Goal: Task Accomplishment & Management: Use online tool/utility

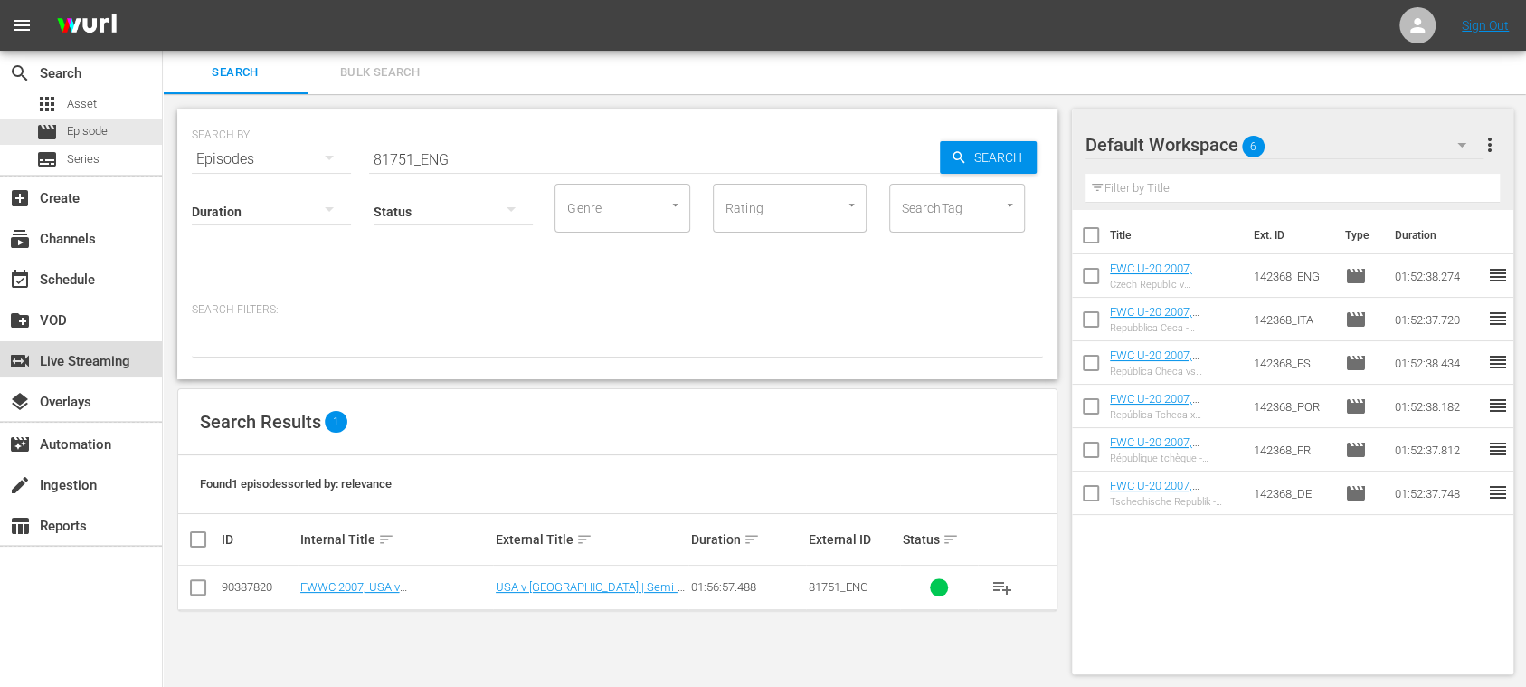
click at [94, 360] on div "switch_video Live Streaming" at bounding box center [50, 358] width 101 height 16
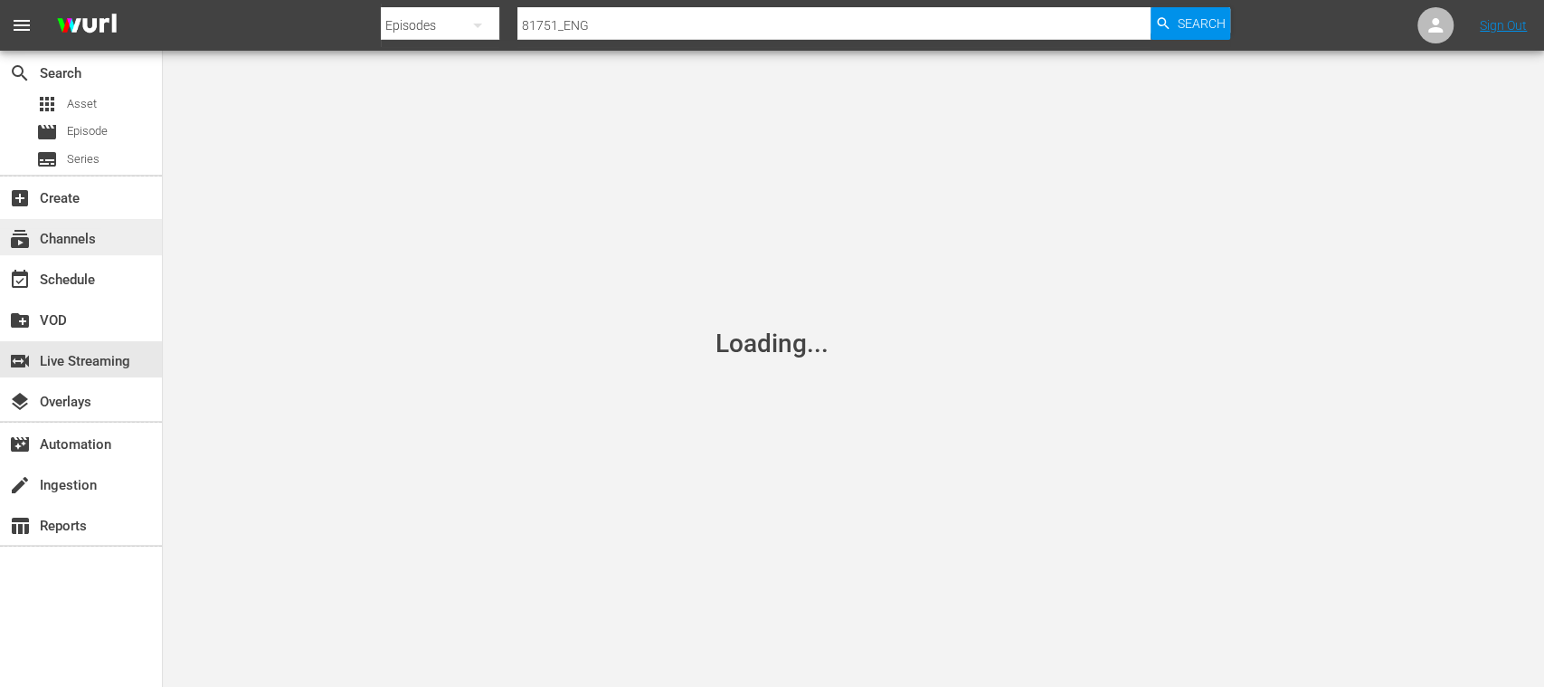
click at [87, 235] on div "subscriptions Channels" at bounding box center [50, 236] width 101 height 16
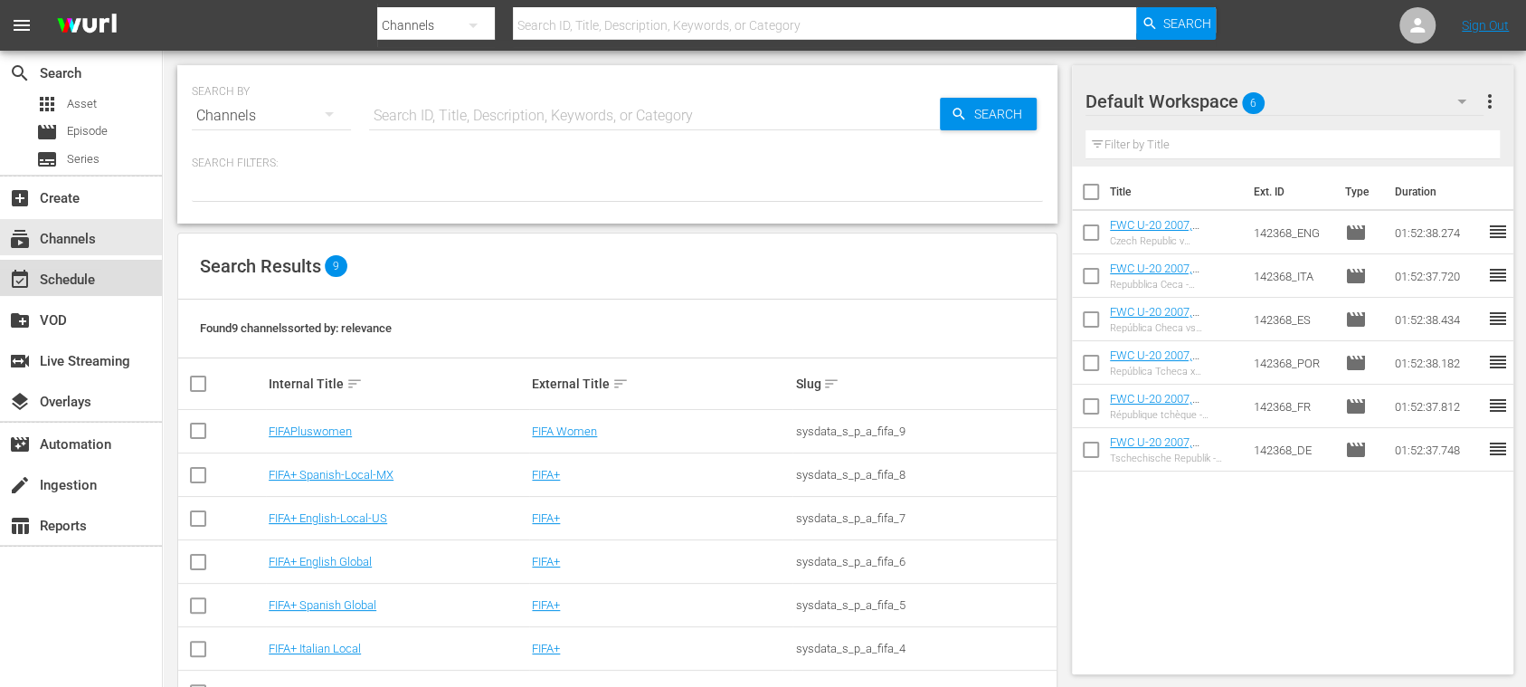
click at [89, 278] on div "event_available Schedule" at bounding box center [50, 277] width 101 height 16
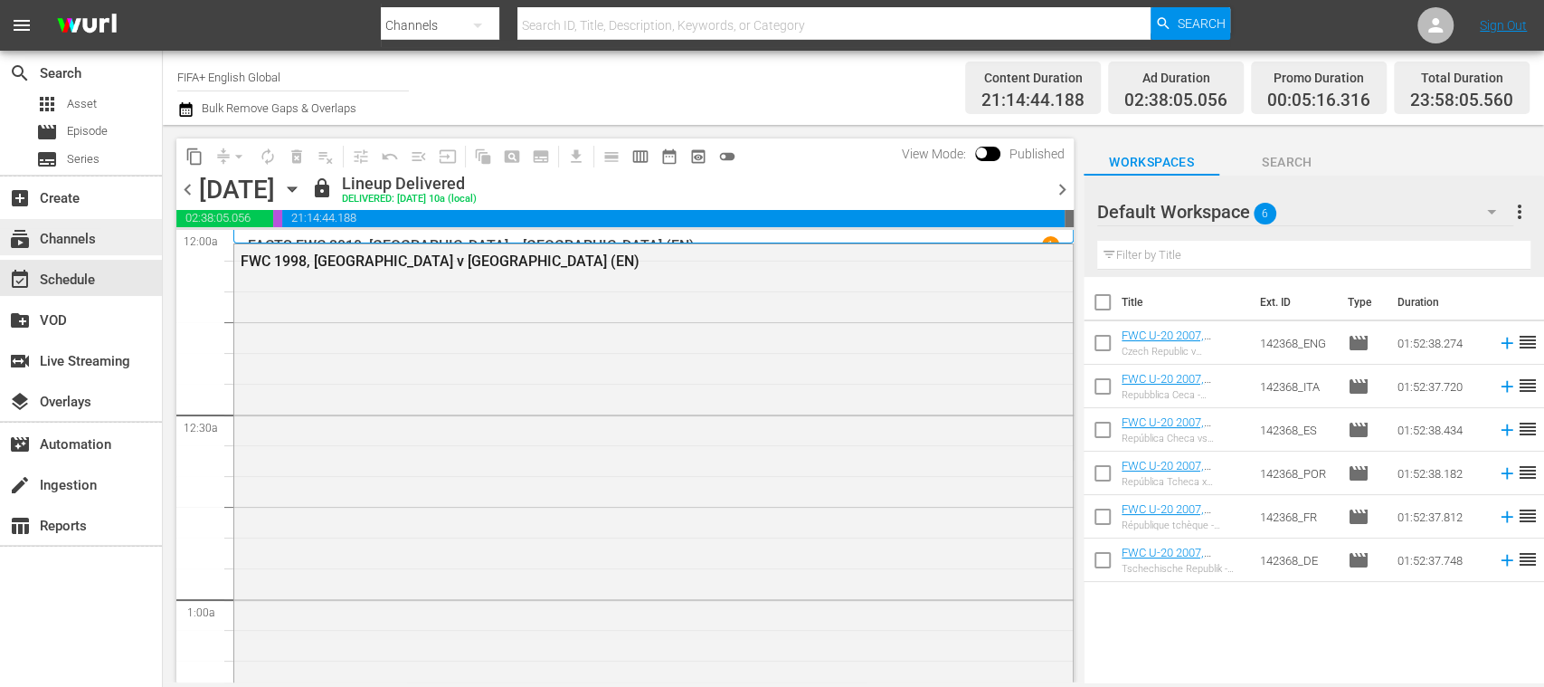
click at [94, 235] on div "subscriptions Channels" at bounding box center [50, 236] width 101 height 16
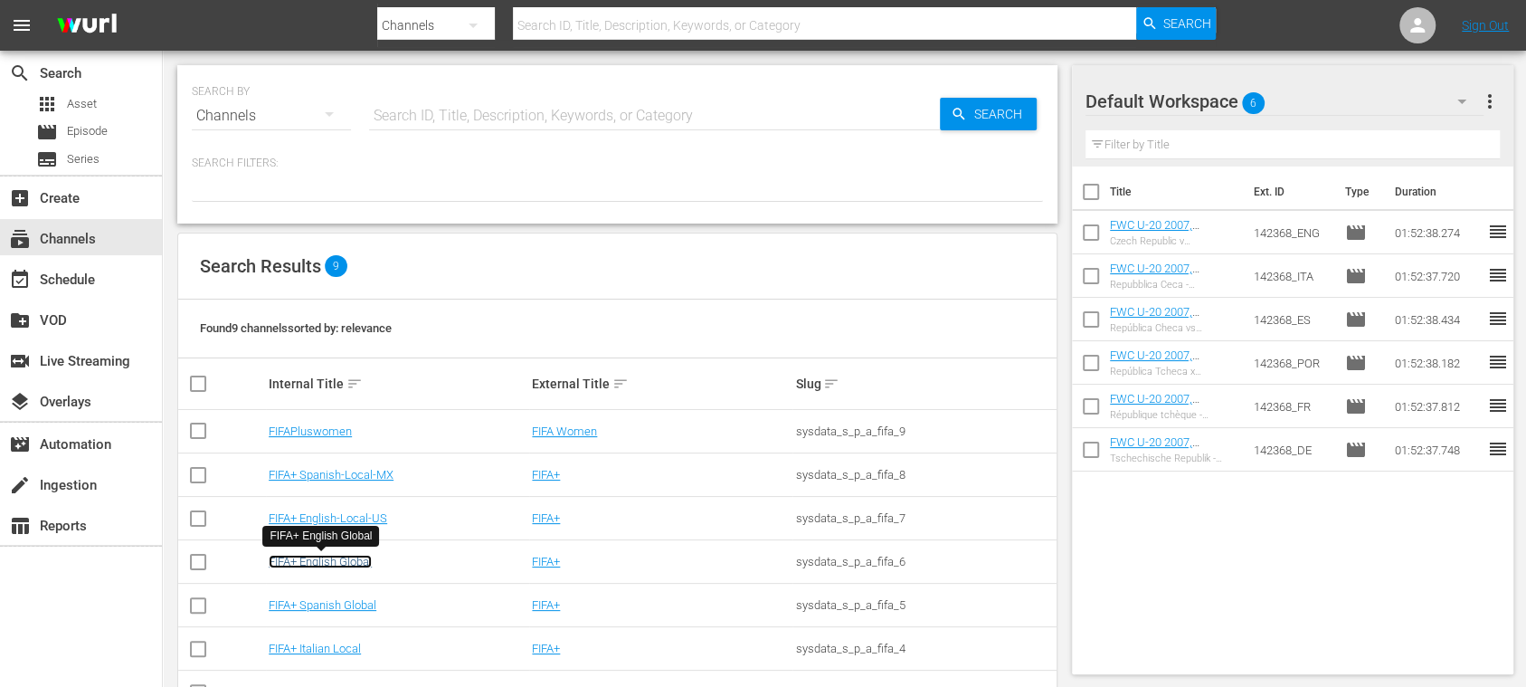
click at [359, 558] on link "FIFA+ English Global" at bounding box center [320, 561] width 103 height 14
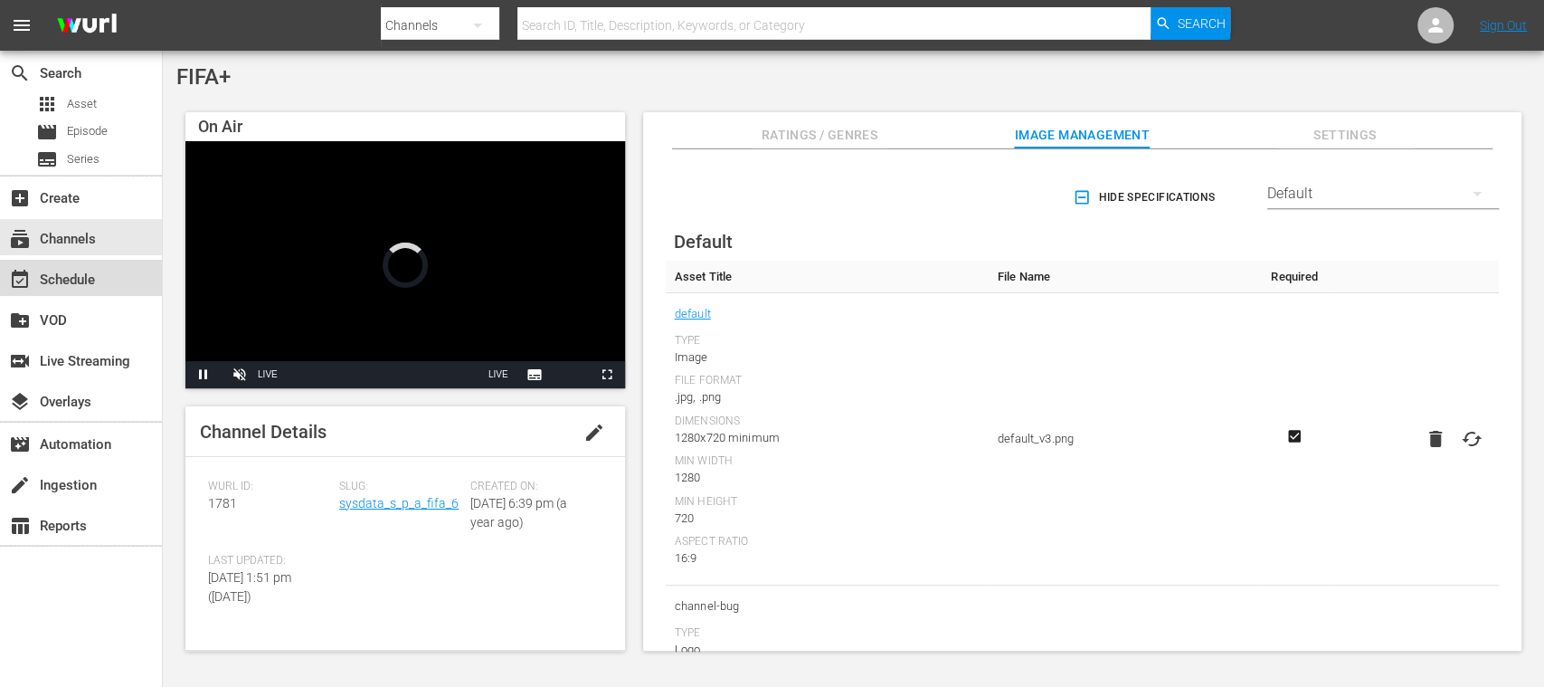
click at [96, 283] on div "event_available Schedule" at bounding box center [50, 277] width 101 height 16
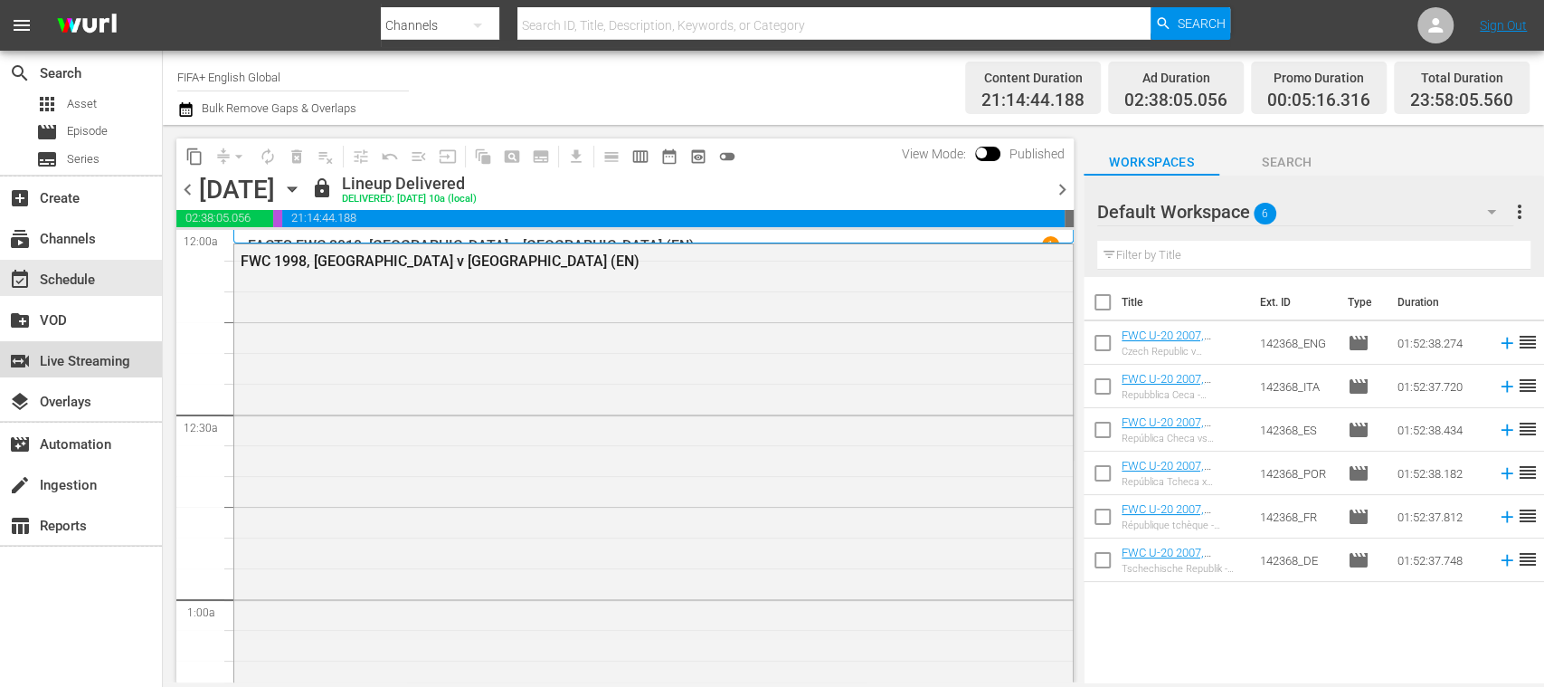
click at [101, 365] on div "switch_video Live Streaming" at bounding box center [50, 358] width 101 height 16
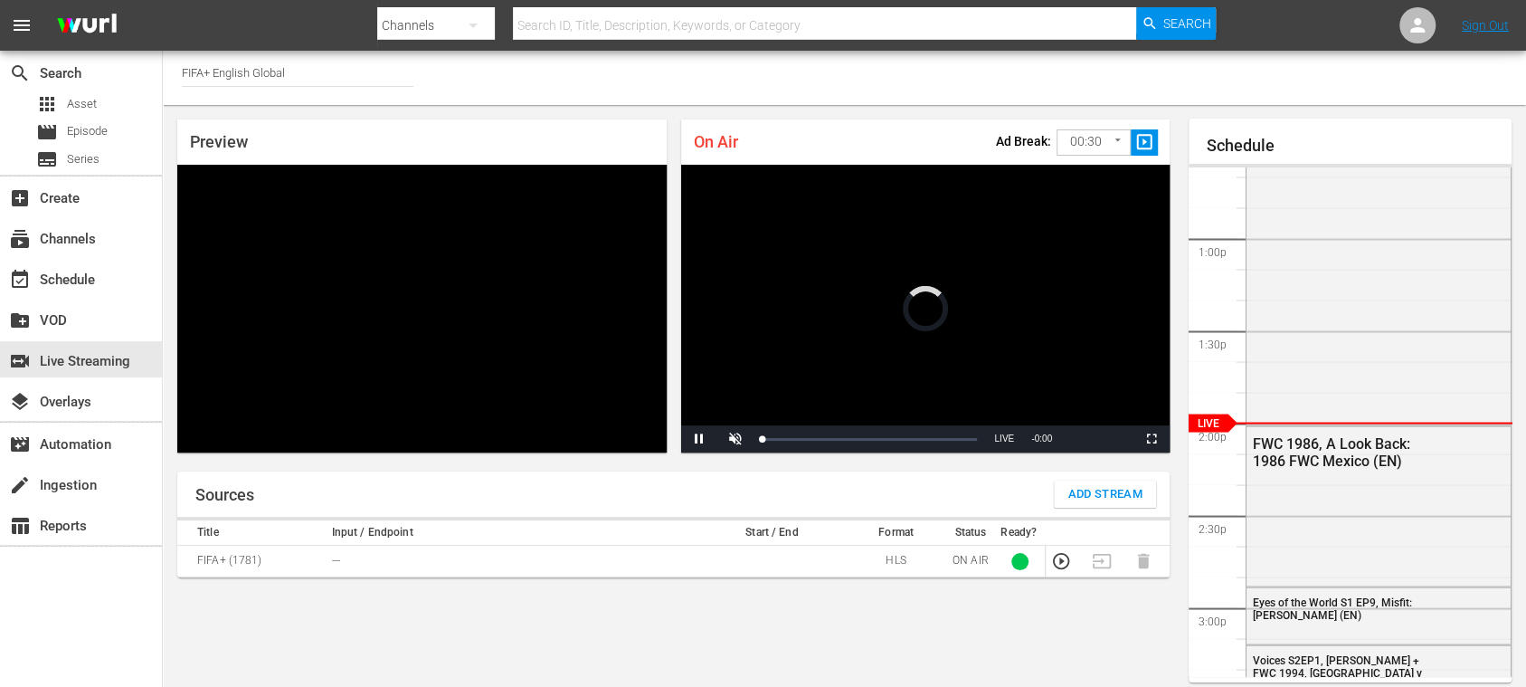
scroll to position [78, 0]
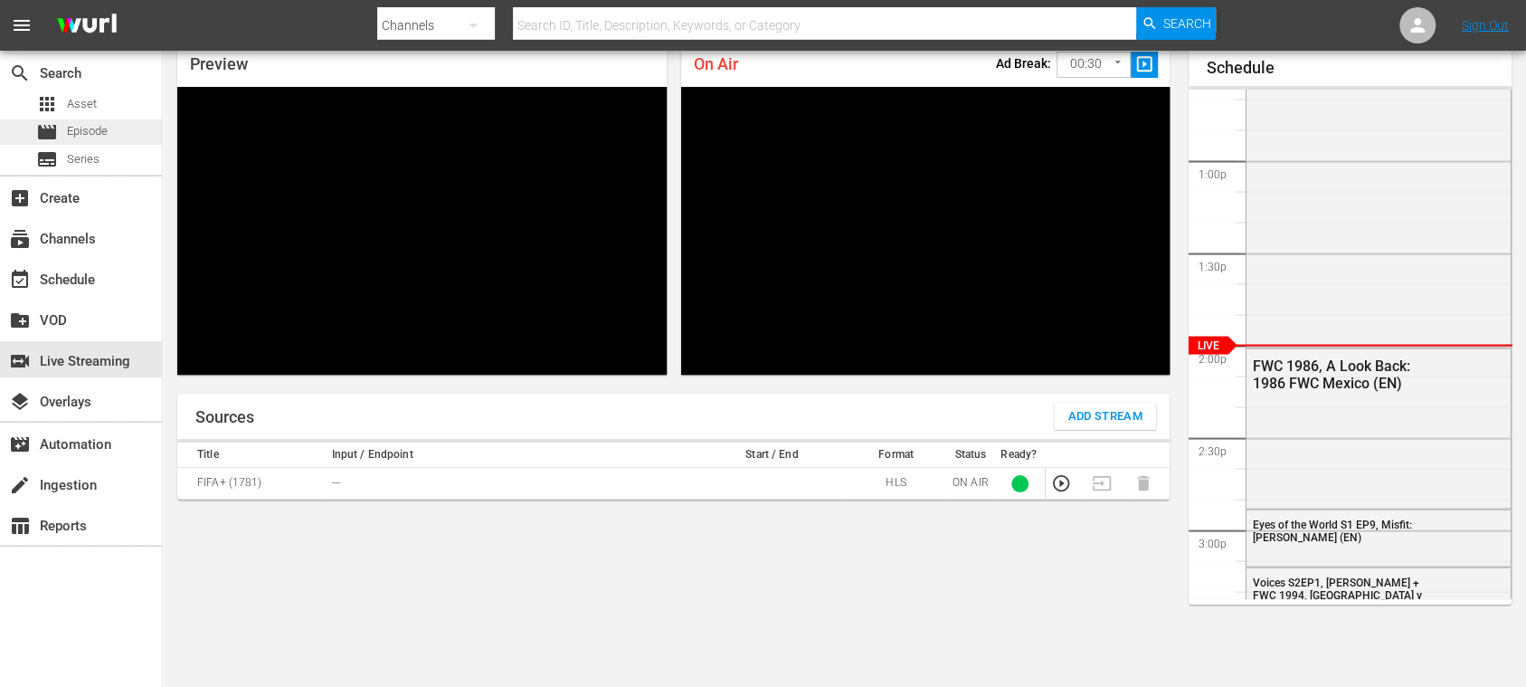
click at [93, 126] on span "Episode" at bounding box center [87, 131] width 41 height 18
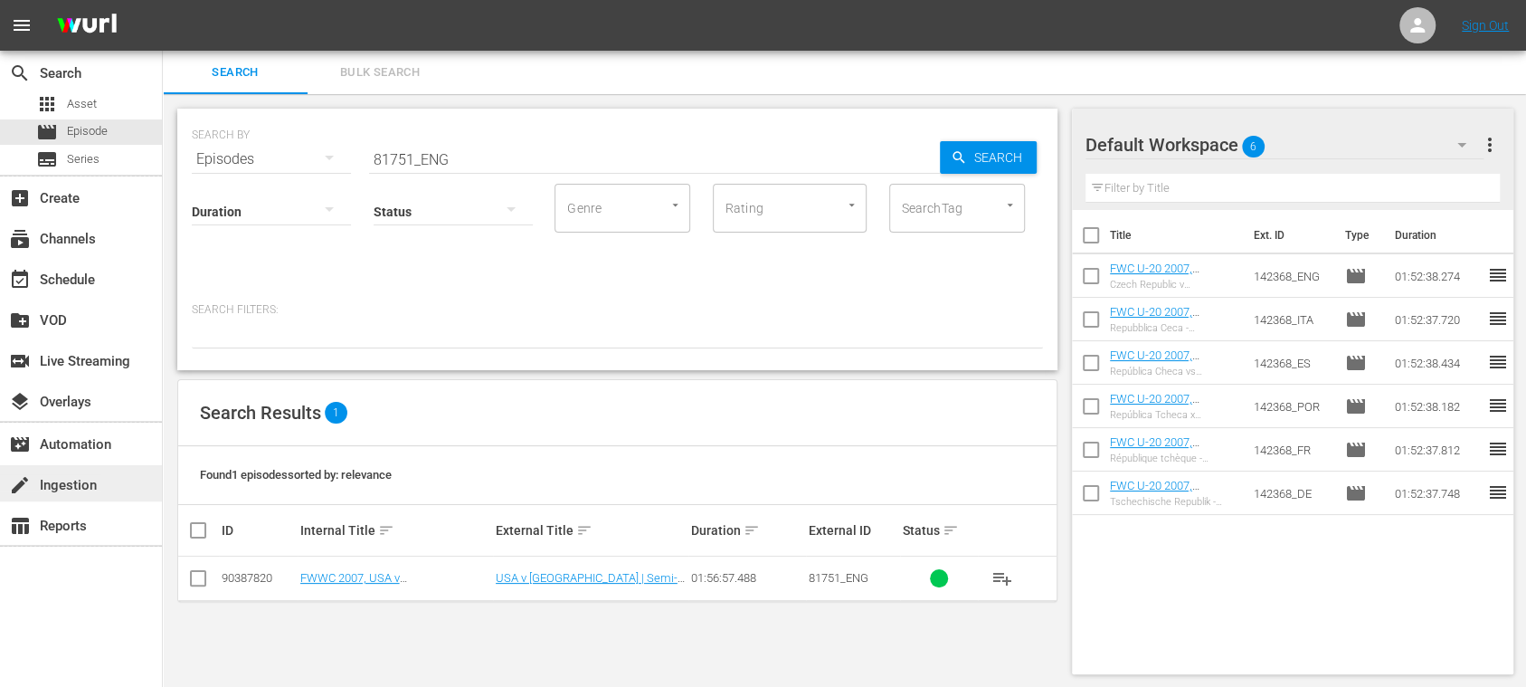
click at [86, 482] on div "create Ingestion" at bounding box center [50, 482] width 101 height 16
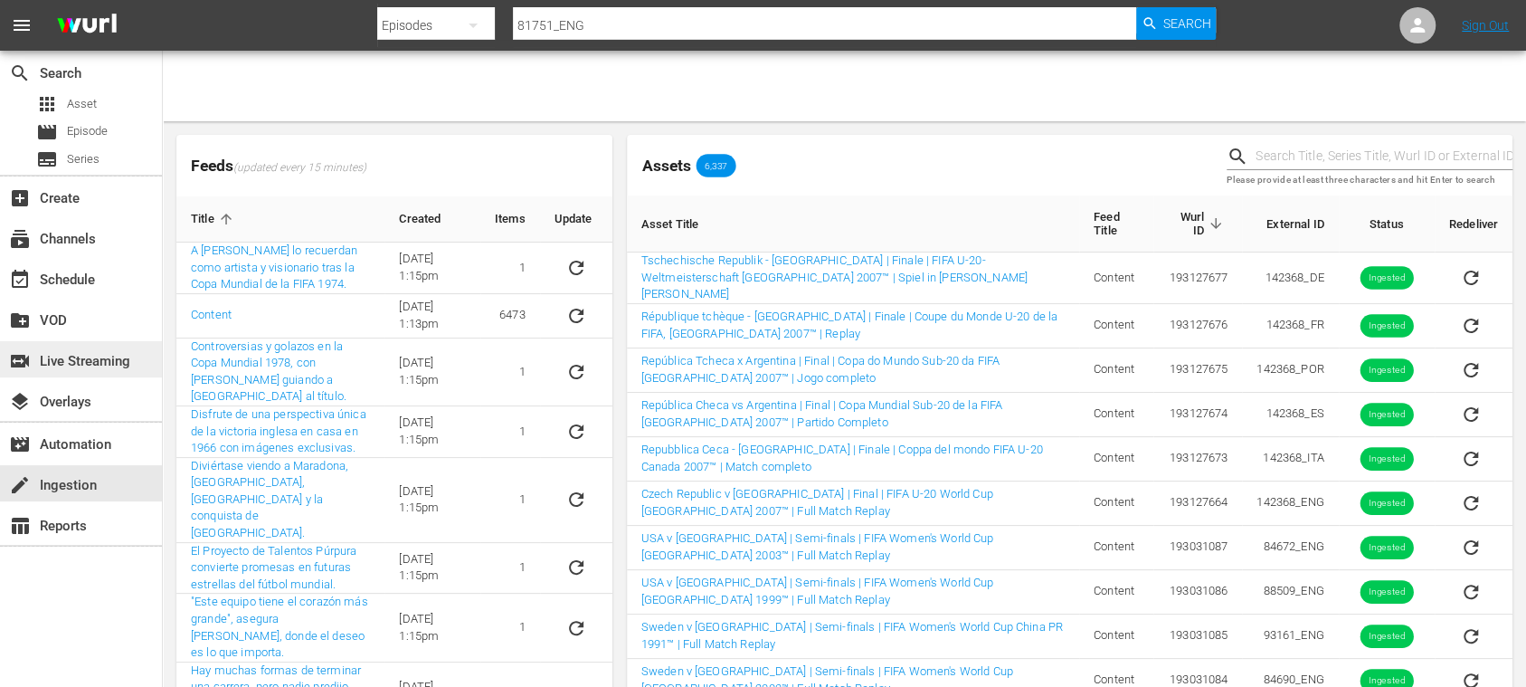
click at [92, 361] on div "switch_video Live Streaming" at bounding box center [50, 358] width 101 height 16
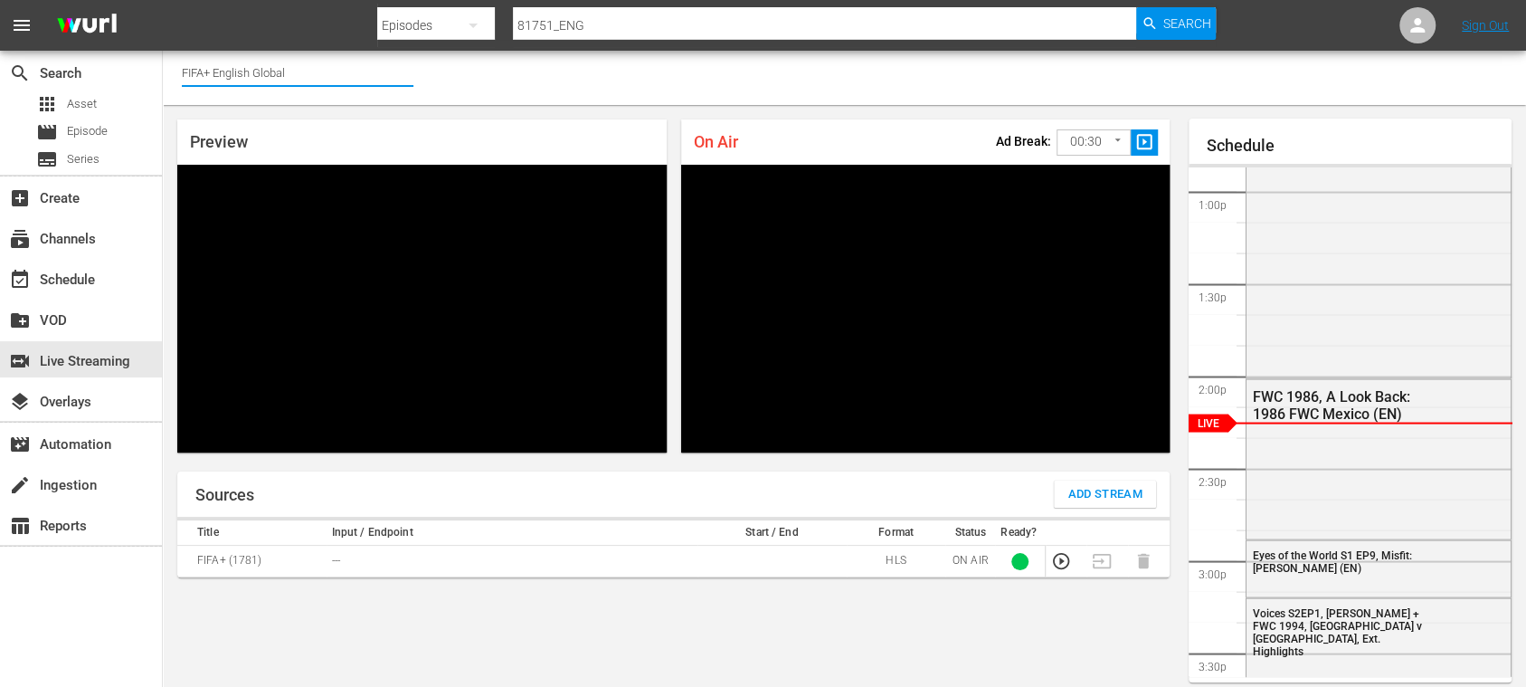
drag, startPoint x: 221, startPoint y: 71, endPoint x: 308, endPoint y: 71, distance: 86.8
click at [308, 71] on input "FIFA+ English Global" at bounding box center [298, 72] width 232 height 43
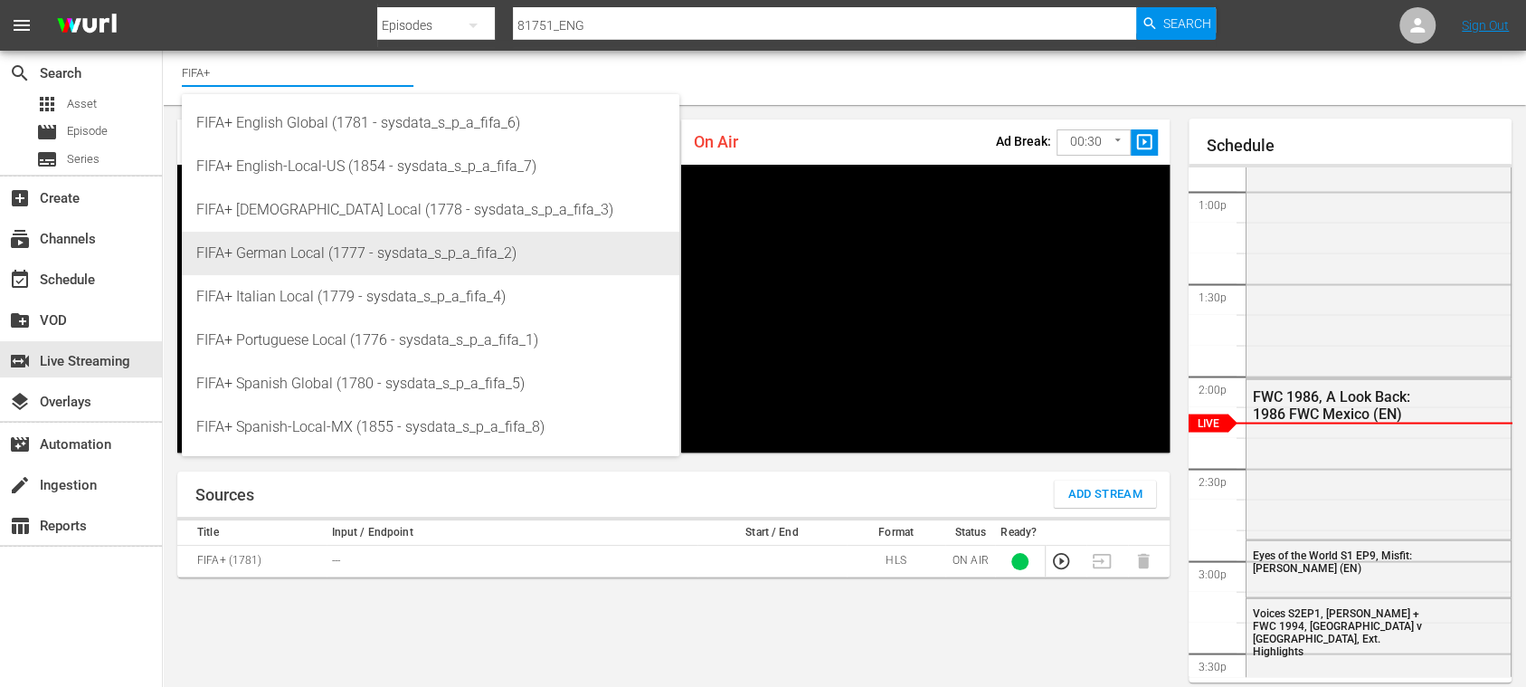
click at [300, 244] on div "FIFA+ German Local (1777 - sysdata_s_p_a_fifa_2)" at bounding box center [430, 253] width 469 height 43
type input "FIFA+ German Local (1777 - sysdata_s_p_a_fifa_2)"
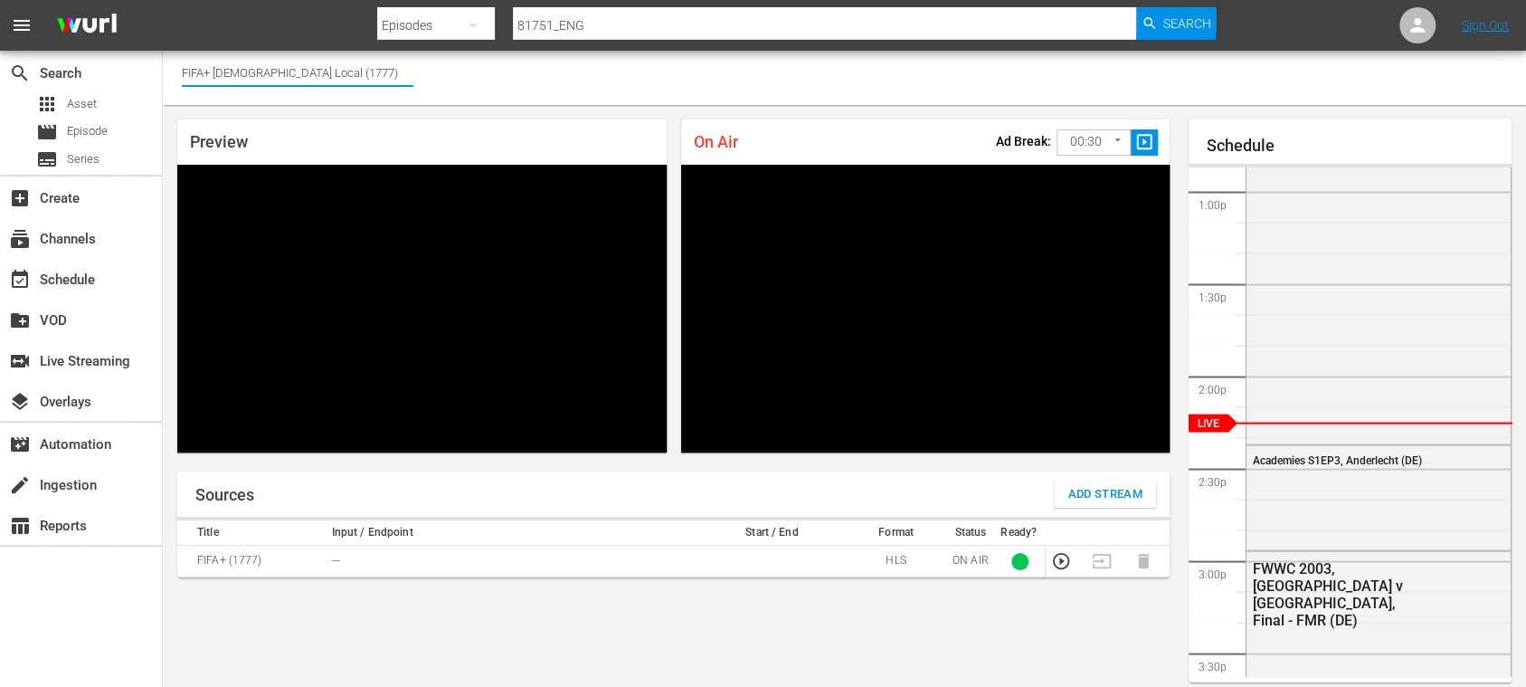
drag, startPoint x: 215, startPoint y: 76, endPoint x: 344, endPoint y: 78, distance: 128.5
click at [344, 78] on input "FIFA+ [DEMOGRAPHIC_DATA] Local (1777)" at bounding box center [298, 72] width 232 height 43
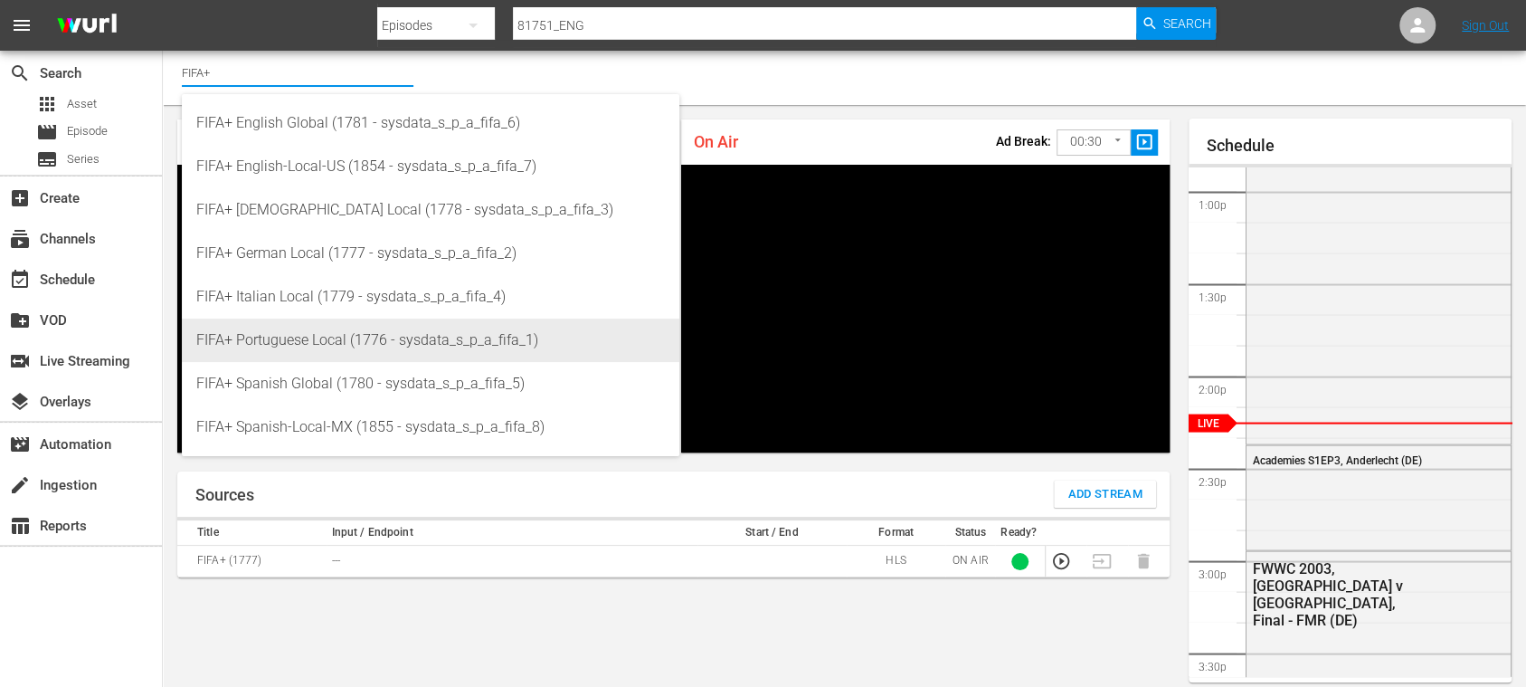
click at [308, 346] on div "FIFA+ Portuguese Local (1776 - sysdata_s_p_a_fifa_1)" at bounding box center [430, 339] width 469 height 43
type input "FIFA+ Portuguese Local (1776 - sysdata_s_p_a_fifa_1)"
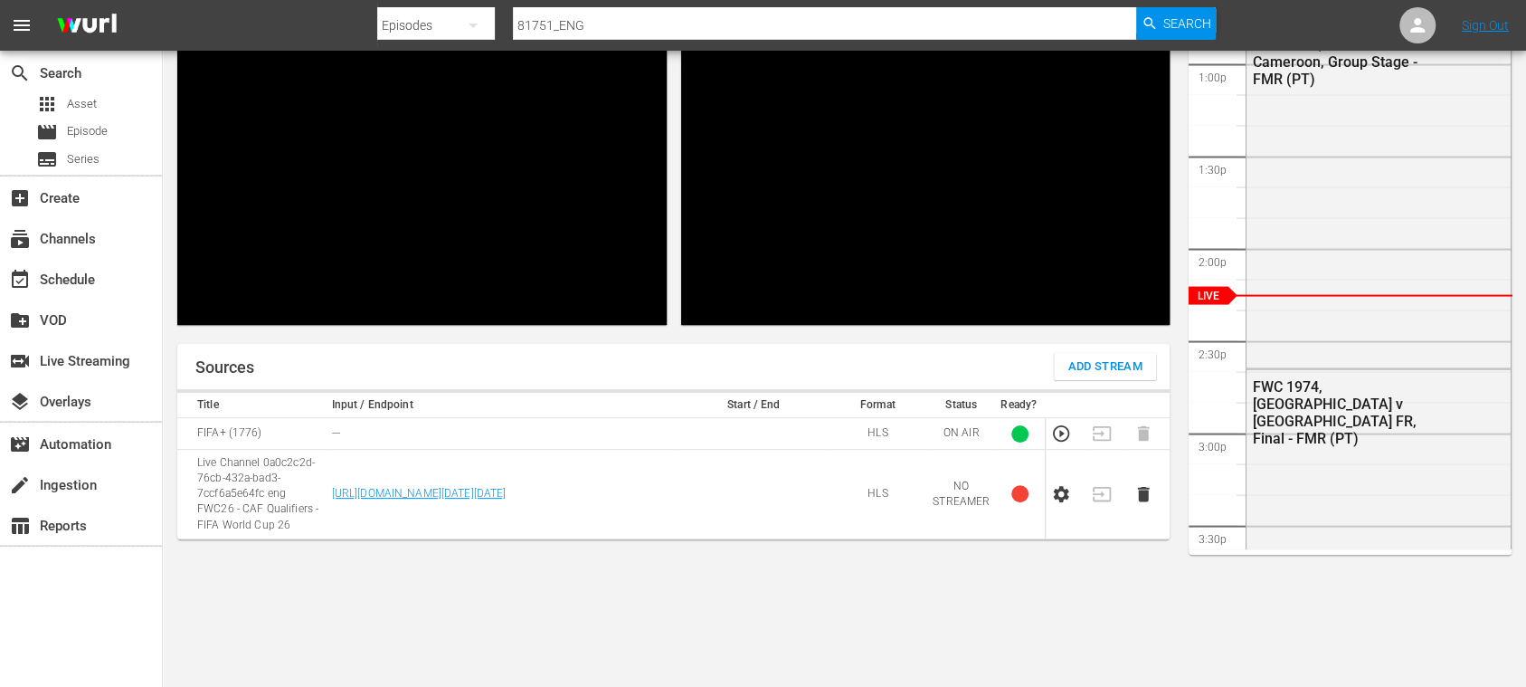
scroll to position [147, 0]
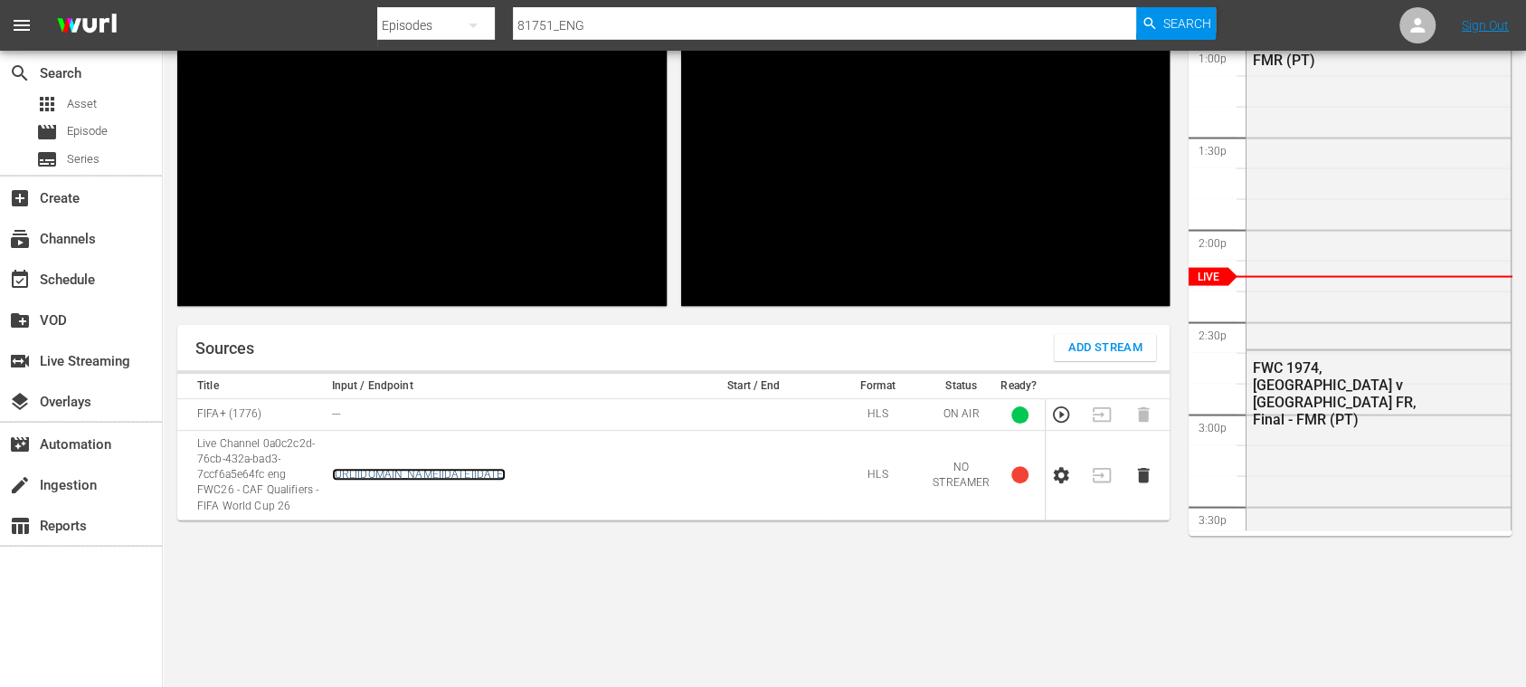
click at [403, 478] on link "https://d7pd9oqdl4d44.cloudfront.net/2025_09_08_09_05_56_cf765b3c-dfbe-4b80-9b5…" at bounding box center [419, 474] width 175 height 13
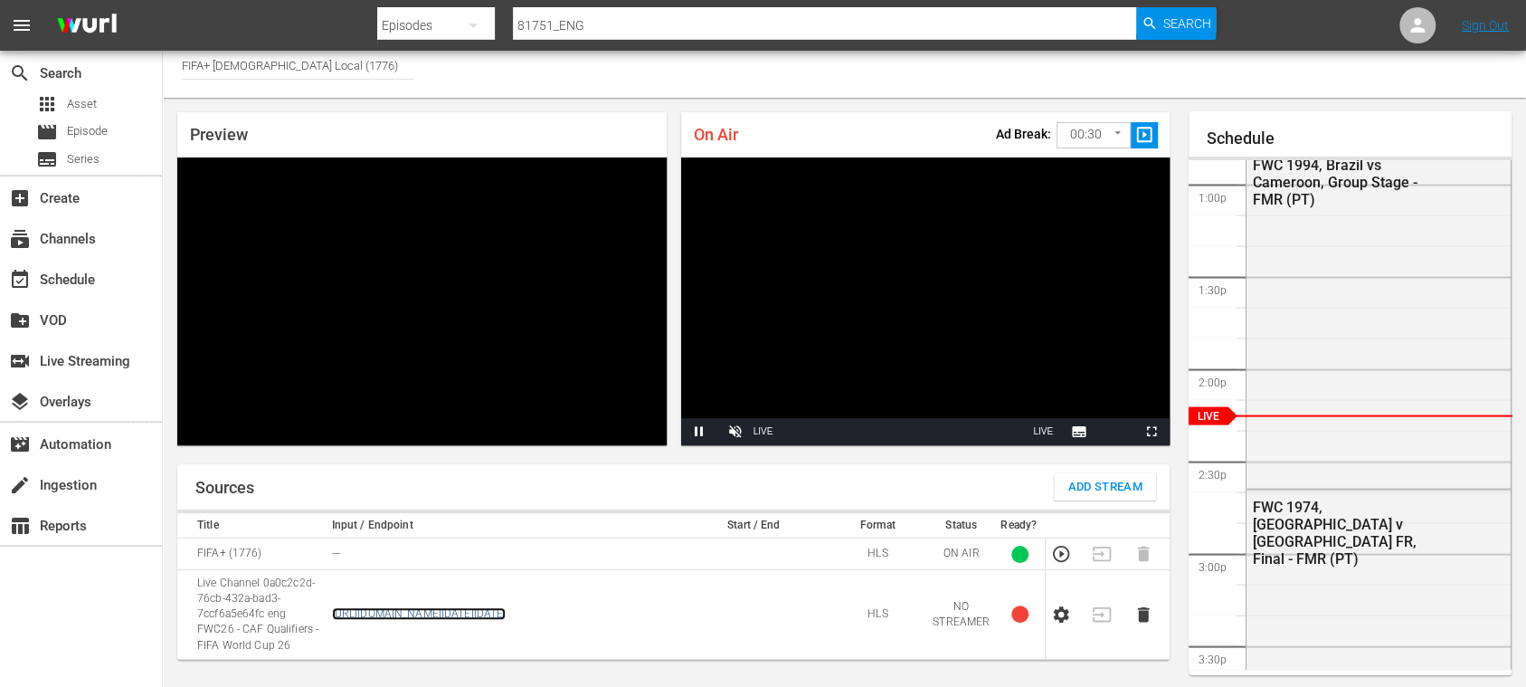
scroll to position [0, 0]
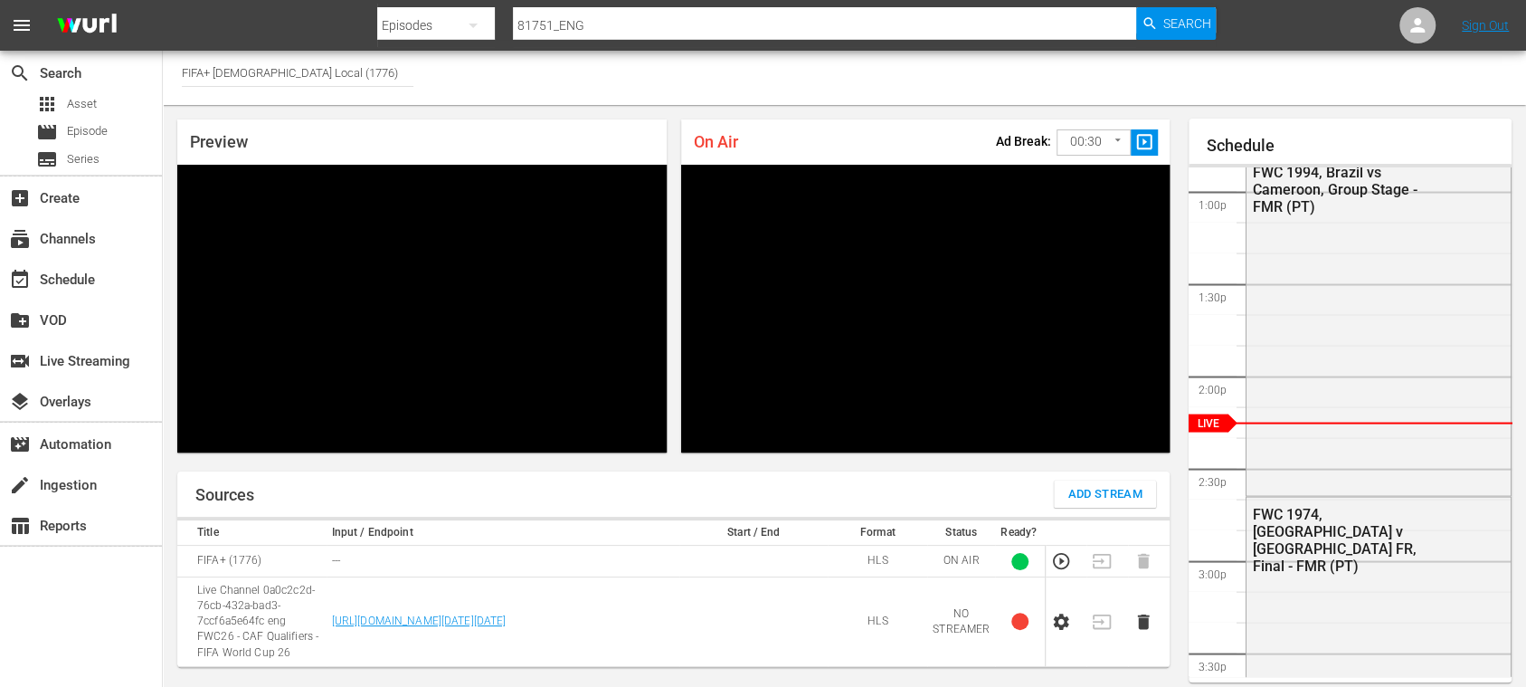
type input "FIFA+ [DEMOGRAPHIC_DATA] Local (1777)"
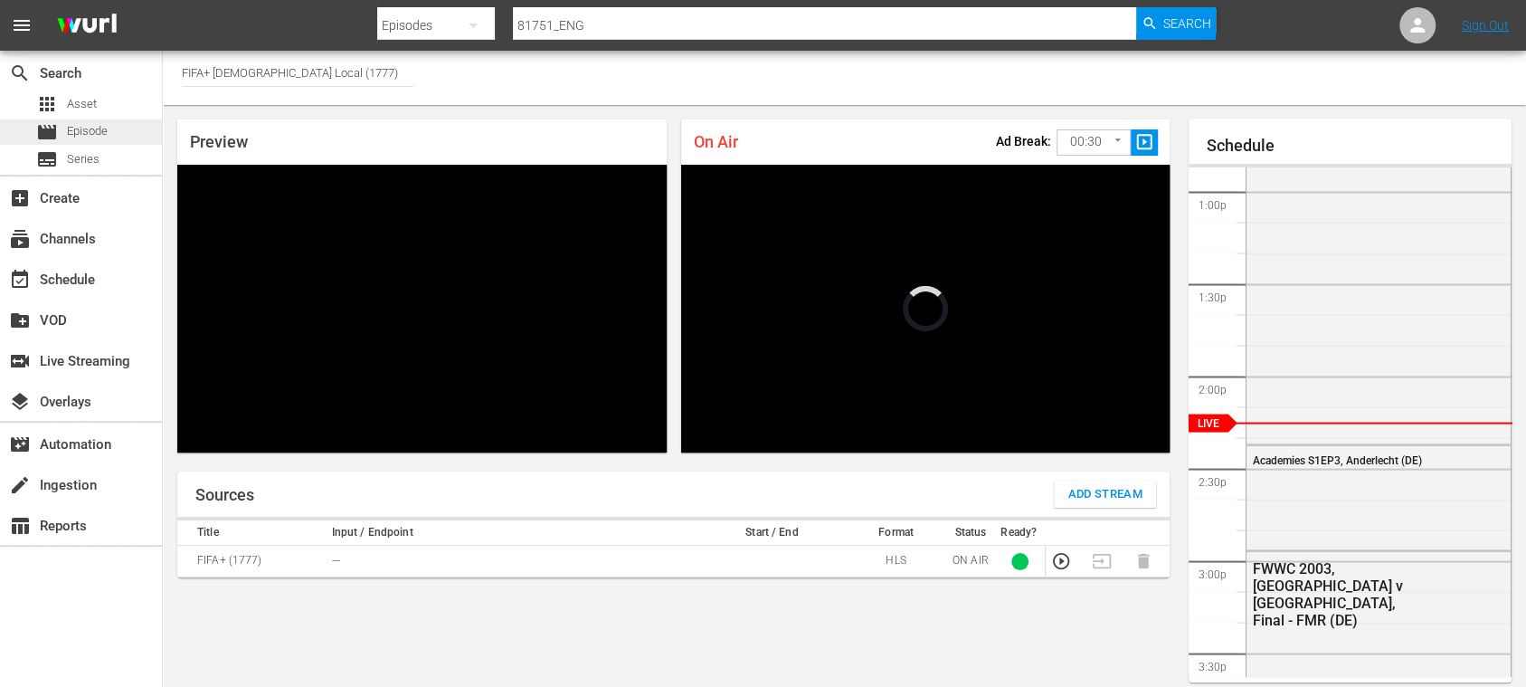
click at [88, 126] on span "Episode" at bounding box center [87, 131] width 41 height 18
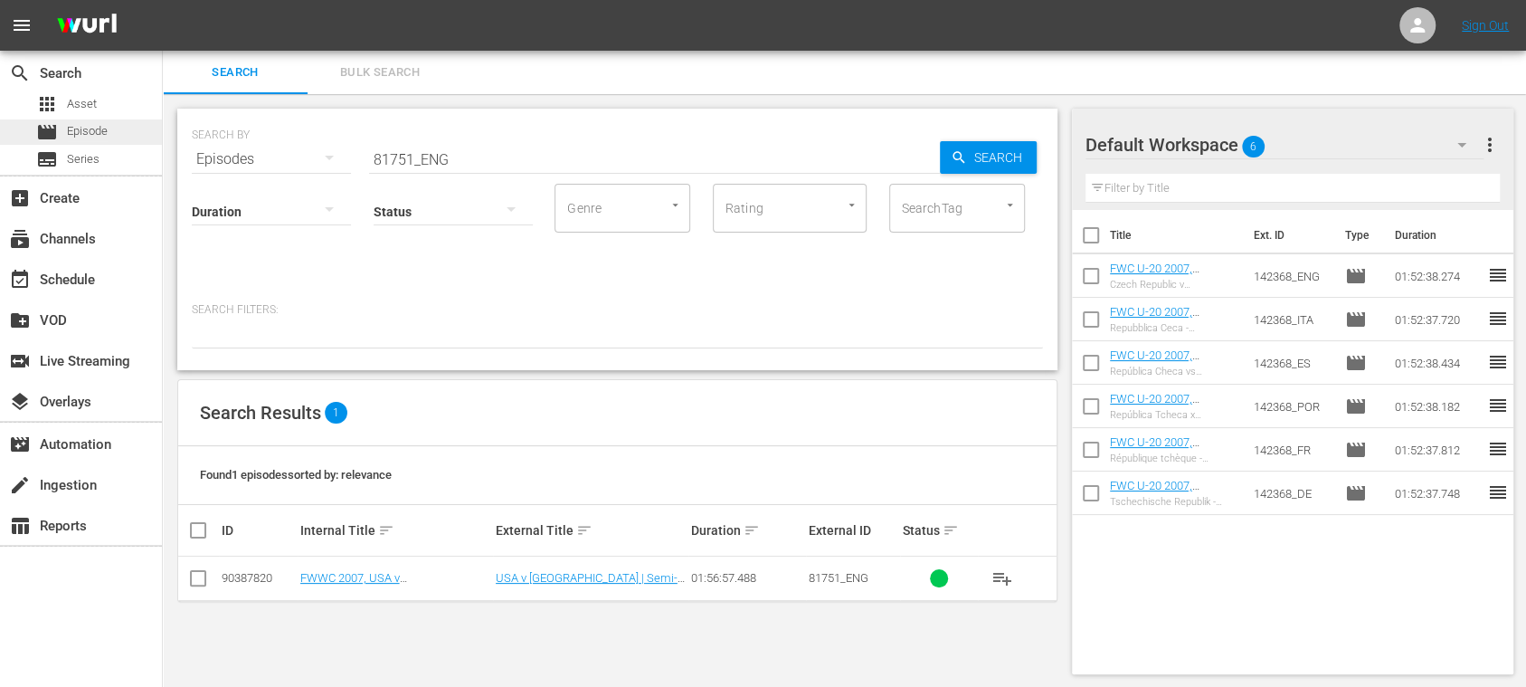
click at [107, 130] on span "Episode" at bounding box center [87, 131] width 41 height 18
click at [378, 72] on span "Bulk Search" at bounding box center [379, 72] width 123 height 21
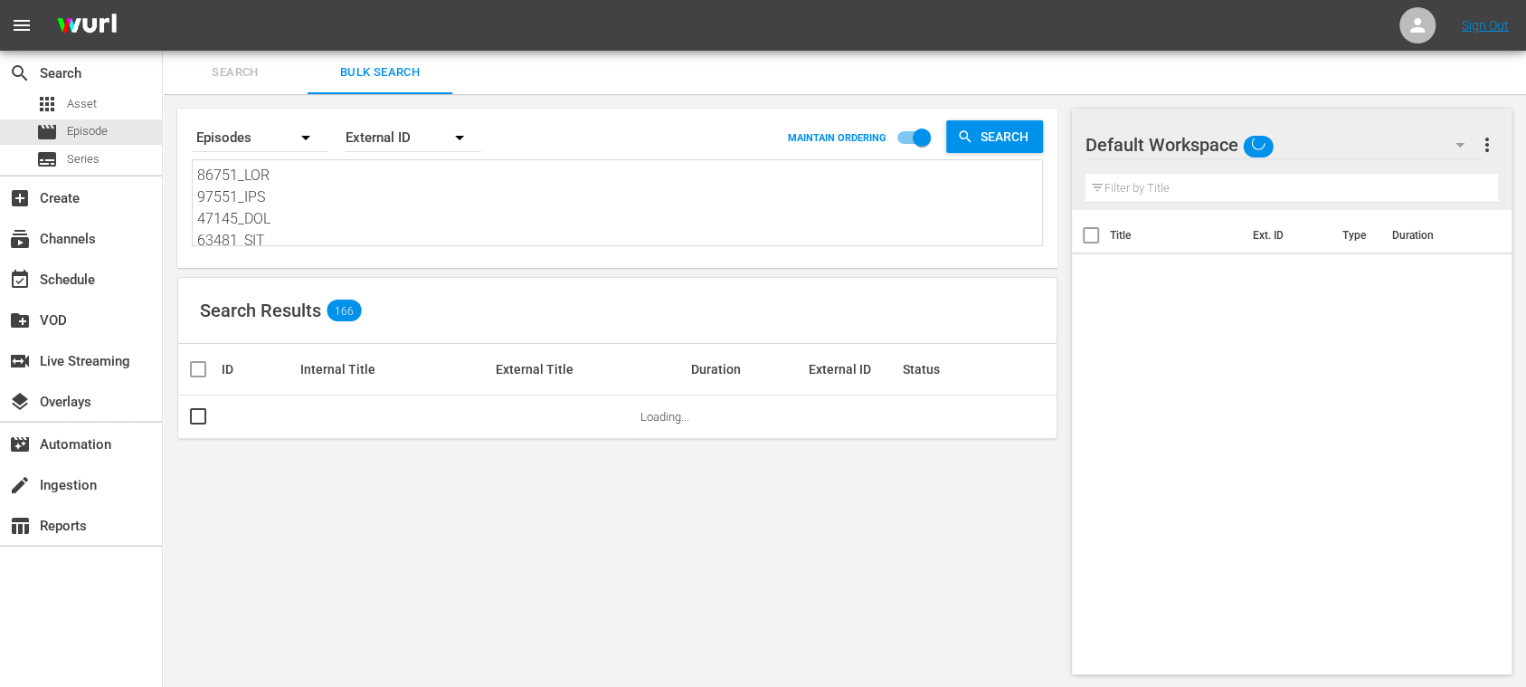
drag, startPoint x: 195, startPoint y: 172, endPoint x: 330, endPoint y: 242, distance: 152.1
click at [331, 242] on div at bounding box center [617, 202] width 849 height 85
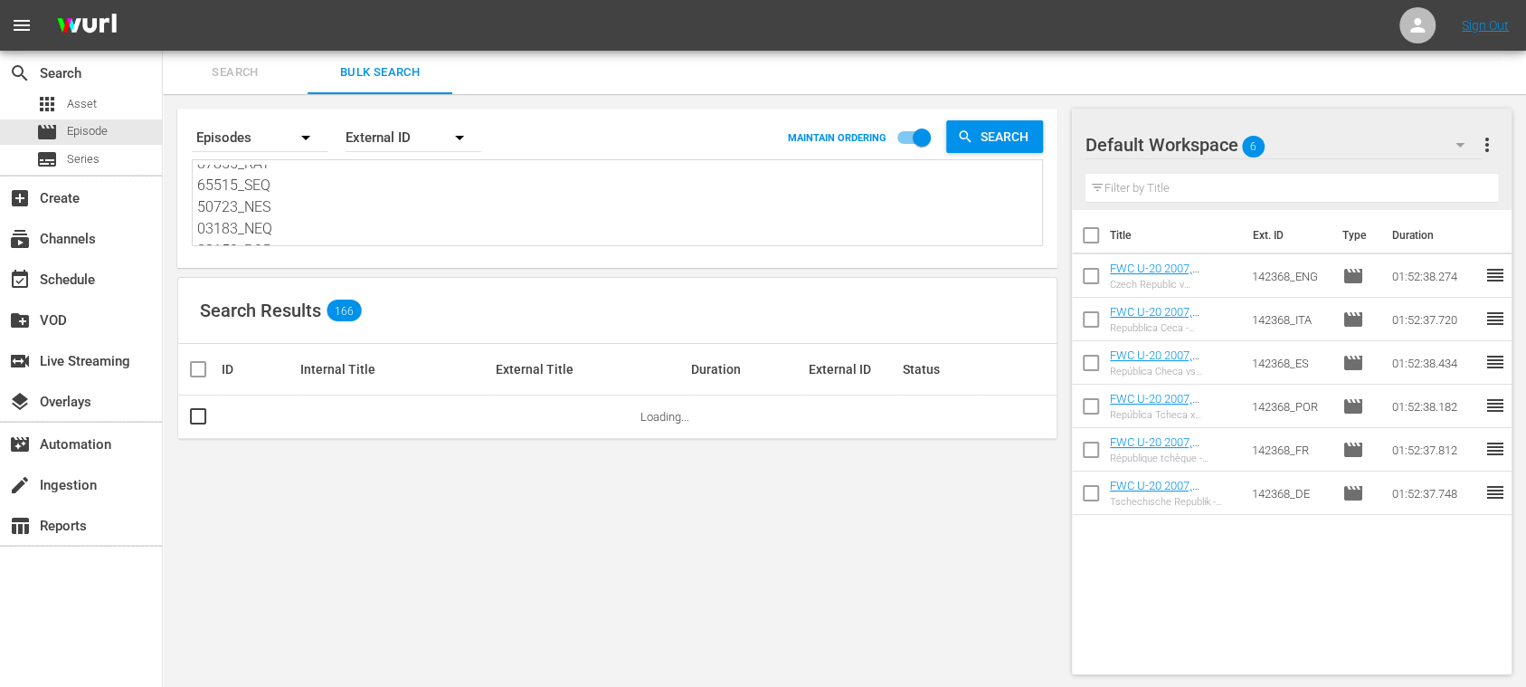
scroll to position [3521, 0]
drag, startPoint x: 201, startPoint y: 176, endPoint x: 742, endPoint y: 379, distance: 577.6
click at [742, 379] on div "Search By Episodes Order By External ID MAINTAIN ORDERING Search Search Results…" at bounding box center [617, 391] width 909 height 594
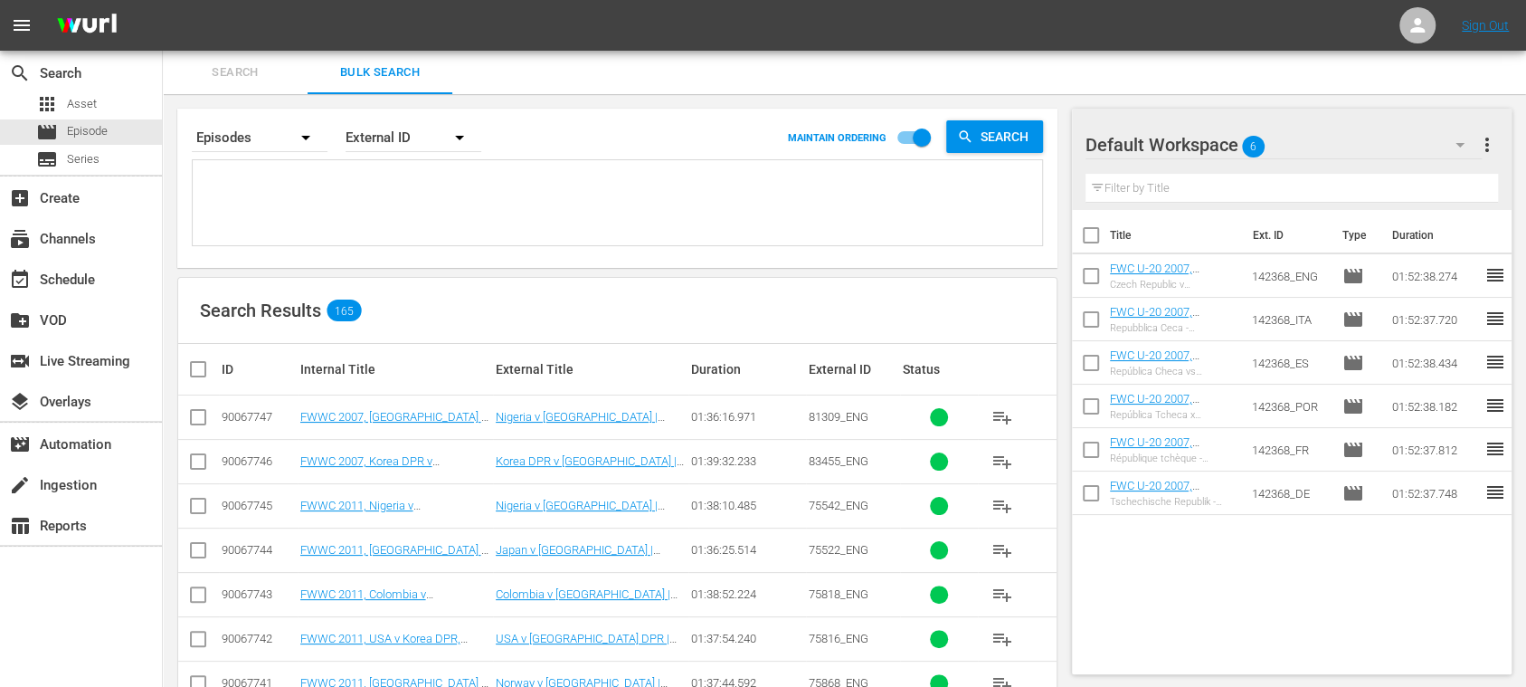
scroll to position [0, 0]
paste textarea "93211_ENG 93161_ENG 87585_ENG 88508_ENG 88509_ENG 84690_ENG 84672_ENG 142368_EN…"
type textarea "93211_ENG 93161_ENG 87585_ENG 88508_ENG 88509_ENG 84690_ENG 84672_ENG 142368_EN…"
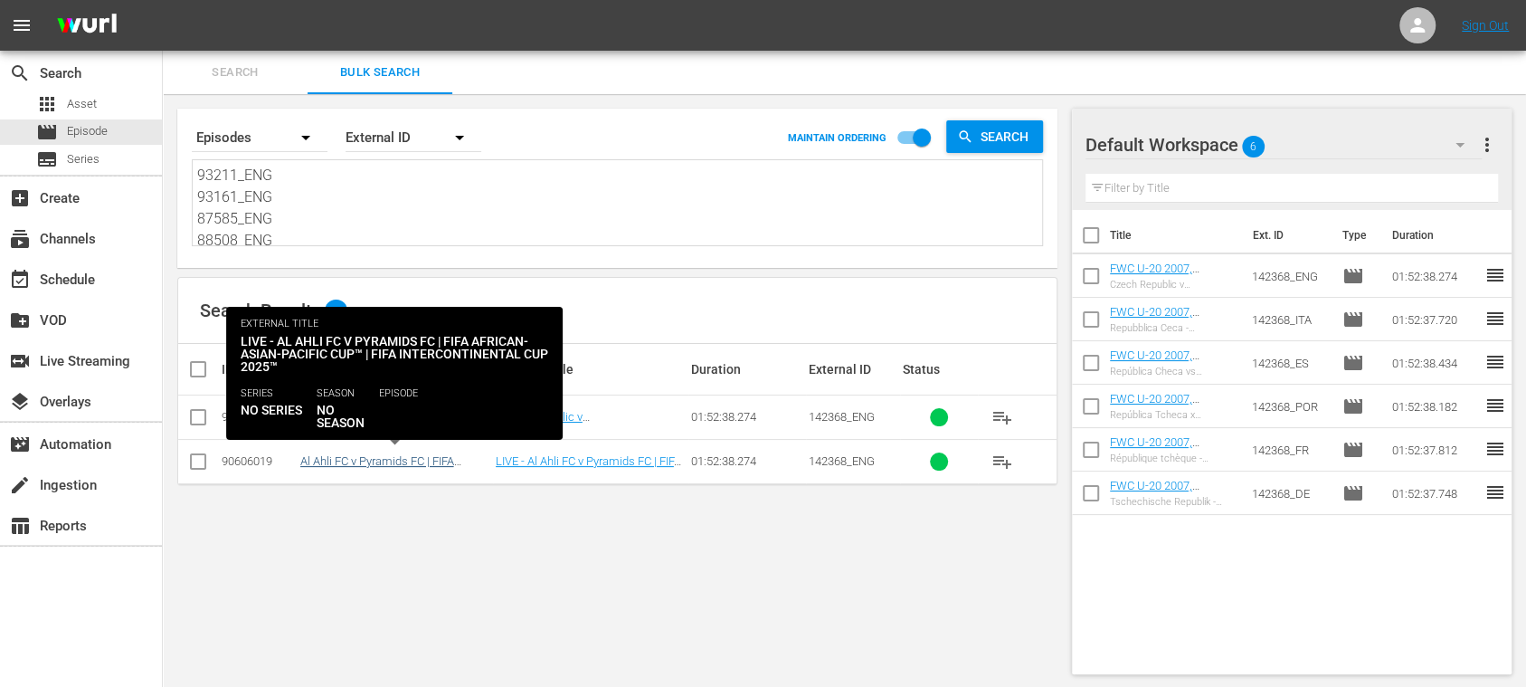
type textarea "93211_ENG 93161_ENG 87585_ENG 88508_ENG 88509_ENG 84690_ENG 84672_ENG 142368_EN…"
click at [358, 458] on link "Al Ahli FC v Pyramids FC | FIFA [DEMOGRAPHIC_DATA]-Pacific Cup™ | FIFA Intercon…" at bounding box center [394, 481] width 188 height 54
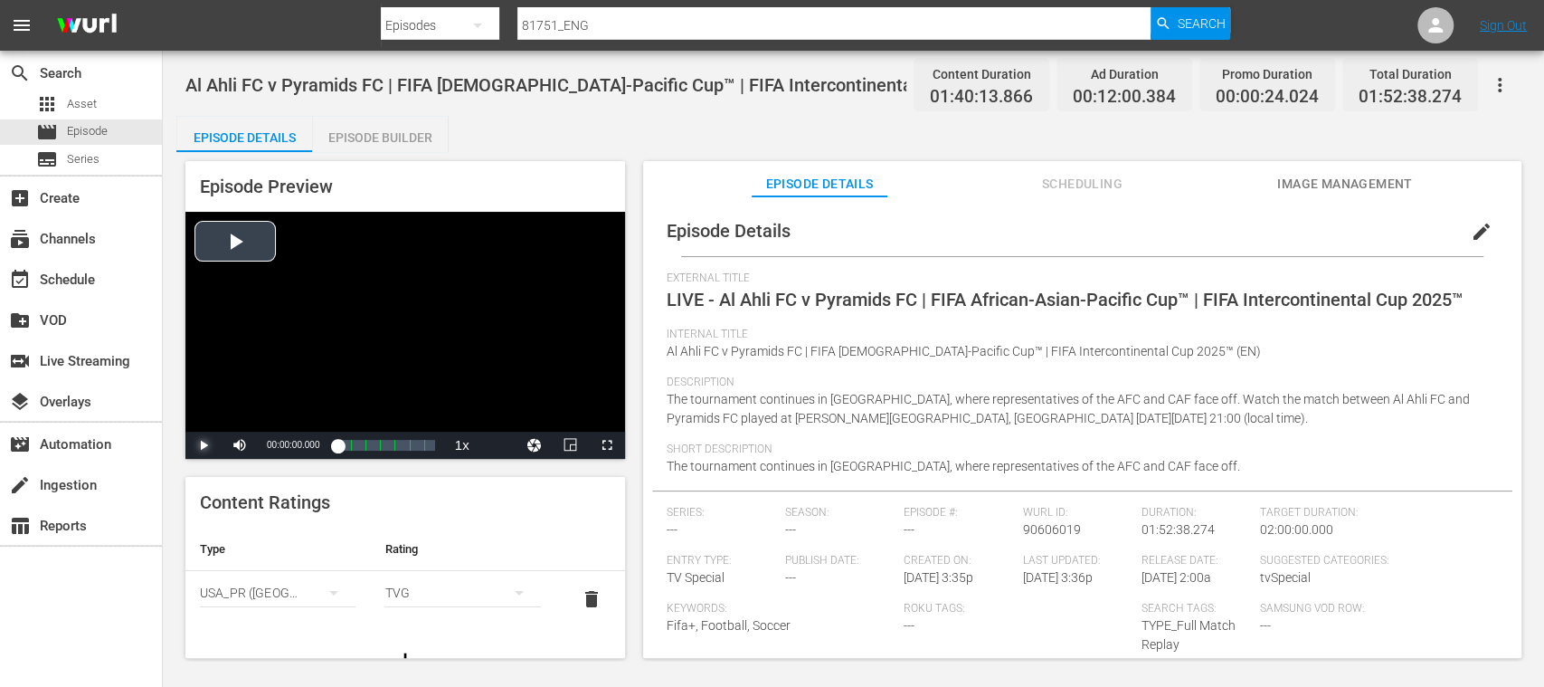
click at [204, 445] on span "Video Player" at bounding box center [204, 445] width 0 height 0
drag, startPoint x: 351, startPoint y: 442, endPoint x: 369, endPoint y: 442, distance: 18.1
click at [351, 442] on div "00:00:01.869" at bounding box center [344, 445] width 14 height 18
click at [204, 445] on span "Video Player" at bounding box center [204, 445] width 0 height 0
click at [1360, 180] on span "Image Management" at bounding box center [1345, 184] width 136 height 23
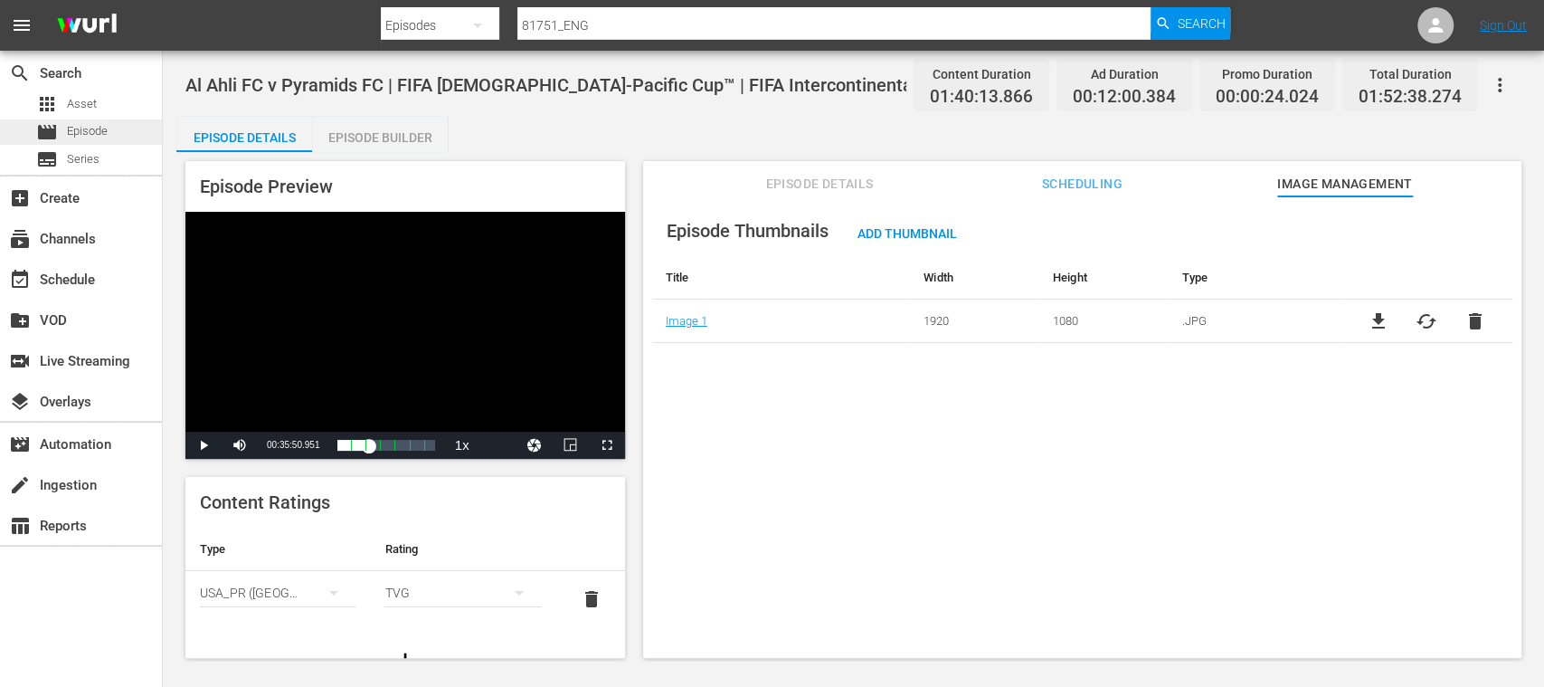
click at [92, 129] on span "Episode" at bounding box center [87, 131] width 41 height 18
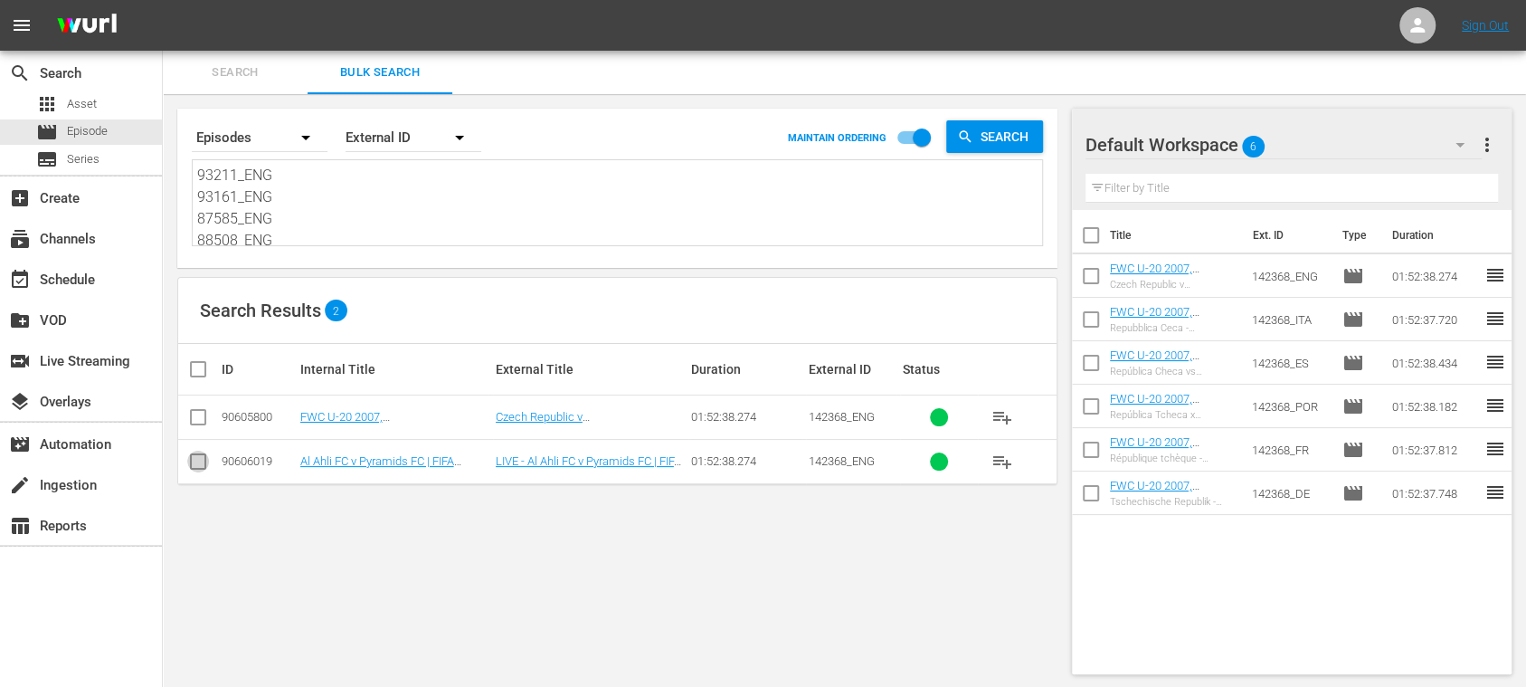
click at [203, 465] on input "checkbox" at bounding box center [198, 465] width 22 height 22
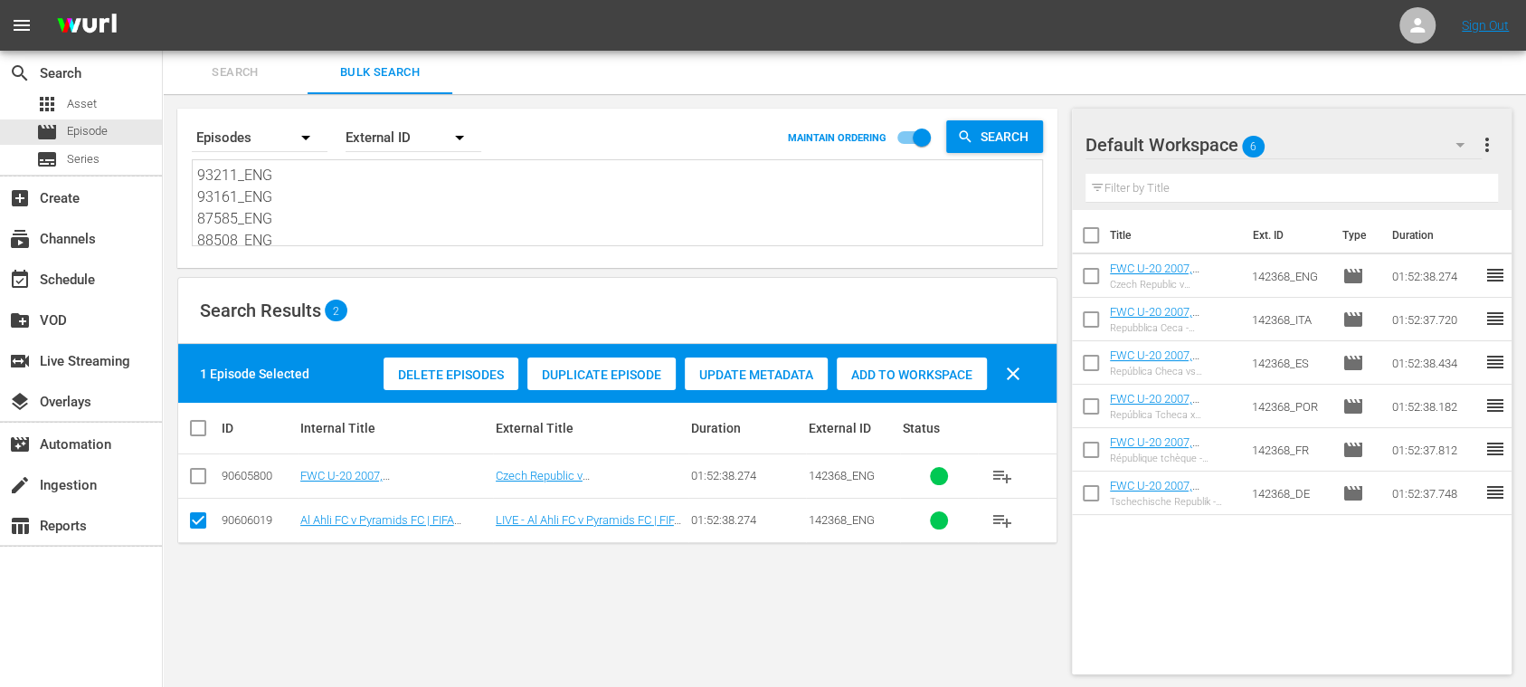
click at [598, 377] on span "Duplicate Episode" at bounding box center [601, 374] width 148 height 14
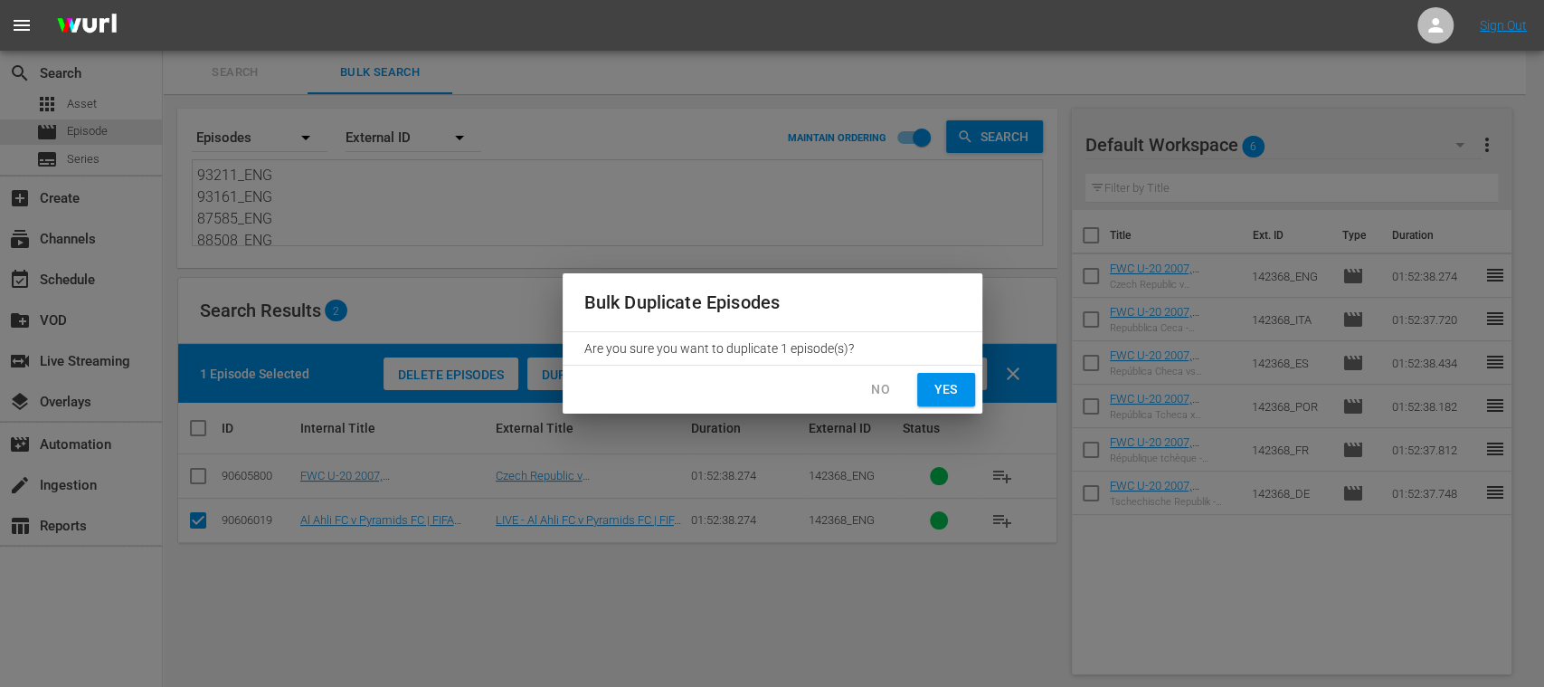
click at [942, 391] on span "Yes" at bounding box center [946, 389] width 29 height 23
checkbox input "false"
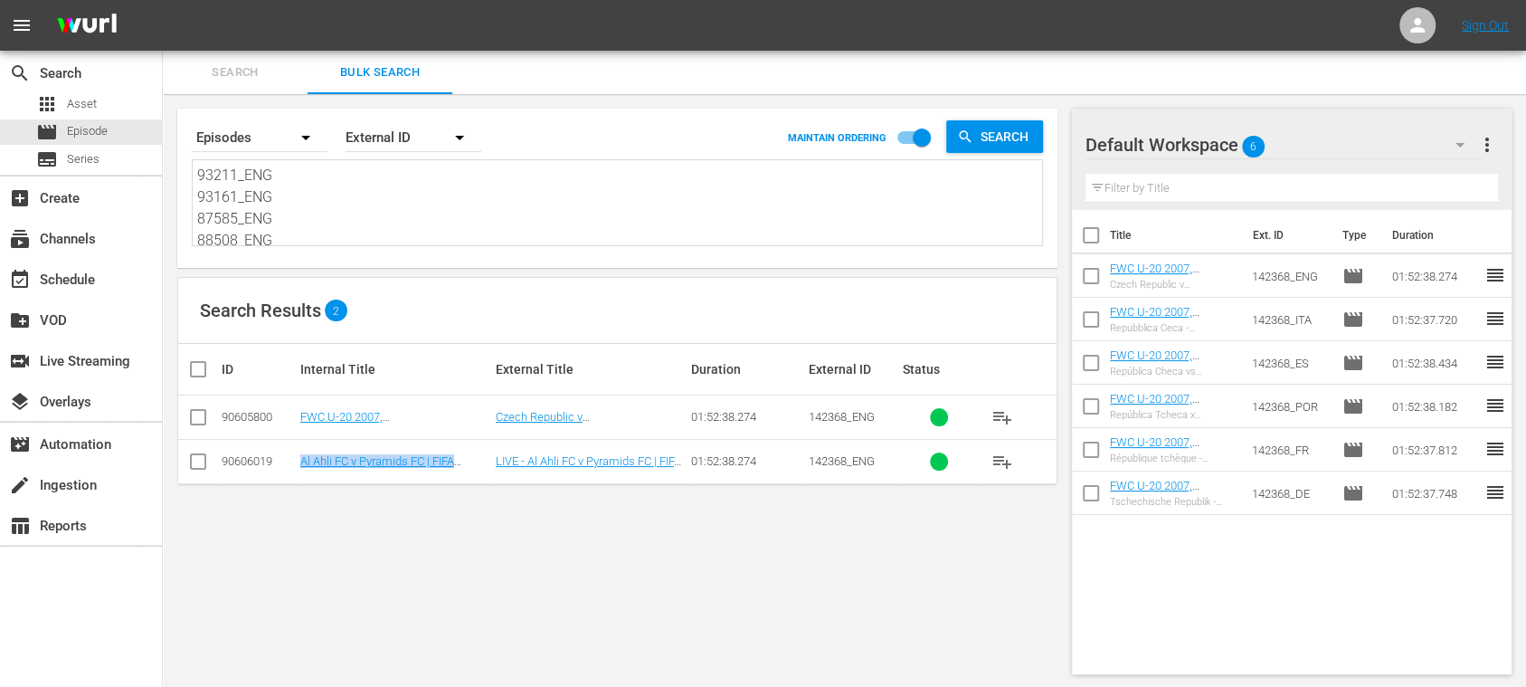
drag, startPoint x: 326, startPoint y: 463, endPoint x: 423, endPoint y: 467, distance: 97.8
click at [423, 467] on tr "90606019 Al Ahli FC v Pyramids FC | FIFA African-Asian-Pacific Cup™ | FIFA Inte…" at bounding box center [617, 461] width 878 height 44
click at [275, 59] on button "Search" at bounding box center [235, 72] width 145 height 43
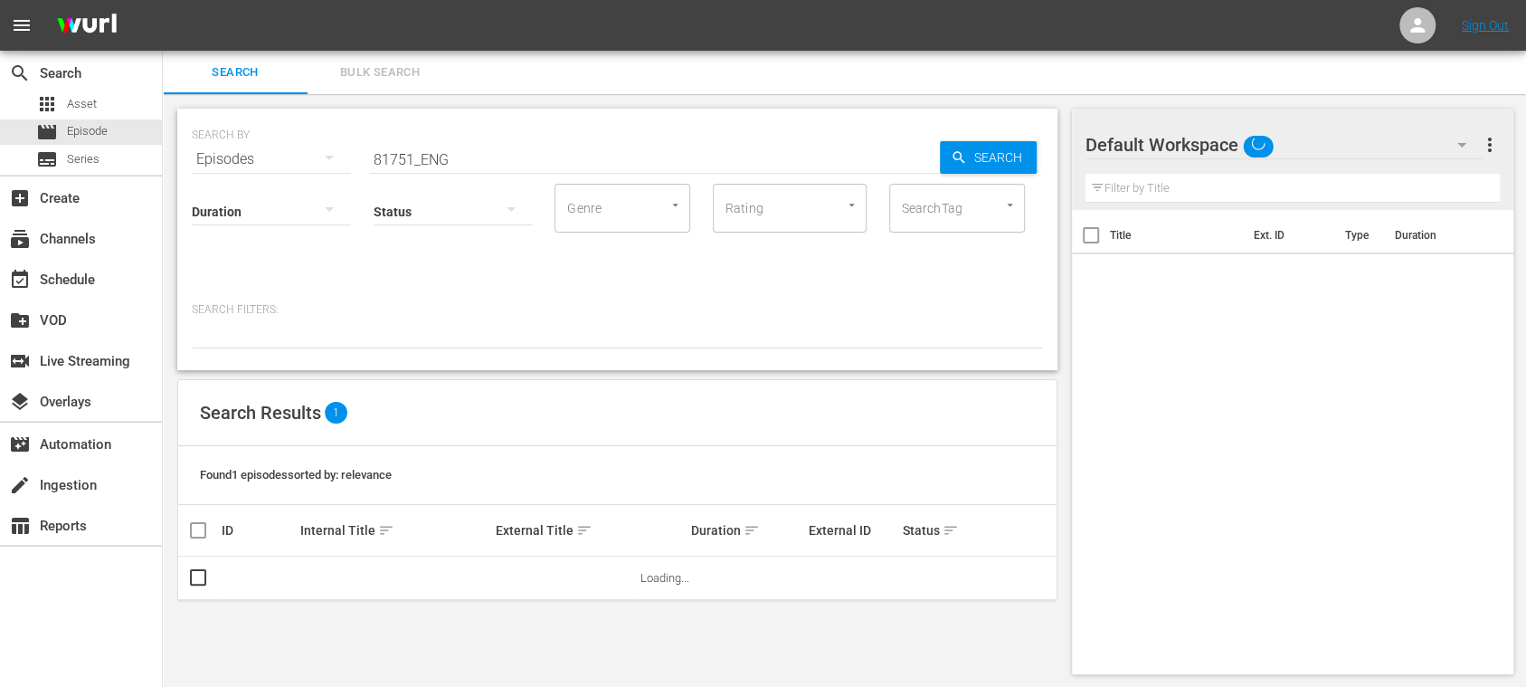
click at [246, 75] on span "Search" at bounding box center [235, 72] width 123 height 21
drag, startPoint x: 462, startPoint y: 170, endPoint x: 398, endPoint y: 162, distance: 64.7
click at [351, 174] on div "SEARCH BY Search By Episodes Search ID, Title, Description, Keywords, or Catego…" at bounding box center [617, 239] width 880 height 261
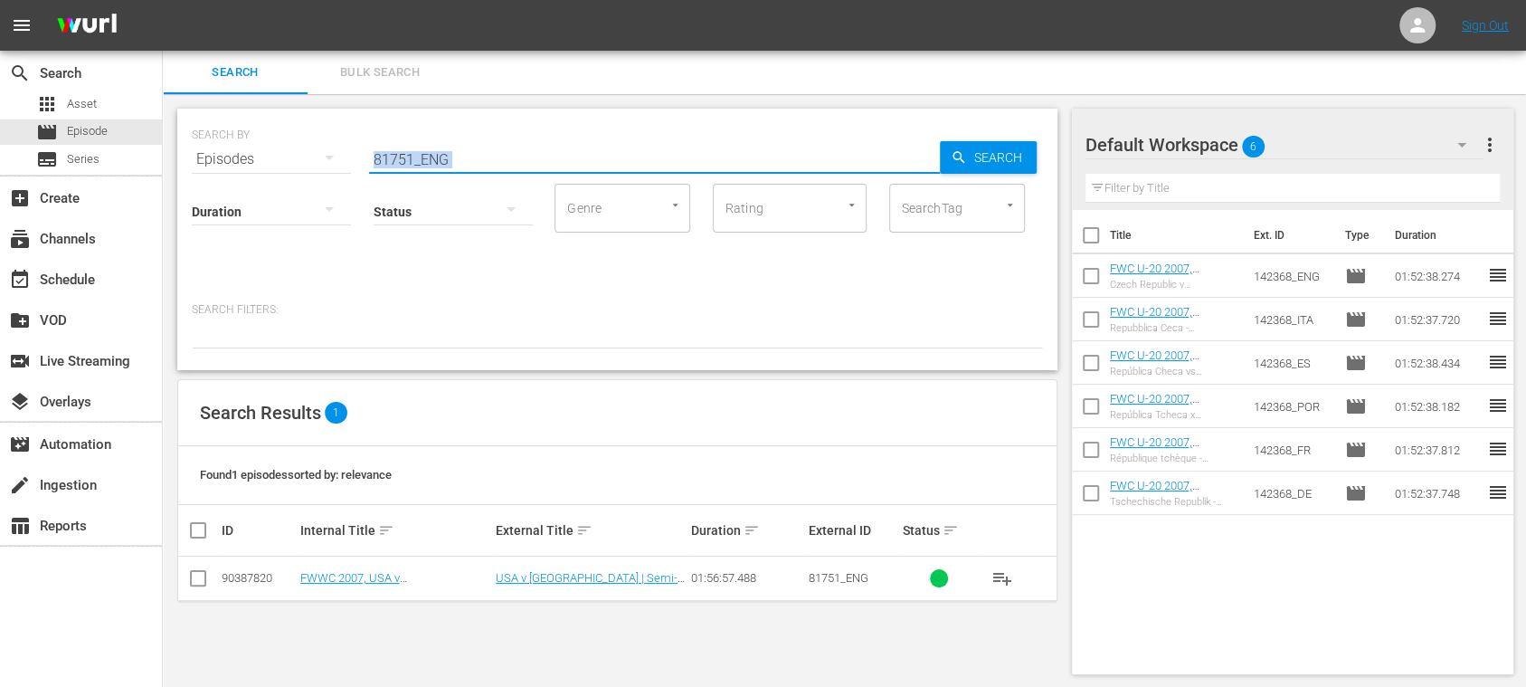
click at [603, 166] on input "81751_ENG" at bounding box center [654, 158] width 571 height 43
drag, startPoint x: 519, startPoint y: 157, endPoint x: 429, endPoint y: 170, distance: 91.3
click at [239, 158] on div "SEARCH BY Search By Episodes Search ID, Title, Description, Keywords, or Catego…" at bounding box center [617, 148] width 851 height 65
paste input "Al Ahli FC v Pyramids FC | FIFA African-Asian-Pacific Cu"
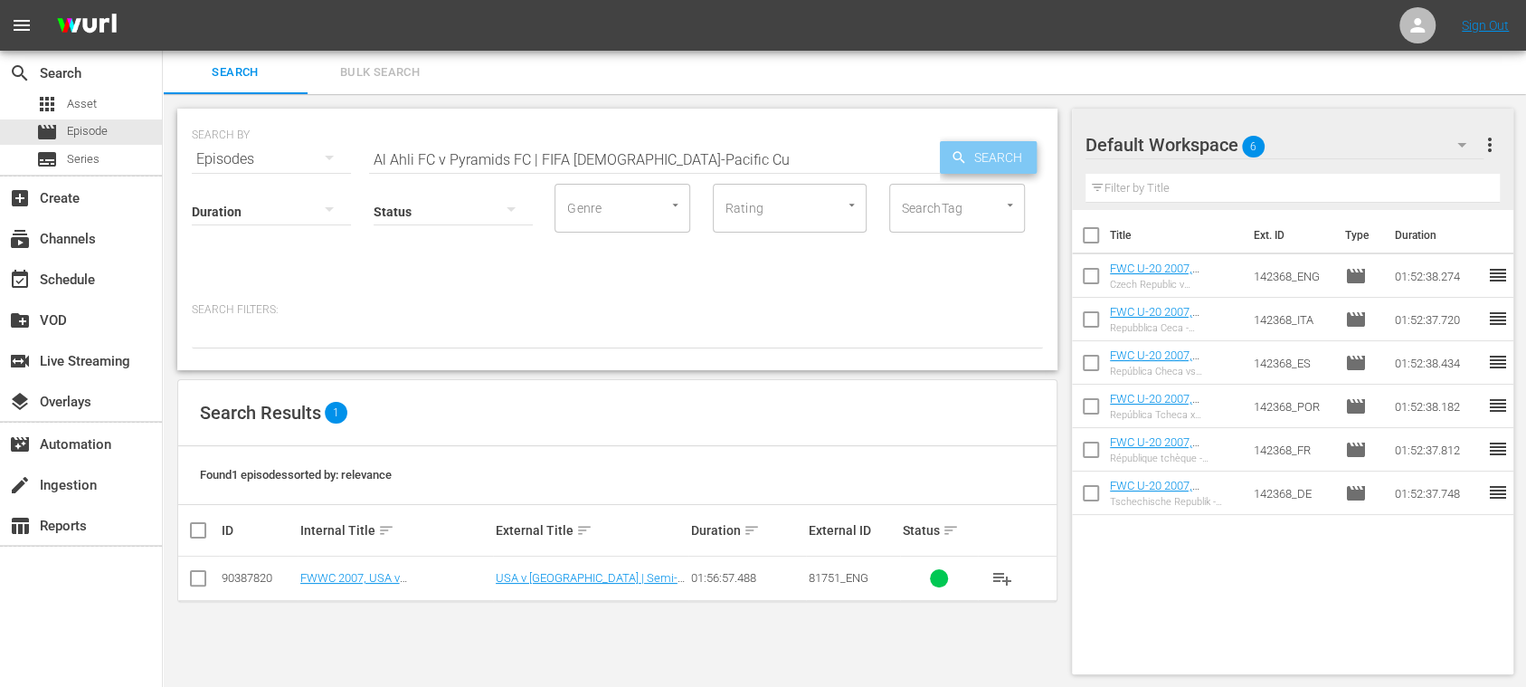
click at [998, 156] on span "Search" at bounding box center [1002, 157] width 70 height 33
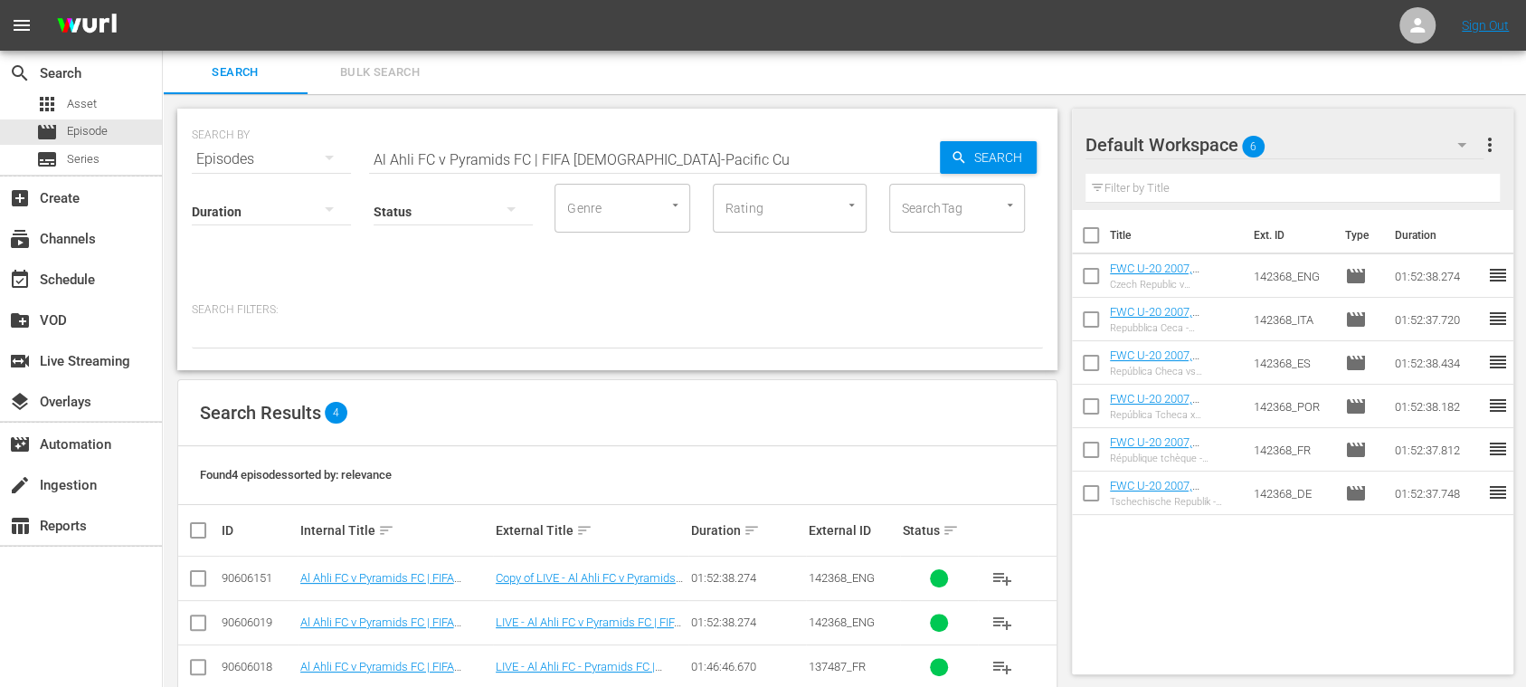
click at [407, 157] on input "Al Ahli FC v Pyramids FC | FIFA African-Asian-Pacific Cu" at bounding box center [654, 158] width 571 height 43
type input "Al Ahli FC v Pyramids FC | FIFA African-Asian-Pacific Cu"
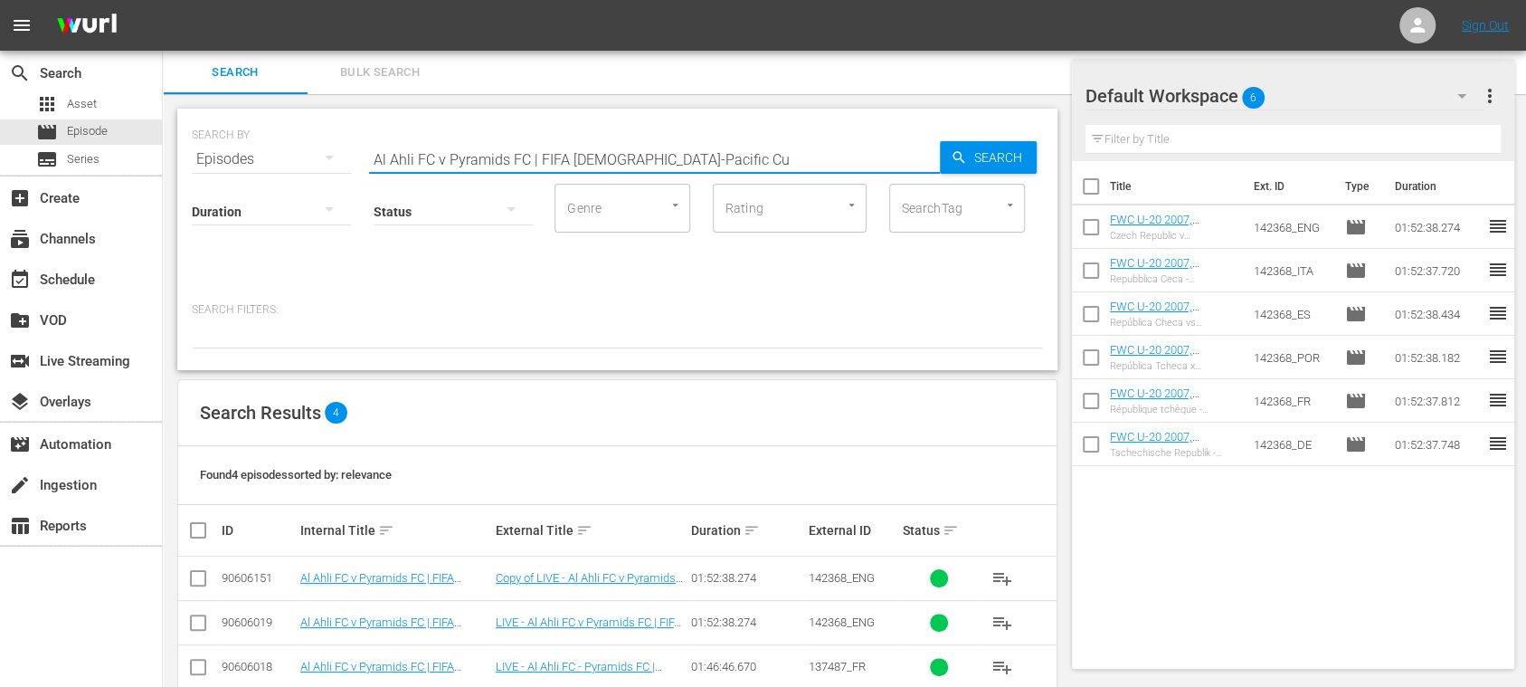
scroll to position [78, 0]
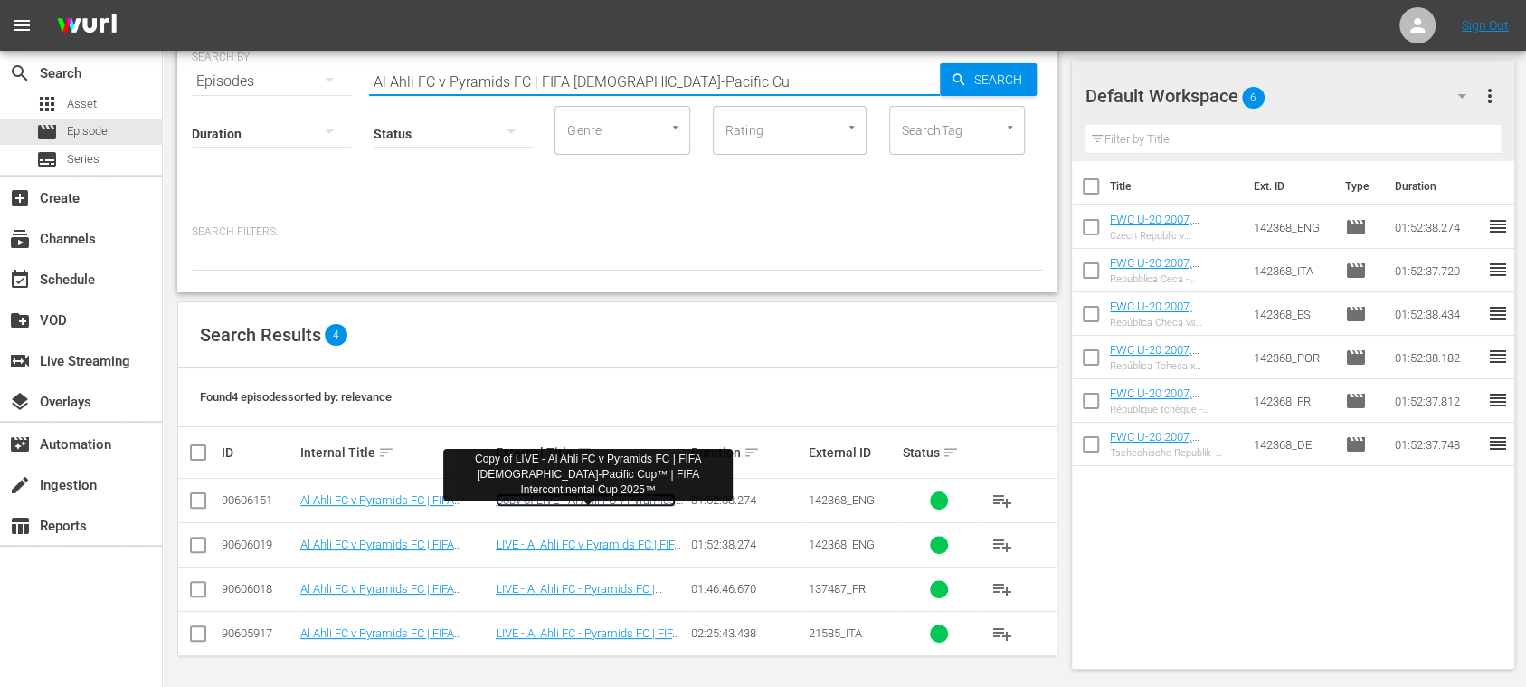
click at [580, 498] on link "Copy of LIVE - Al Ahli FC v Pyramids FC | FIFA African-Asian-Pacific Cup™ | FIF…" at bounding box center [586, 520] width 180 height 54
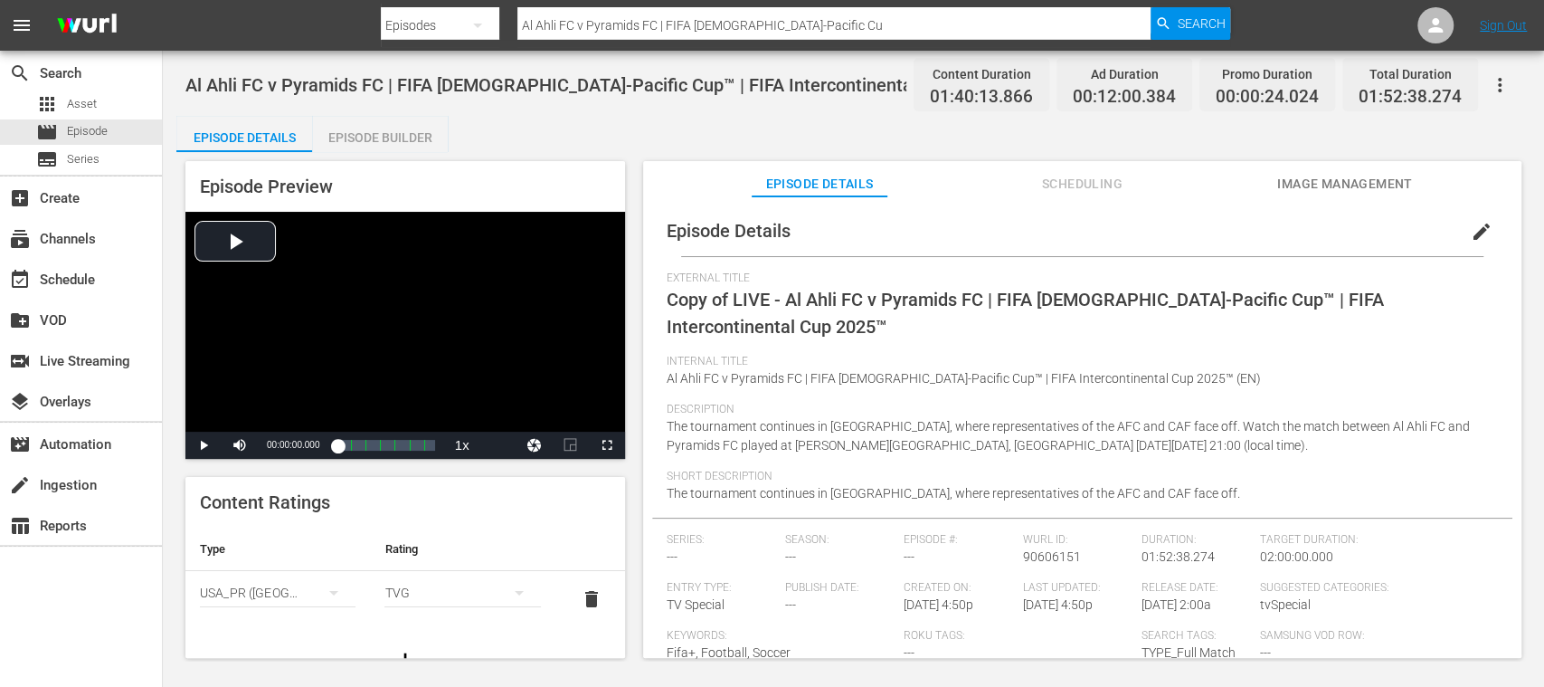
click at [1472, 231] on span "edit" at bounding box center [1482, 232] width 22 height 22
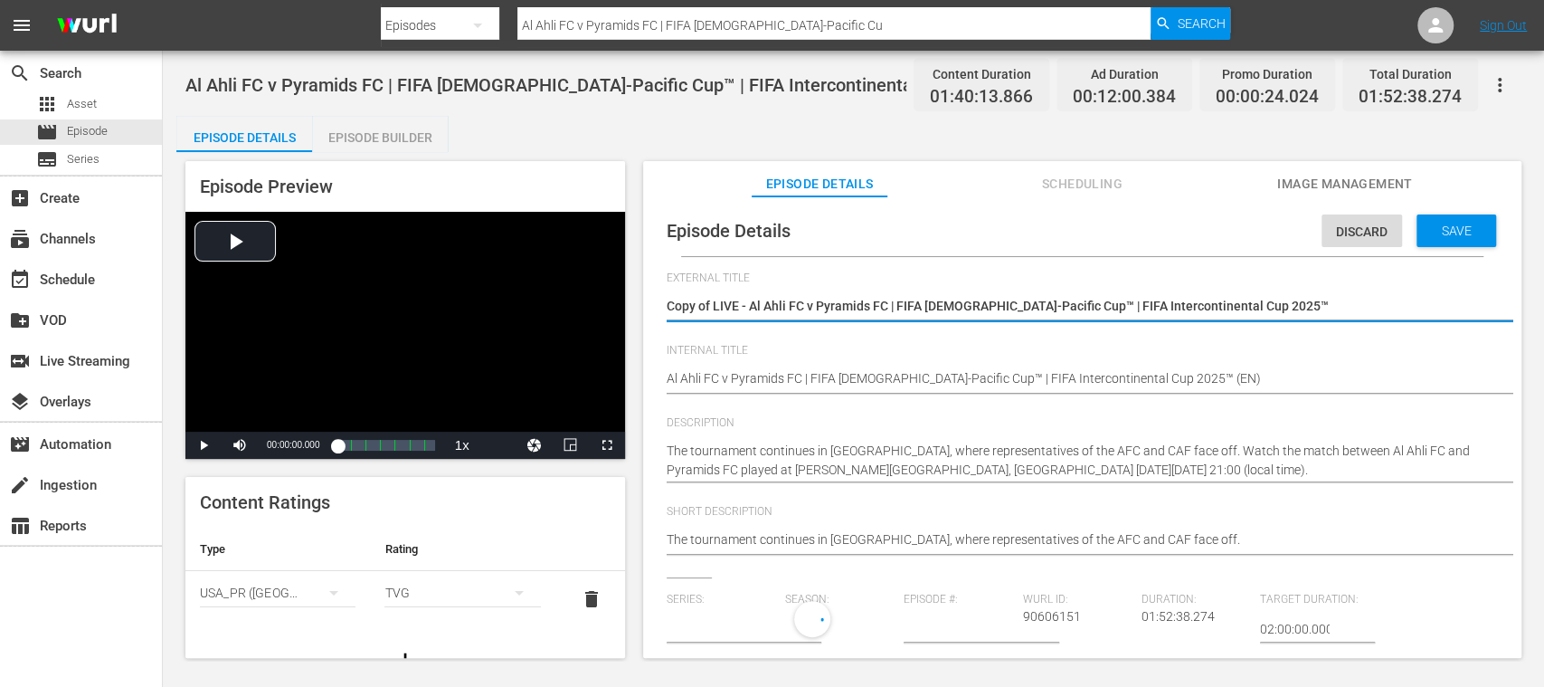
type input "No Series"
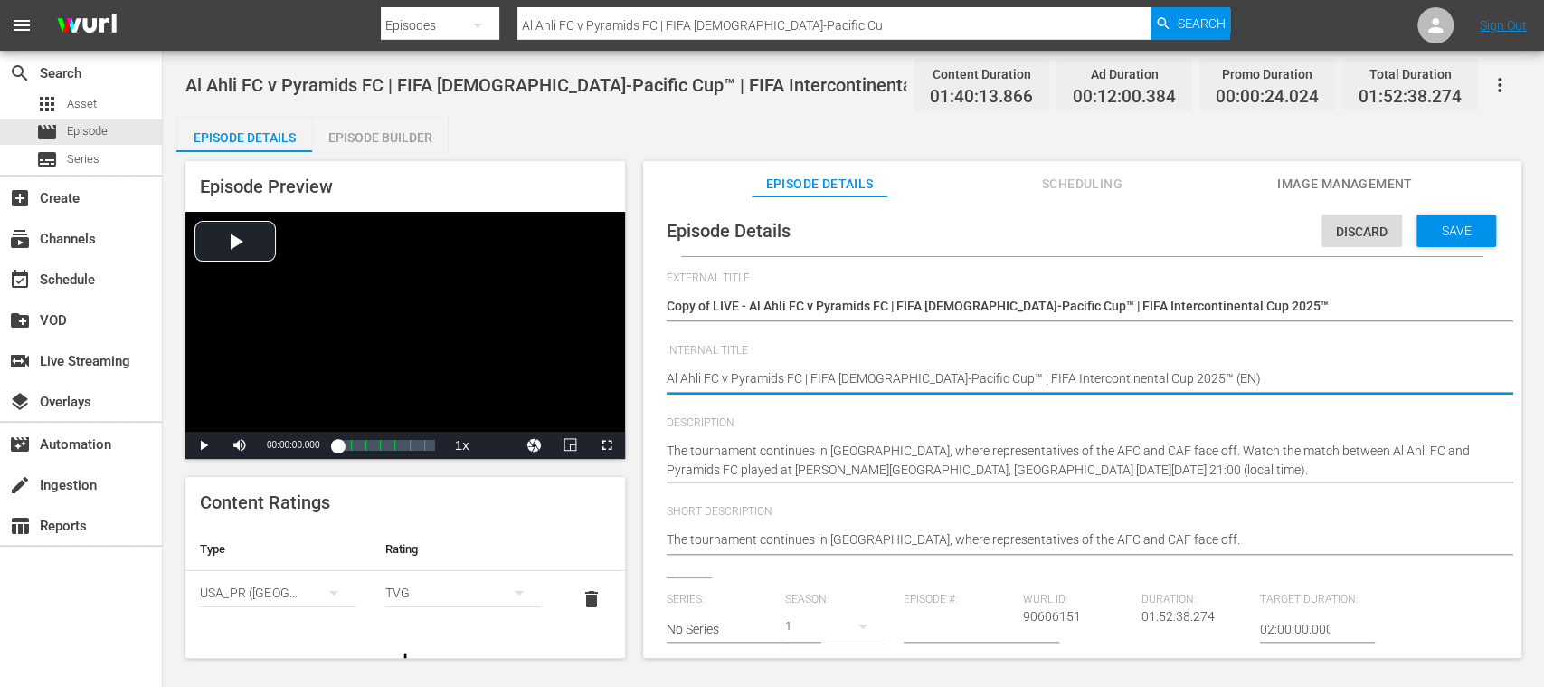
type textarea "Al Ahli FC v Pyramids FC | FIFA [DEMOGRAPHIC_DATA]-Pacific Cup™ | FIFA Intercon…"
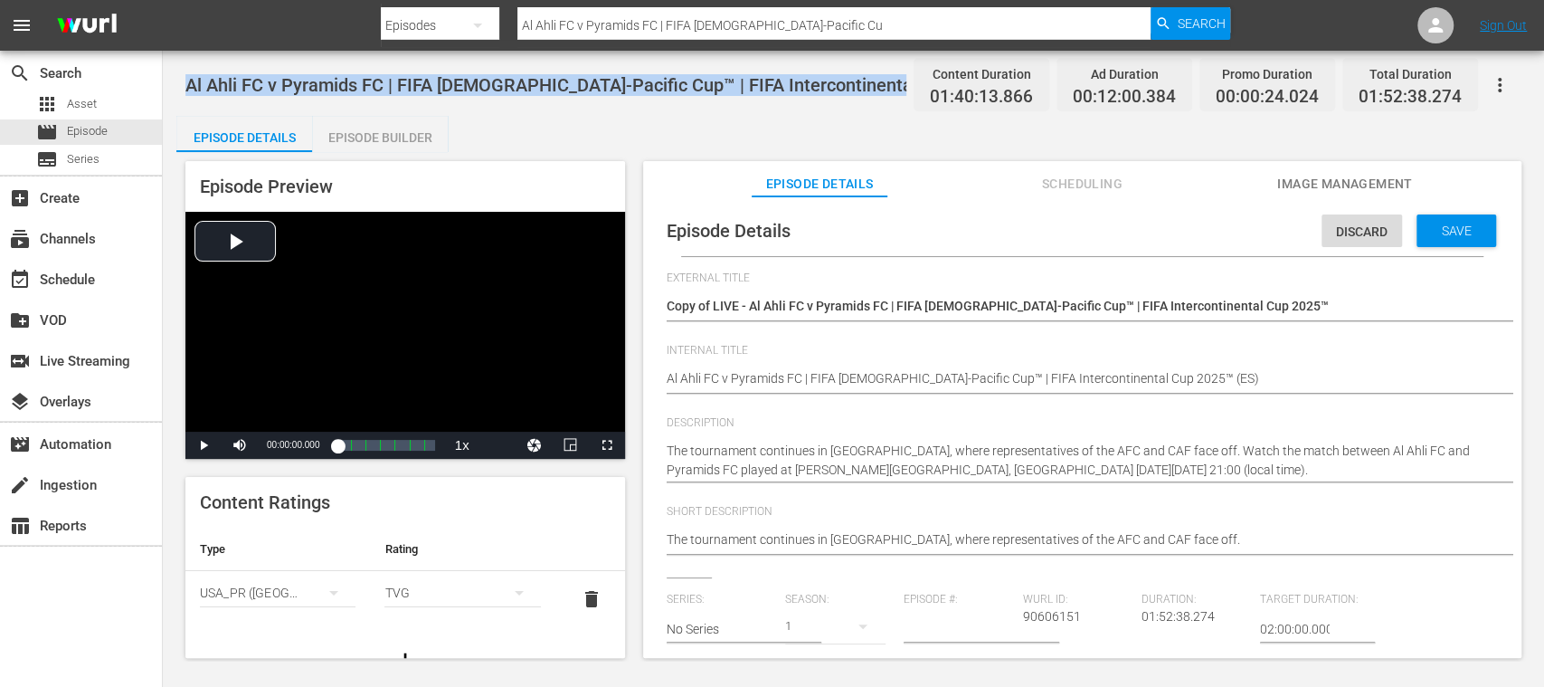
drag, startPoint x: 186, startPoint y: 81, endPoint x: 908, endPoint y: 86, distance: 721.8
click at [908, 86] on span "Al Ahli FC v Pyramids FC | FIFA [DEMOGRAPHIC_DATA]-Pacific Cup™ | FIFA Intercon…" at bounding box center [617, 85] width 864 height 22
copy span "Al Ahli FC v Pyramids FC | FIFA African-Asian-Pacific Cup™ | FIFA Intercontinen…"
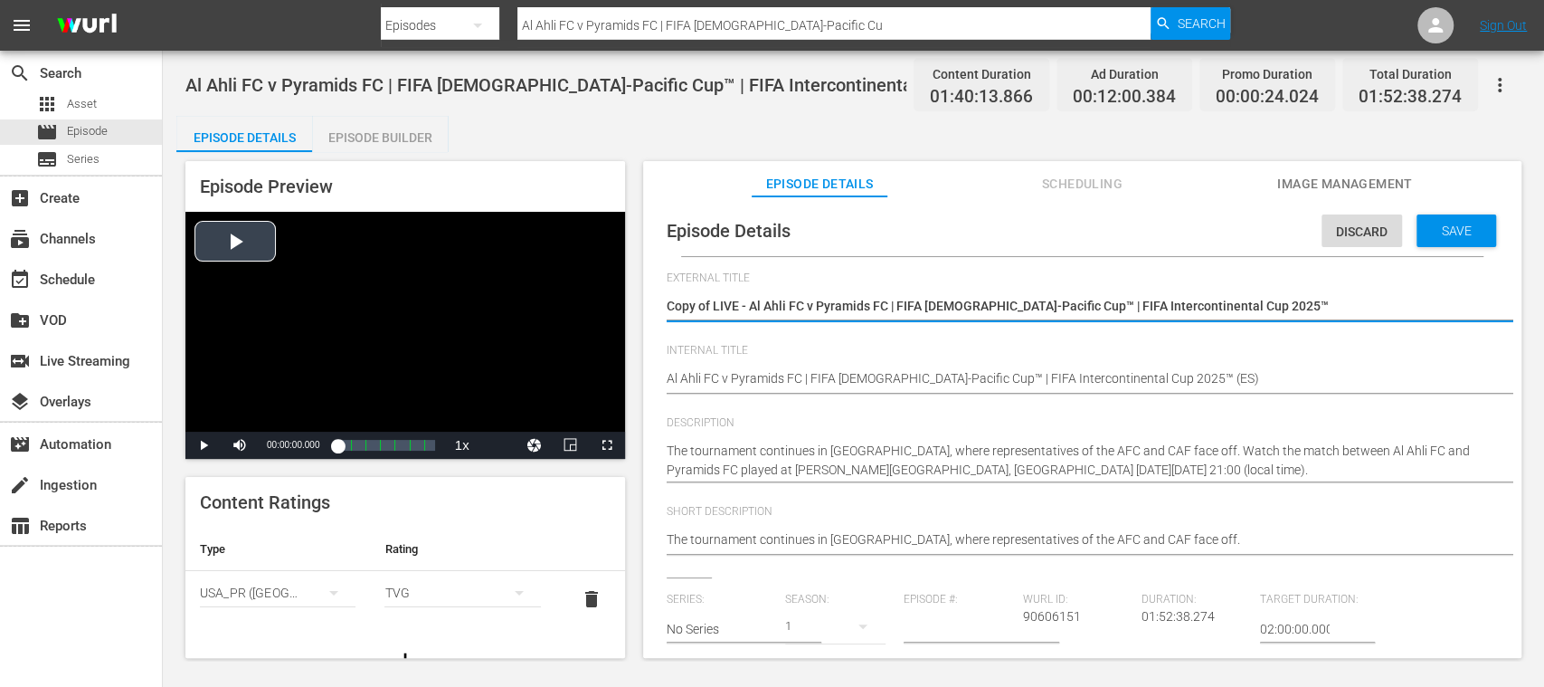
drag, startPoint x: 1281, startPoint y: 306, endPoint x: 539, endPoint y: 312, distance: 741.8
paste textarea "Al Ahli FC vs Pyramids FC | Copa África-Asia-Pacífico de la FIFA™ | Copa Interc…"
type textarea "Al Ahli FC vs Pyramids FC | Copa África-Asia-Pacífico de la FIFA™ | Copa Interc…"
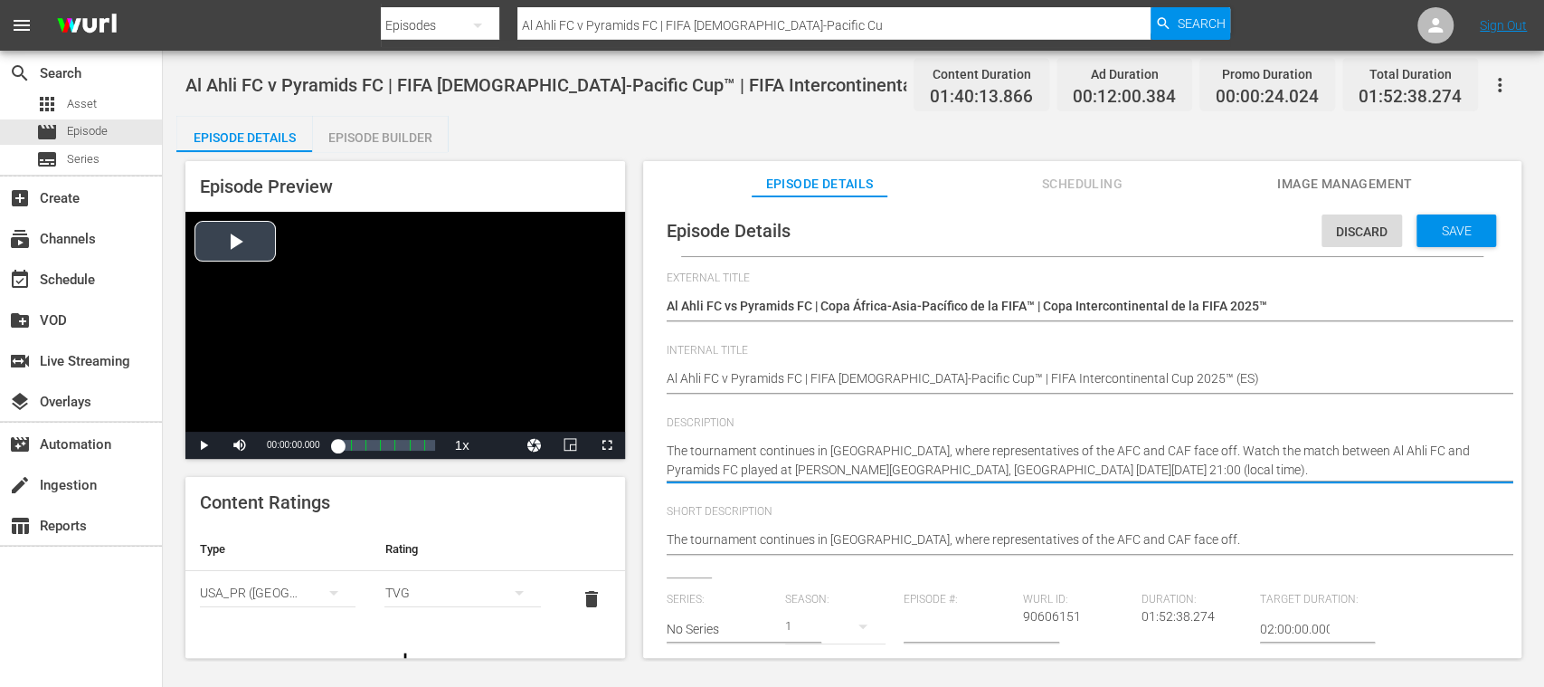
drag, startPoint x: 1259, startPoint y: 469, endPoint x: 514, endPoint y: 409, distance: 747.7
paste textarea "El torneo continúa en Jeddah, donde se enfrentan los representantes de la AFC y…"
type textarea "El torneo continúa en Jeddah, donde se enfrentan los representantes de la AFC y…"
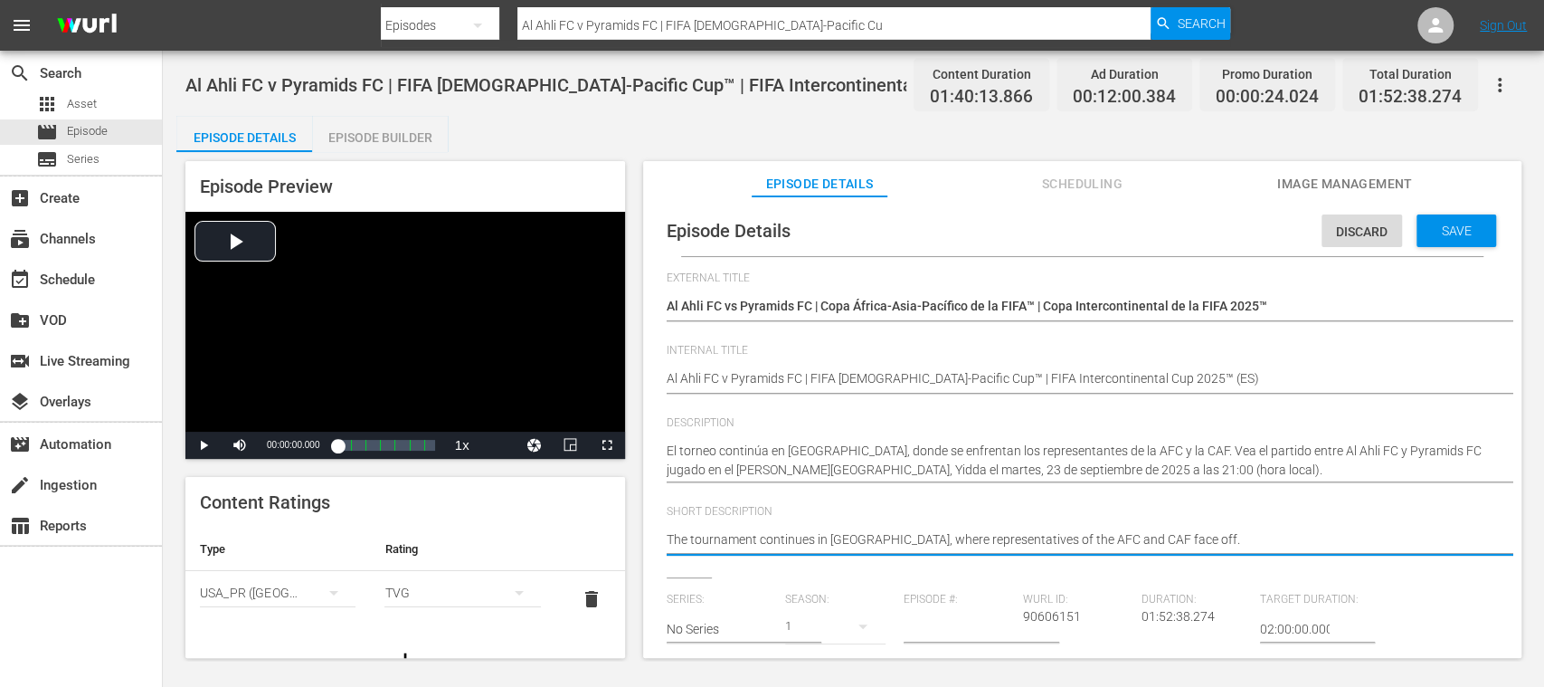
drag, startPoint x: 1170, startPoint y: 537, endPoint x: 601, endPoint y: 534, distance: 569.0
paste textarea "El torneo continúa en Jeddah, donde se enfrentan los representantes de la AFC y…"
type textarea "El torneo continúa en Jeddah, donde se enfrentan los representantes de la AFC y…"
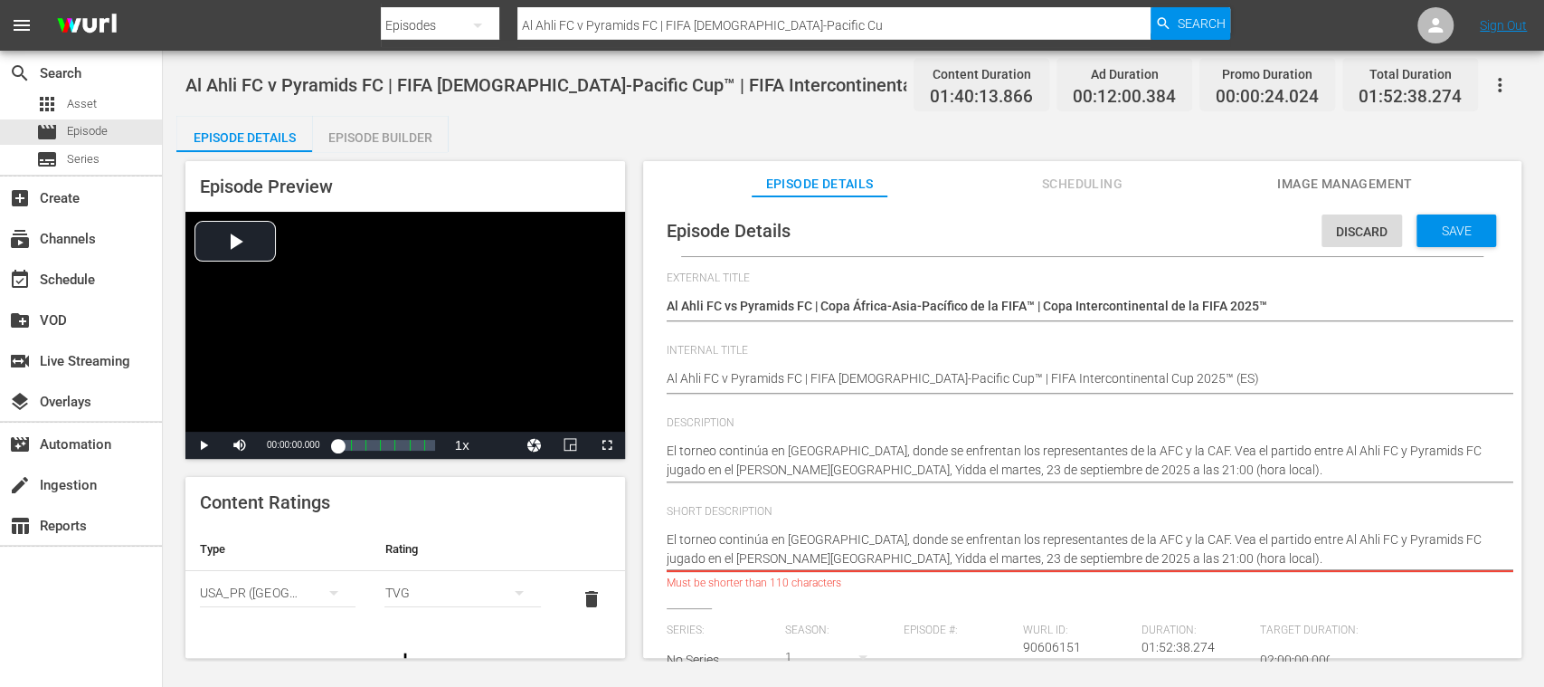
drag, startPoint x: 1400, startPoint y: 546, endPoint x: 1402, endPoint y: 570, distance: 23.6
click at [1402, 570] on div "The tournament continues in Jeddah, where representatives of the AFC and CAF fa…" at bounding box center [1078, 549] width 822 height 60
type textarea "El torneo continúa en Jeddah, donde se enfrentan los representantes de la AFC y…"
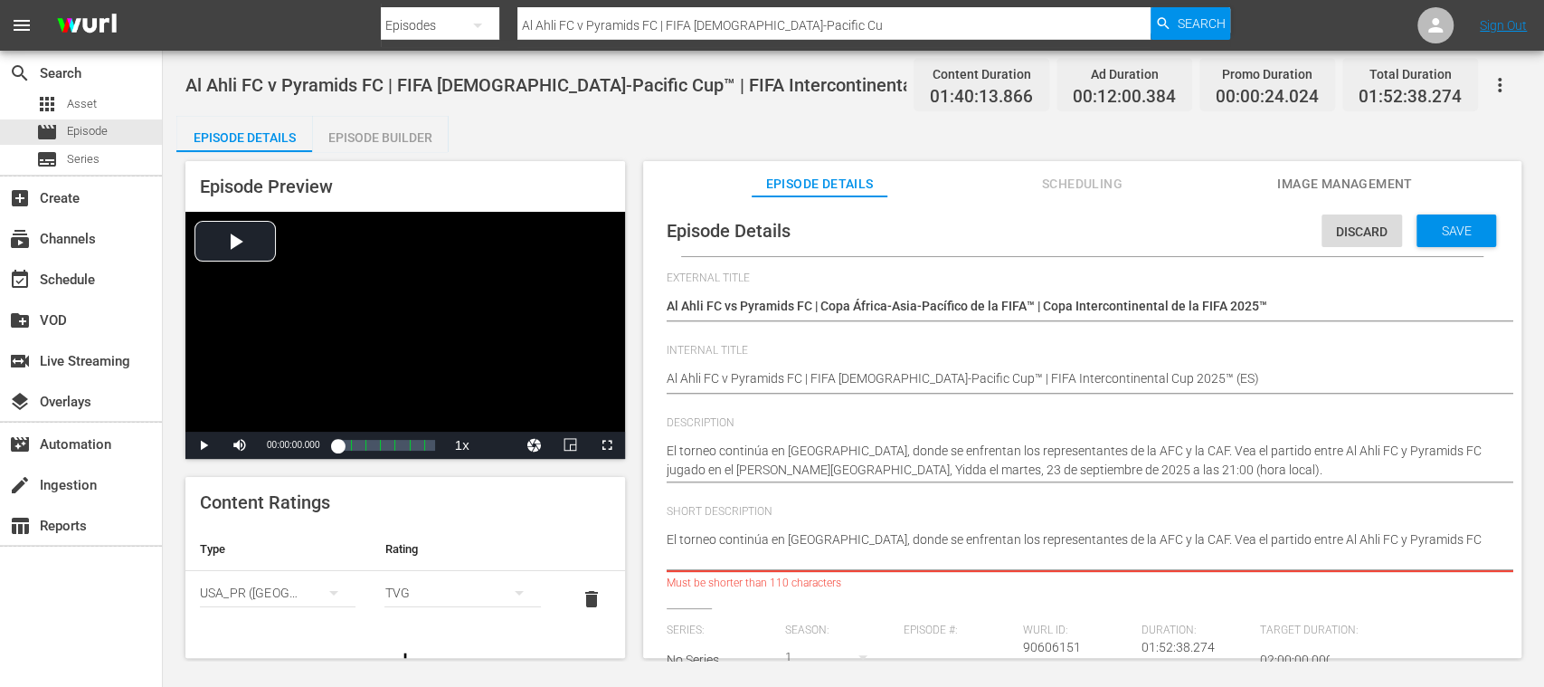
type textarea "El torneo continúa en Jeddah, donde se enfrentan los representantes de la AFC y…"
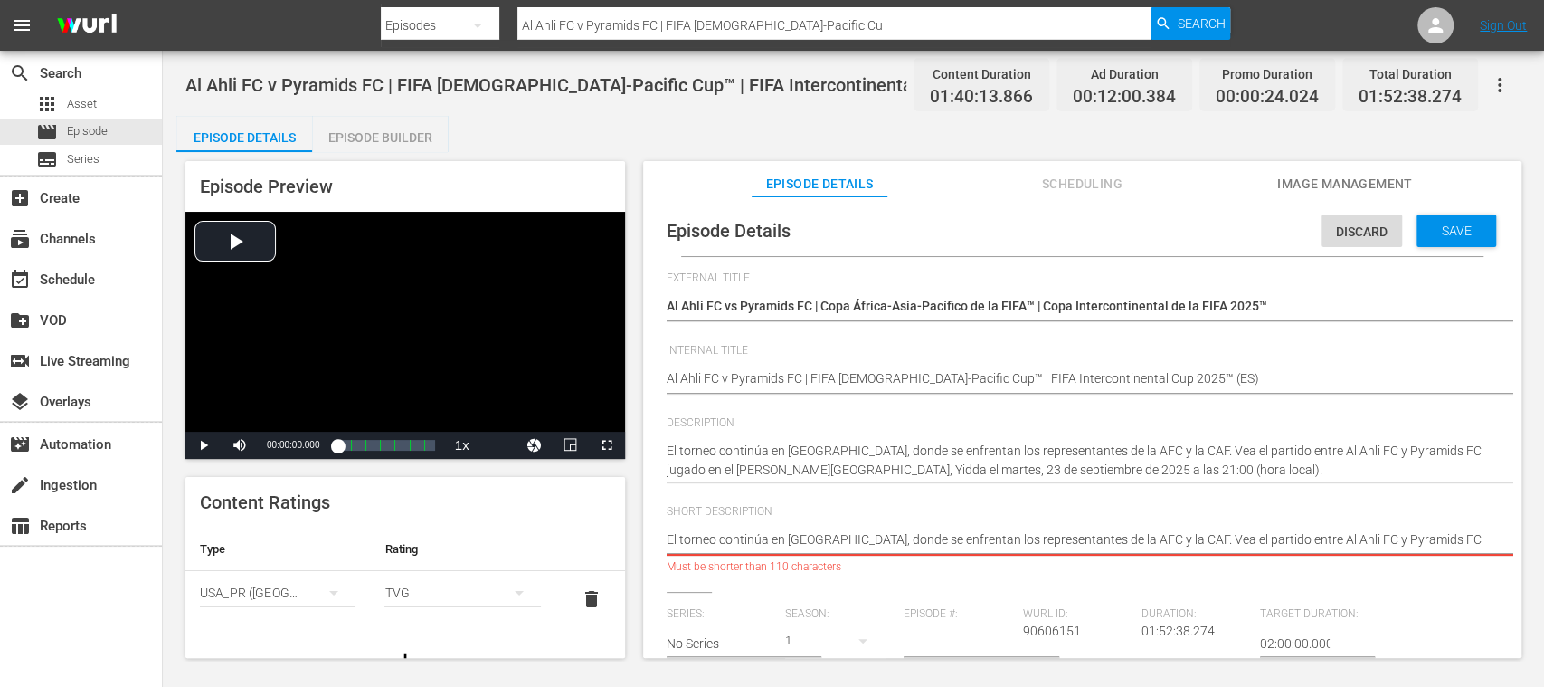
type textarea "El torneo continúa en Jeddah, donde se enfrentan los representantes de la AFC y…"
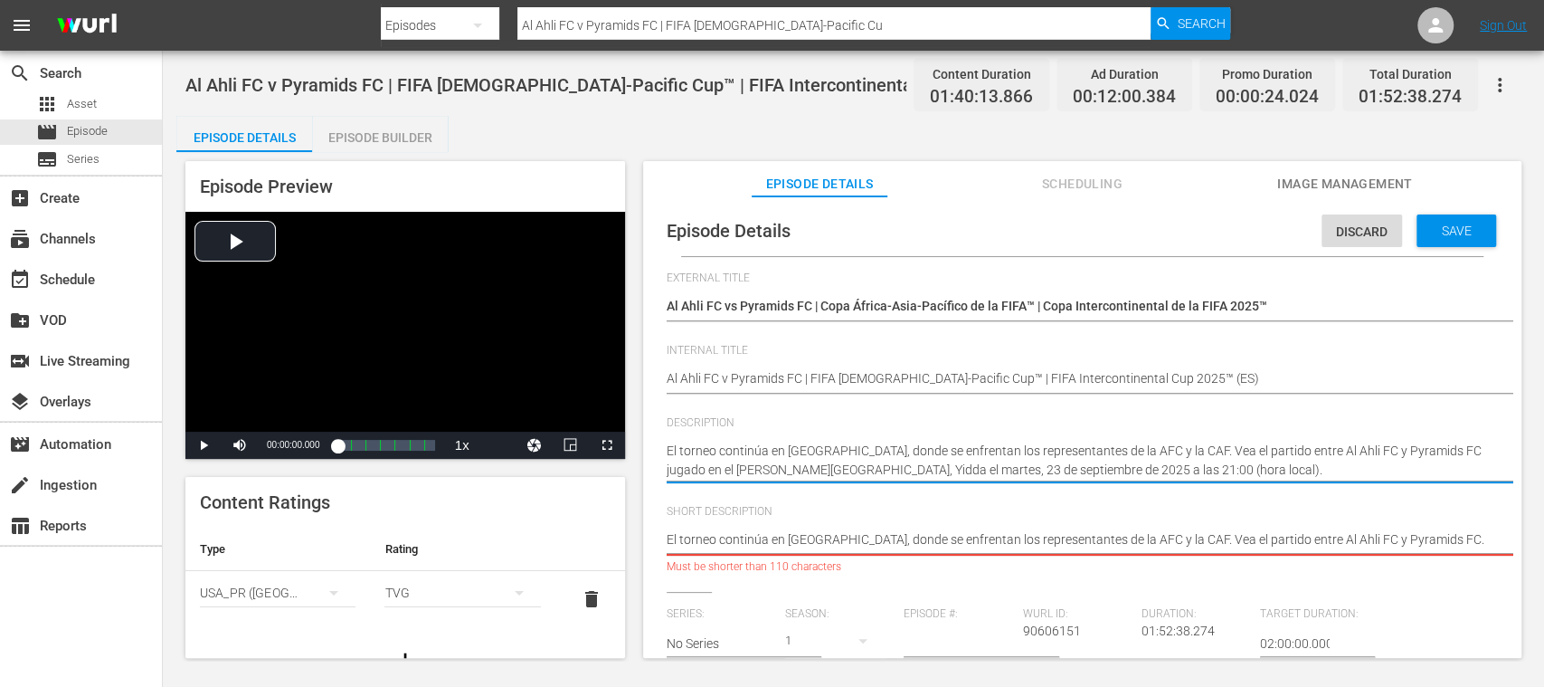
drag, startPoint x: 1096, startPoint y: 470, endPoint x: 1310, endPoint y: 475, distance: 213.5
type textarea "El torneo continúa en Jeddah, donde se enfrentan los representantes de la AFC y…"
type textarea "El torneo continúa en [GEOGRAPHIC_DATA], donde se enfrentan los representantes …"
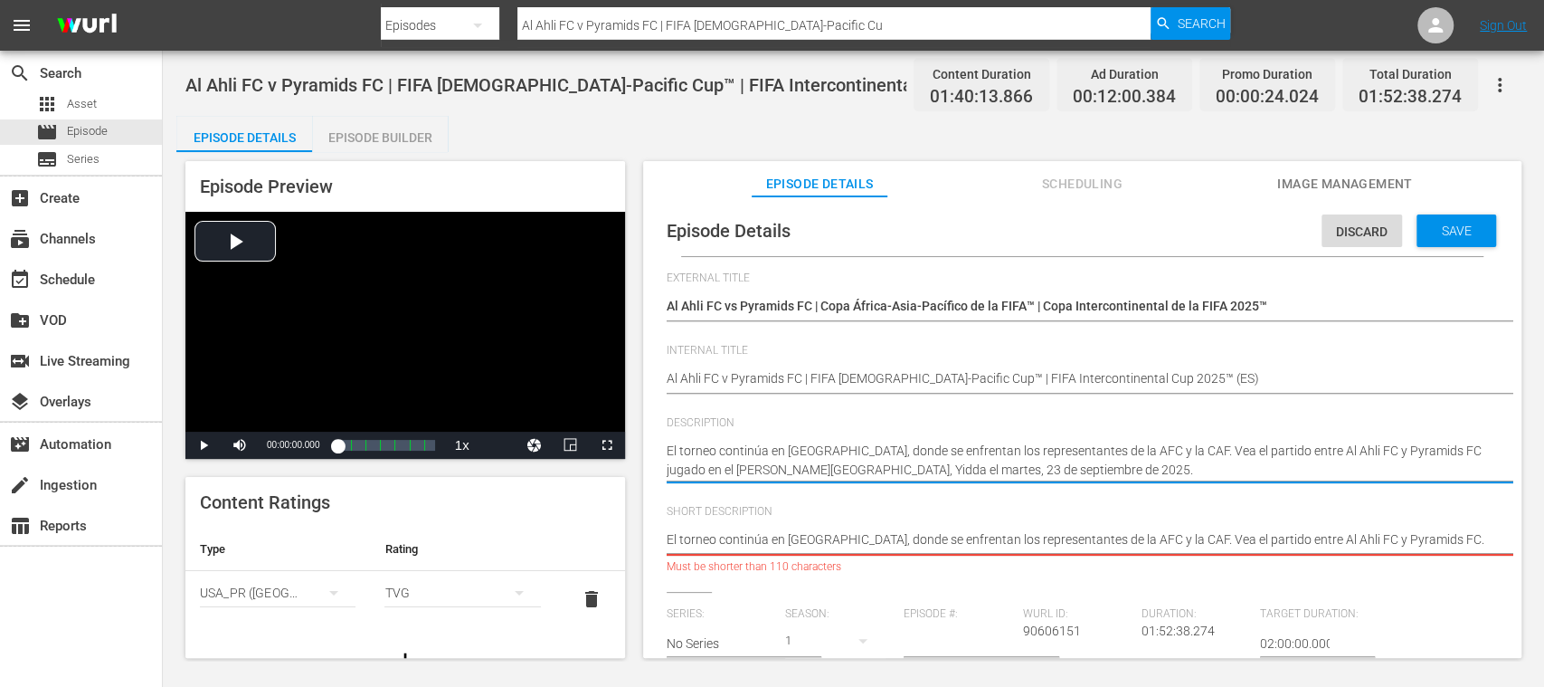
click at [581, 599] on span "delete" at bounding box center [592, 599] width 22 height 22
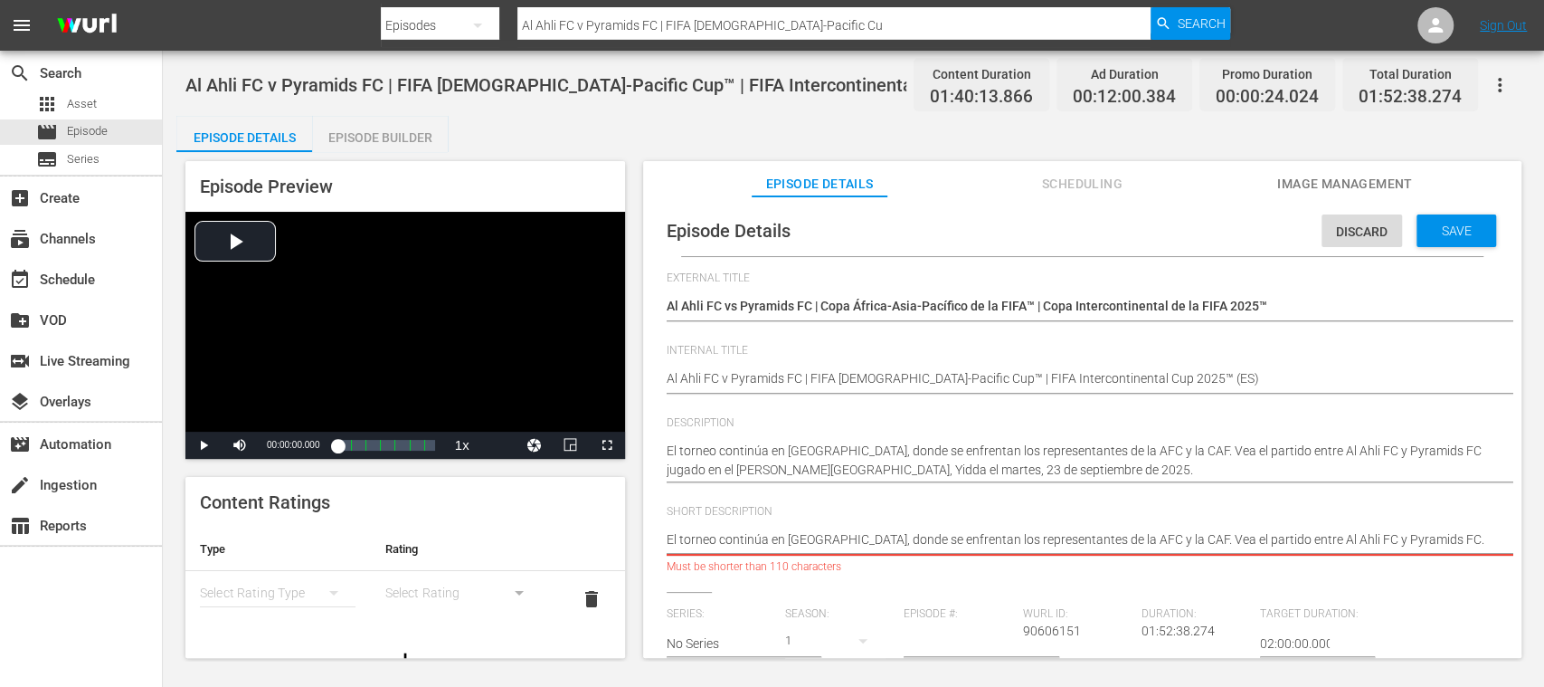
click at [323, 590] on icon "simple table" at bounding box center [334, 593] width 22 height 22
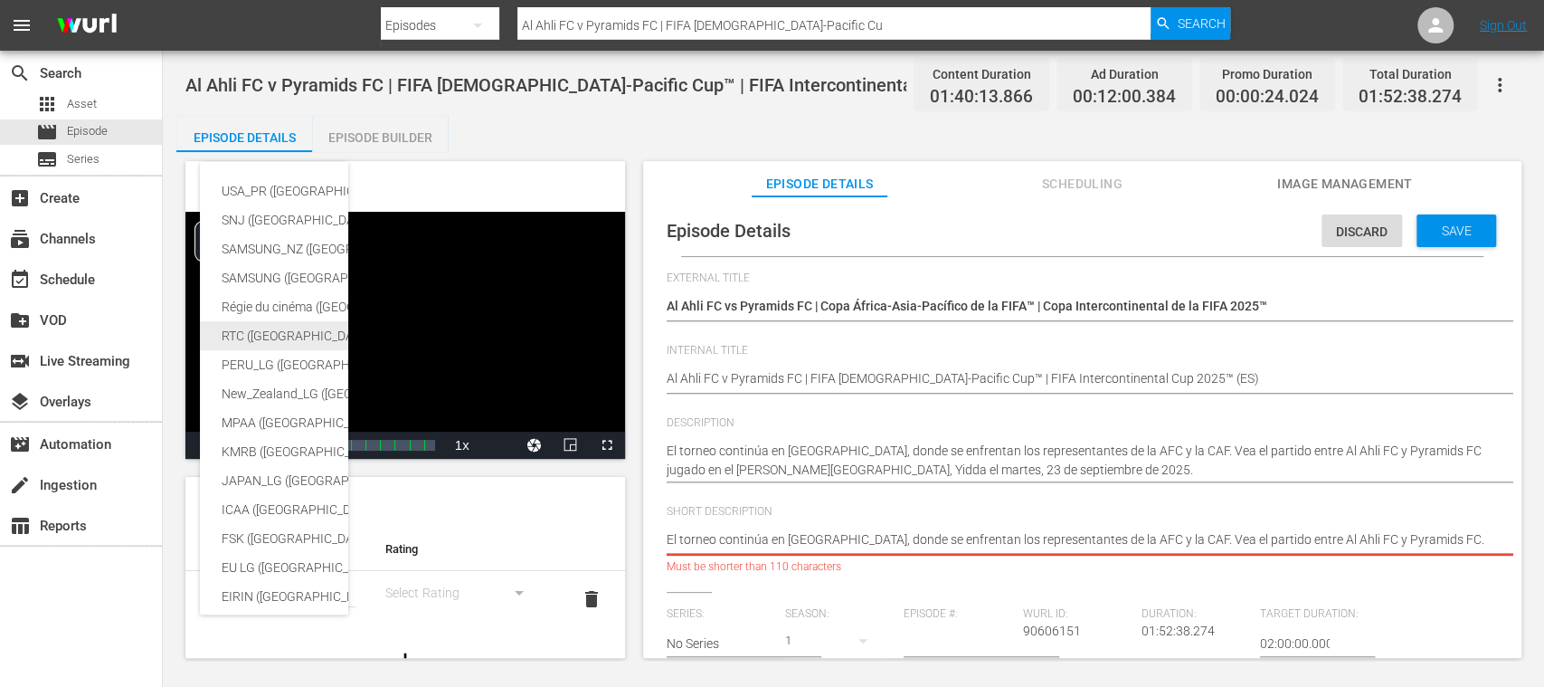
click at [270, 328] on div "RTC ([GEOGRAPHIC_DATA])" at bounding box center [444, 335] width 444 height 29
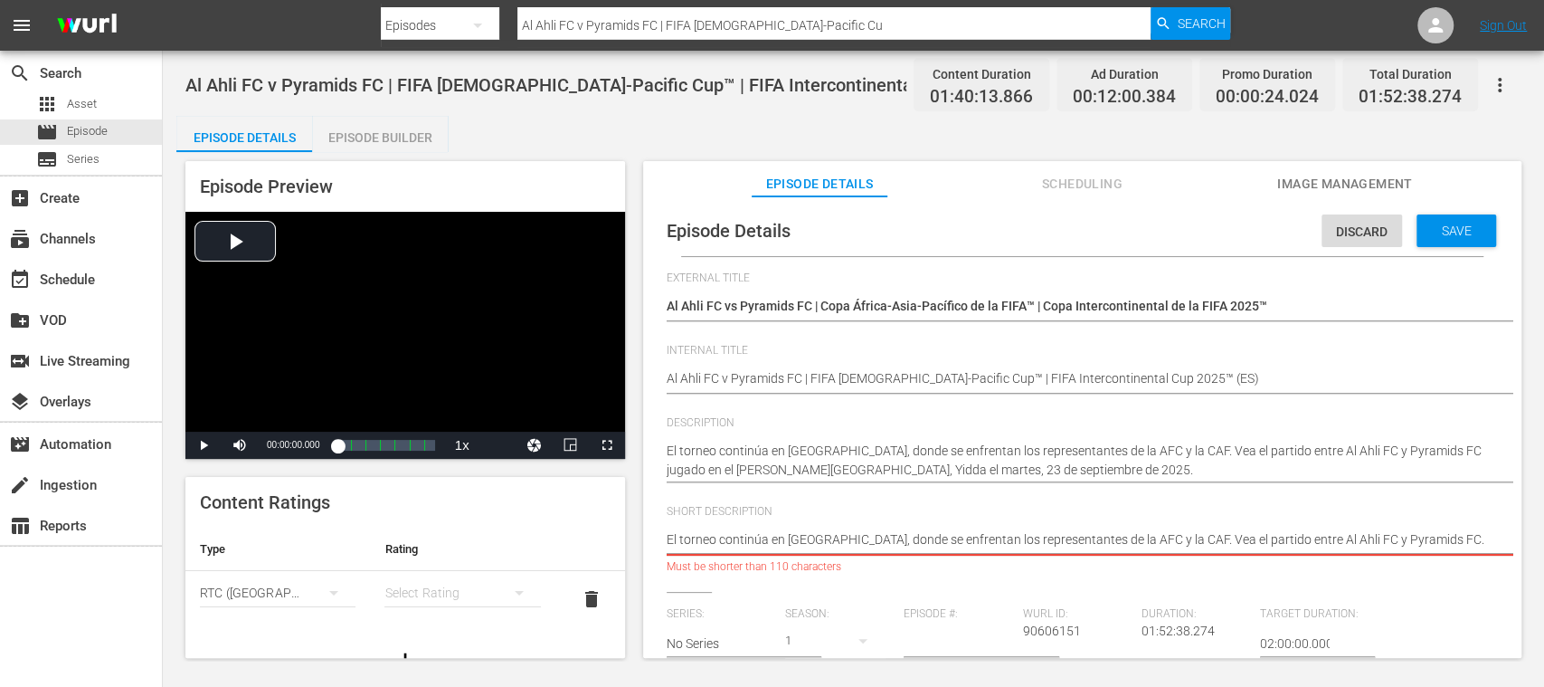
click at [438, 588] on div "simple table" at bounding box center [462, 592] width 156 height 51
click at [417, 470] on div "A" at bounding box center [451, 469] width 105 height 29
drag, startPoint x: 1246, startPoint y: 539, endPoint x: 1152, endPoint y: 539, distance: 94.1
click at [1152, 539] on textarea "The tournament continues in Jeddah, where representatives of the AFC and CAF fa…" at bounding box center [1078, 541] width 822 height 22
type textarea "El torneo continúa en Jeddah, donde se enfrentan los representantes de la AFC y…"
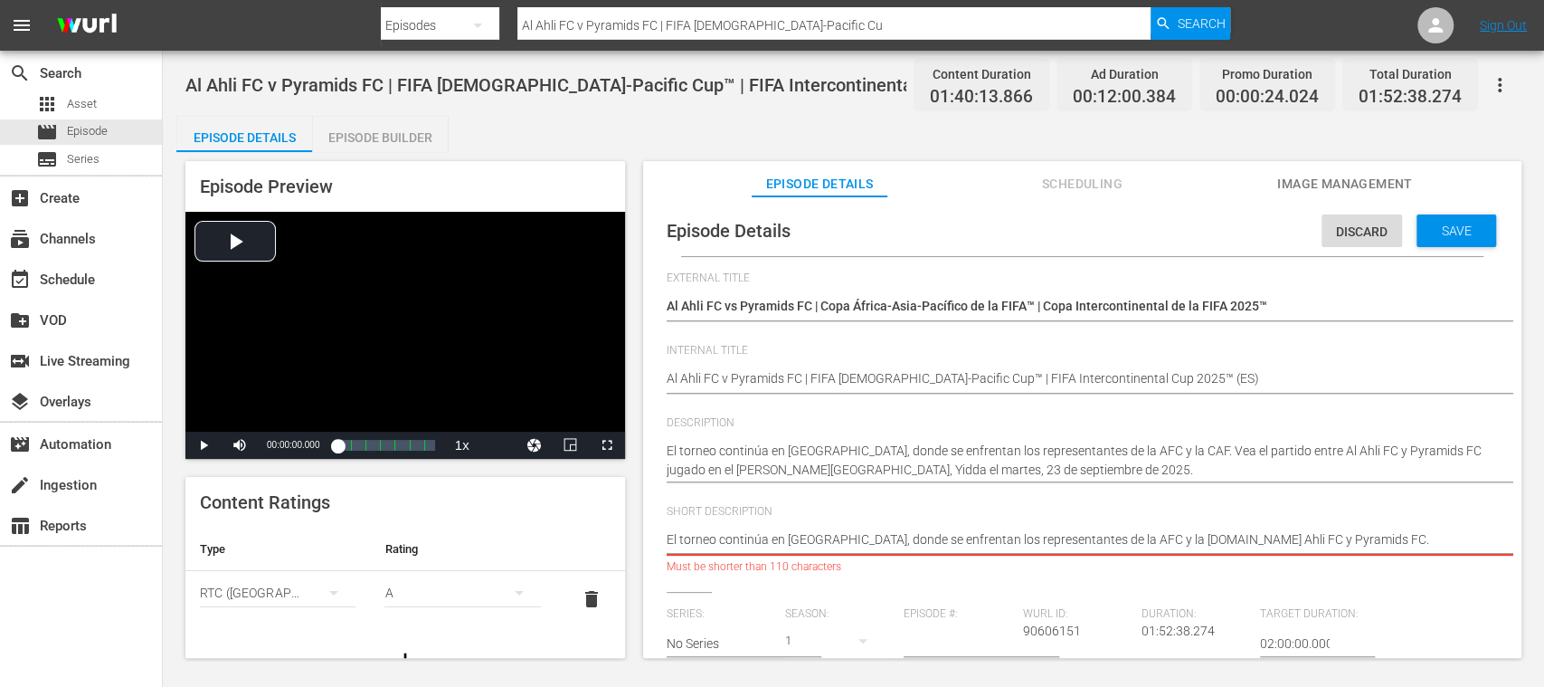
type textarea "El torneo continúa en Jeddah, donde se enfrentan los representantes de la AFC y…"
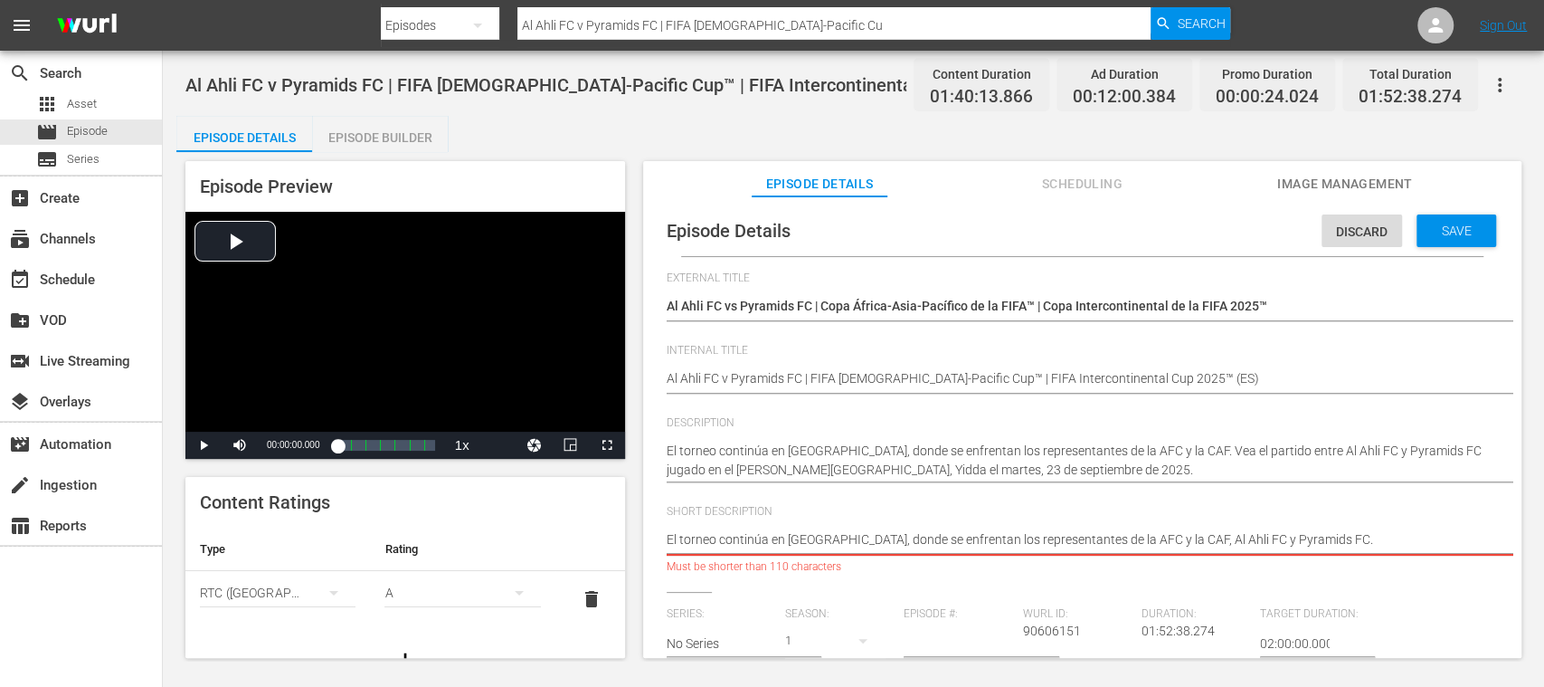
click at [1151, 536] on textarea "The tournament continues in Jeddah, where representatives of the AFC and CAF fa…" at bounding box center [1078, 541] width 822 height 22
type textarea "El torneo continúa en Jeddah, donde se enfrentan los representantes de la AFC y…"
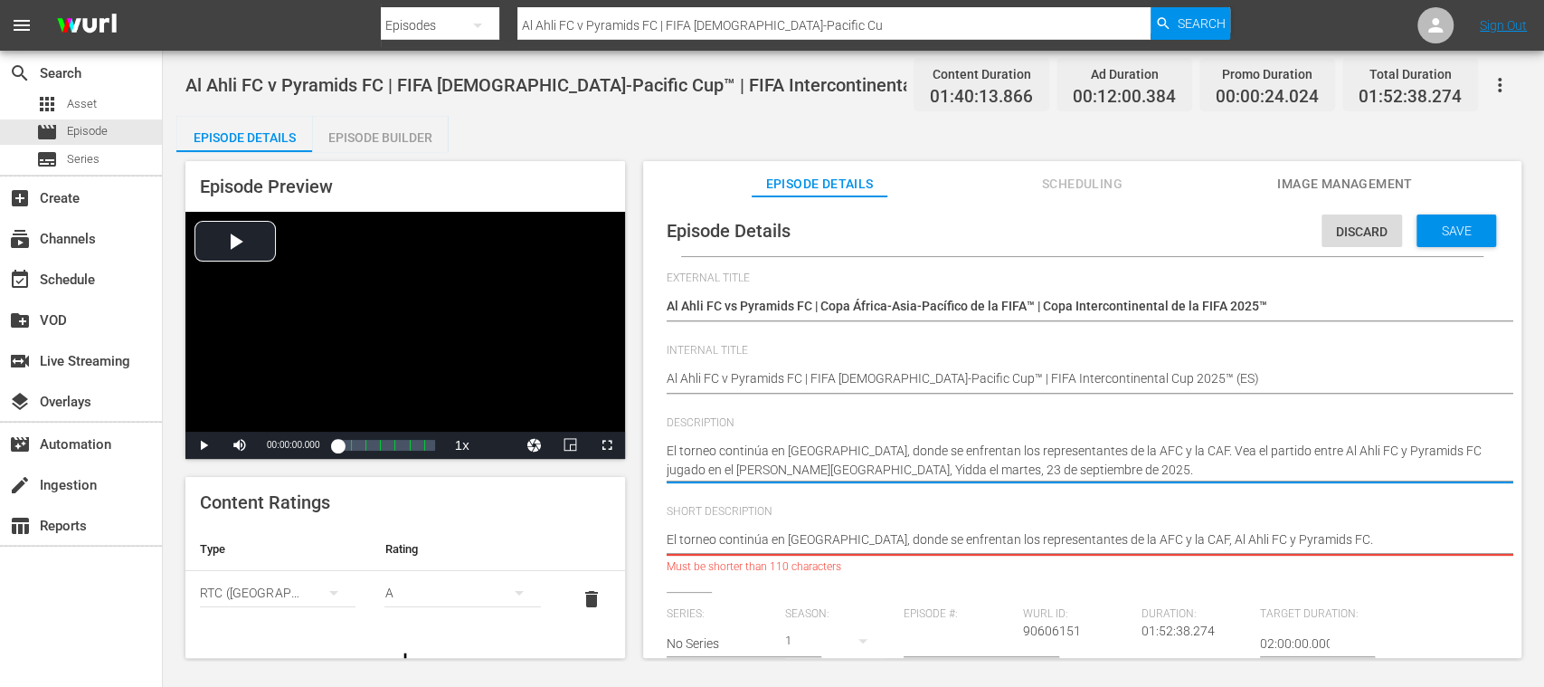
drag, startPoint x: 1155, startPoint y: 454, endPoint x: 1104, endPoint y: 485, distance: 60.0
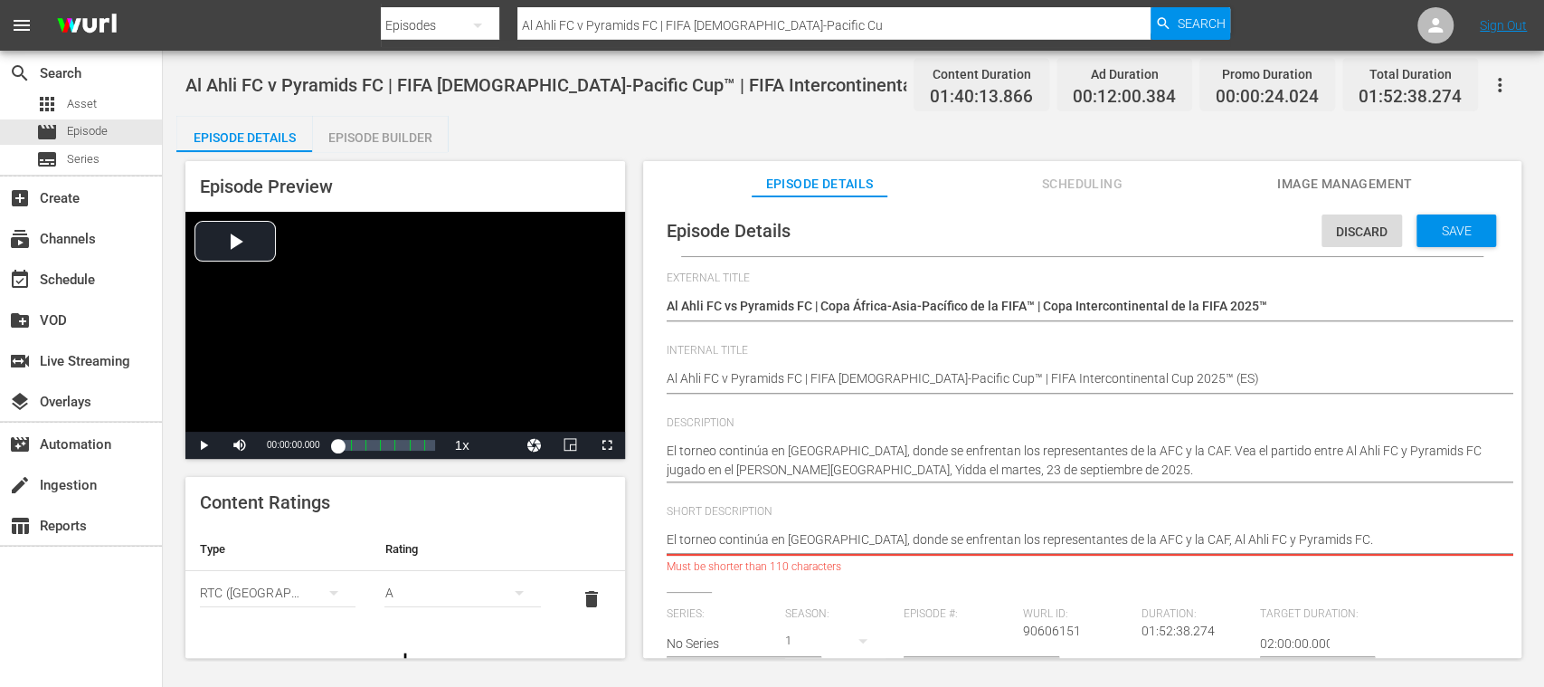
drag, startPoint x: 1294, startPoint y: 538, endPoint x: 606, endPoint y: 537, distance: 688.4
paste textarea "Vea el partido entre Al Ahli FC y Pyramids FC jugado en el King Abdullah Sports…"
type textarea "Vea el partido entre Al Ahli FC y Pyramids FC jugado en el King Abdullah Sports…"
drag, startPoint x: 1208, startPoint y: 545, endPoint x: 1471, endPoint y: 541, distance: 262.3
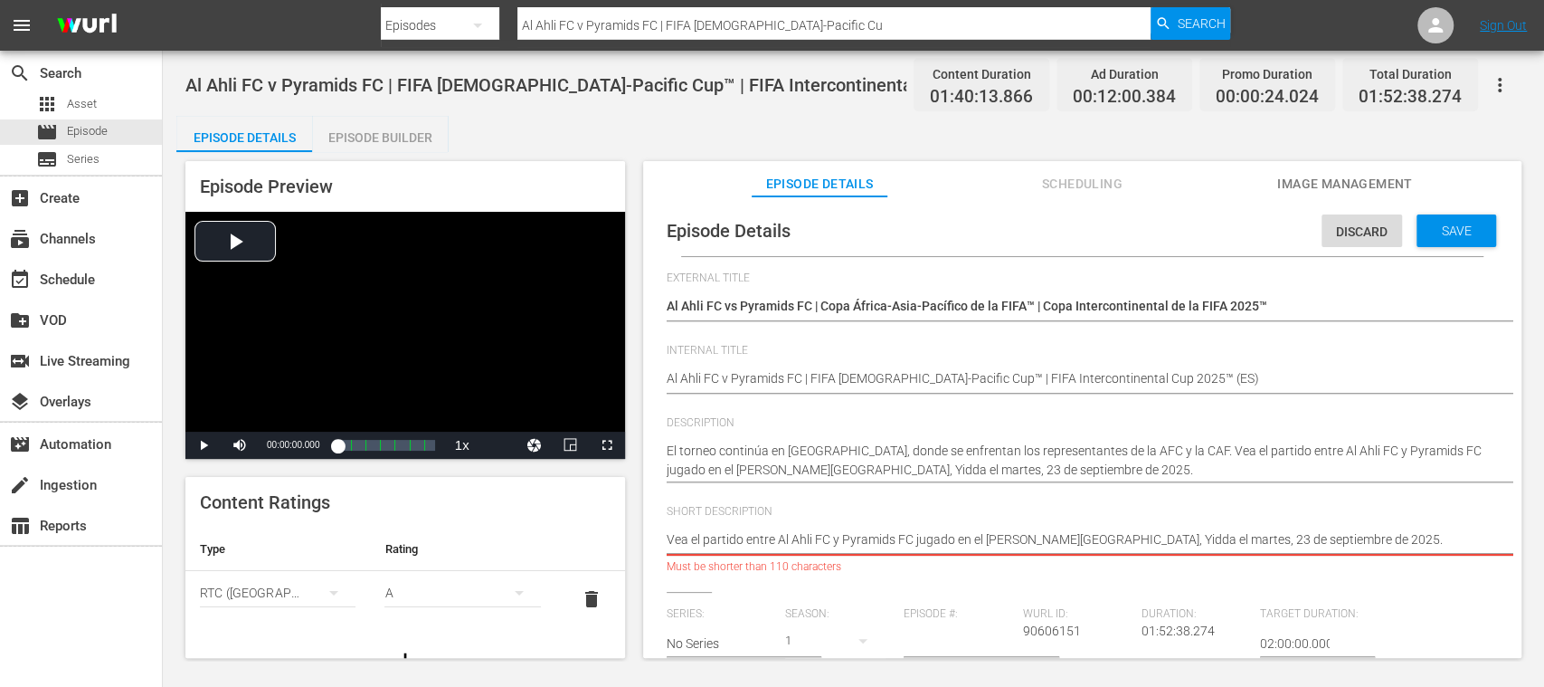
click at [1471, 541] on textarea "The tournament continues in Jeddah, where representatives of the AFC and CAF fa…" at bounding box center [1078, 541] width 822 height 22
type textarea "Vea el partido entre Al Ahli FC y Pyramids FC jugado en el [GEOGRAPHIC_DATA][PE…"
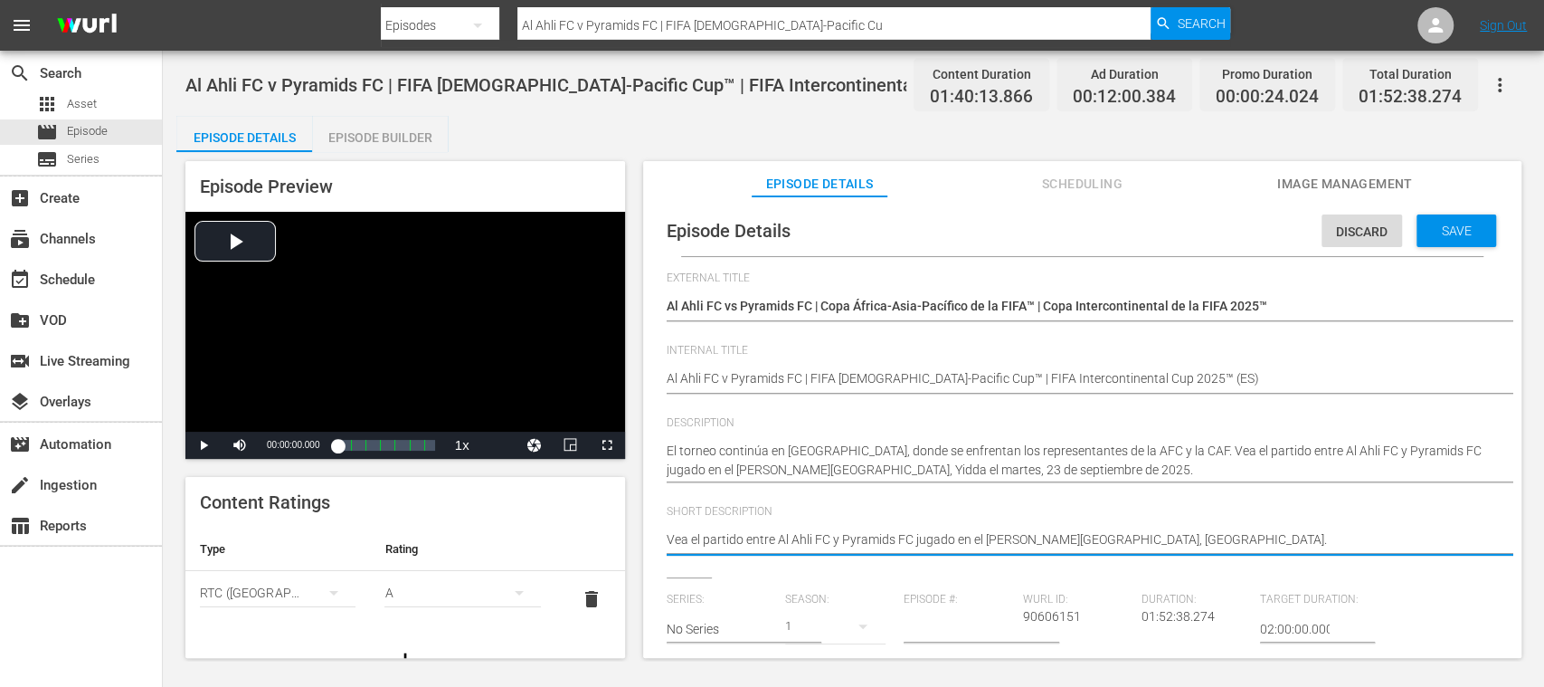
click at [1456, 228] on span "Save" at bounding box center [1456, 230] width 59 height 14
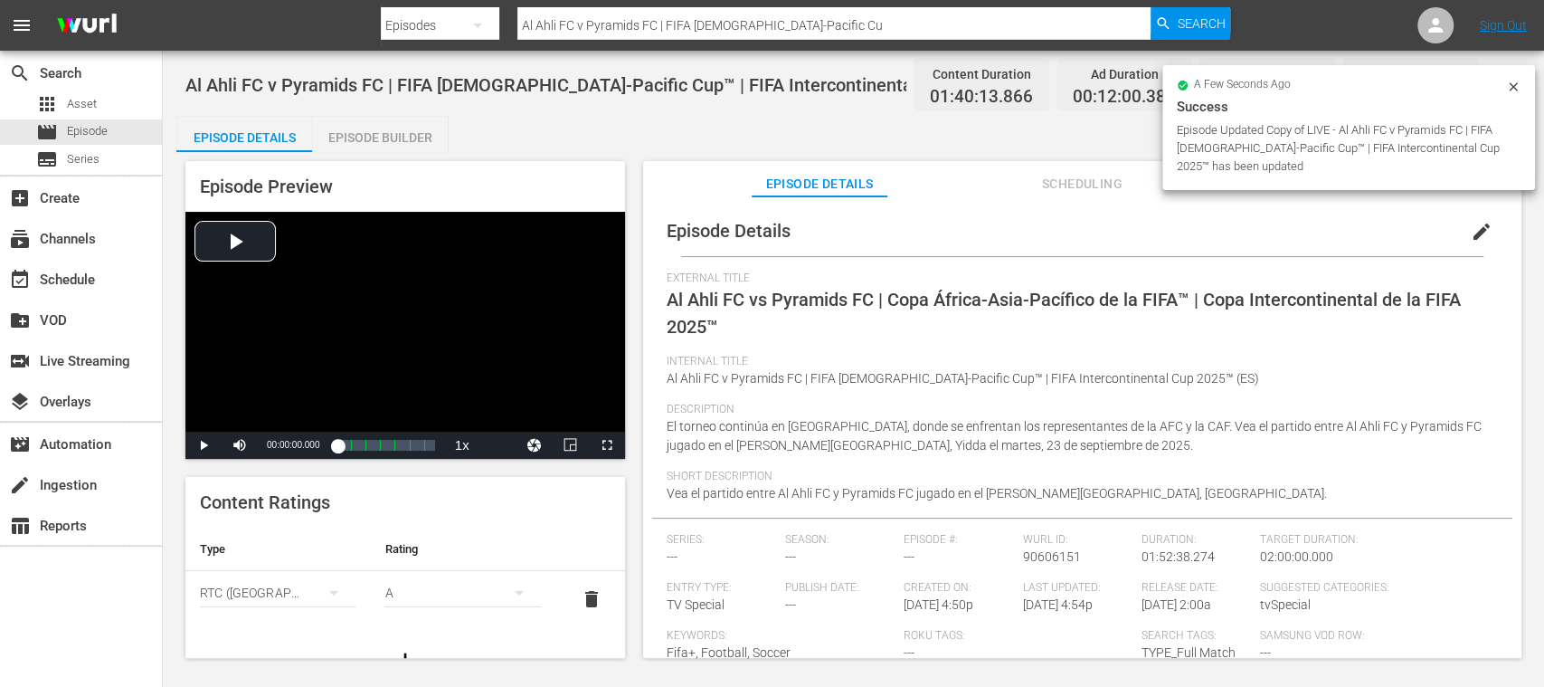
click at [401, 131] on div "Episode Builder" at bounding box center [380, 137] width 136 height 43
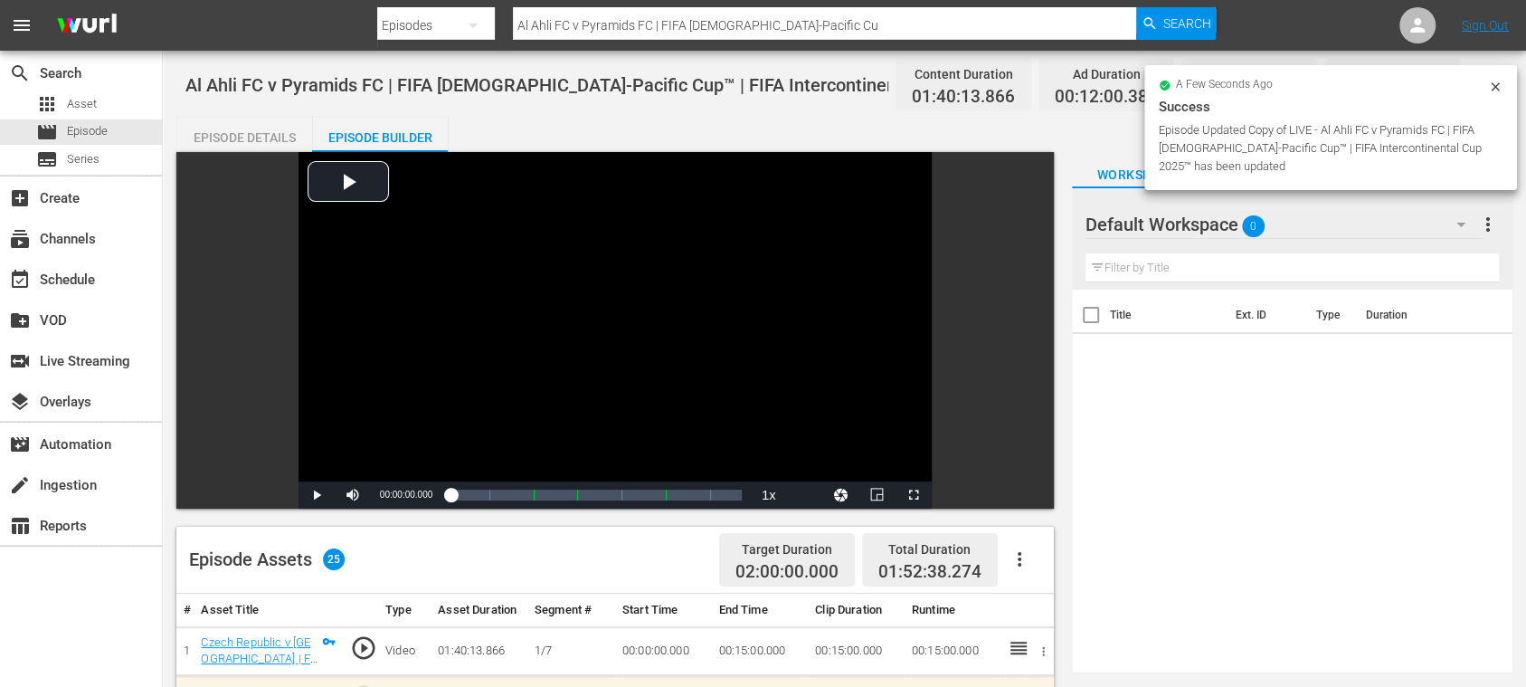
scroll to position [321, 0]
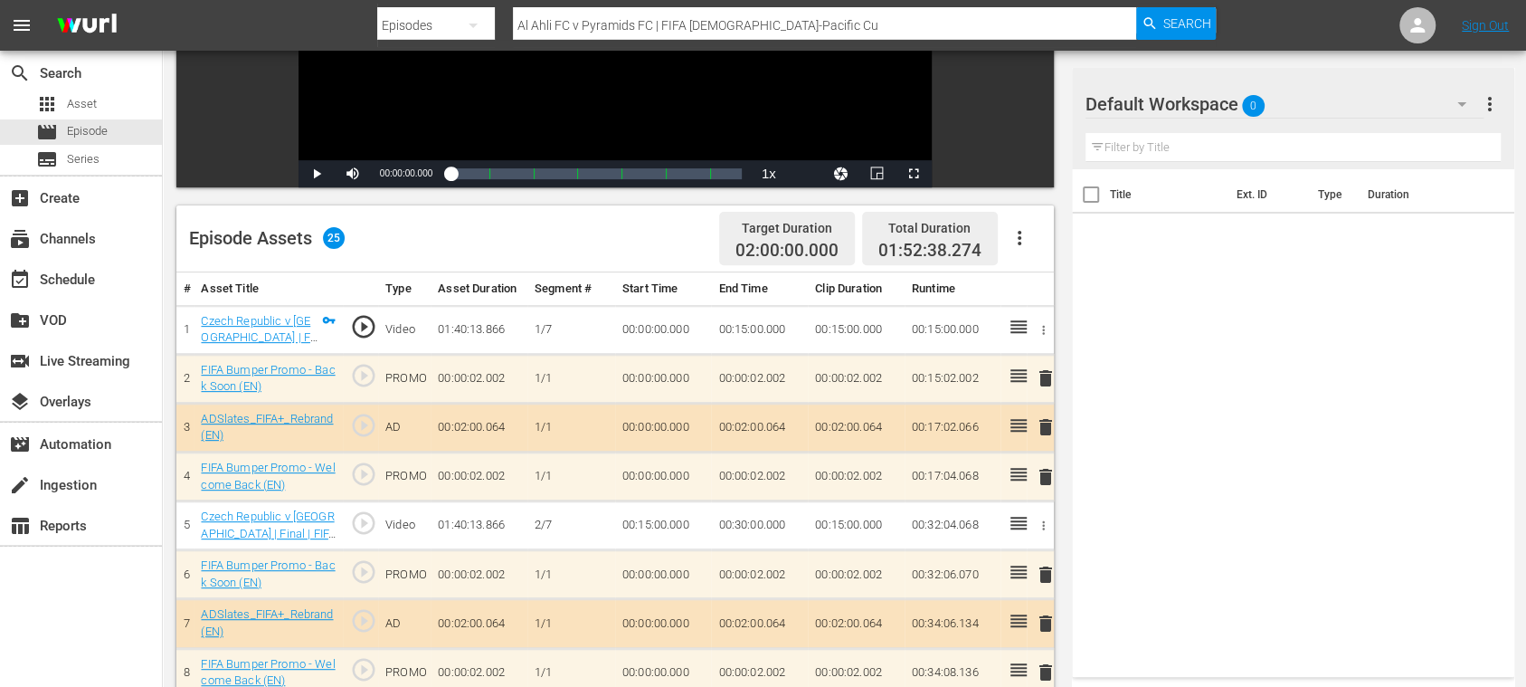
click at [1026, 235] on icon "button" at bounding box center [1020, 238] width 22 height 22
click at [1045, 289] on div "Clear Ads" at bounding box center [1072, 288] width 123 height 43
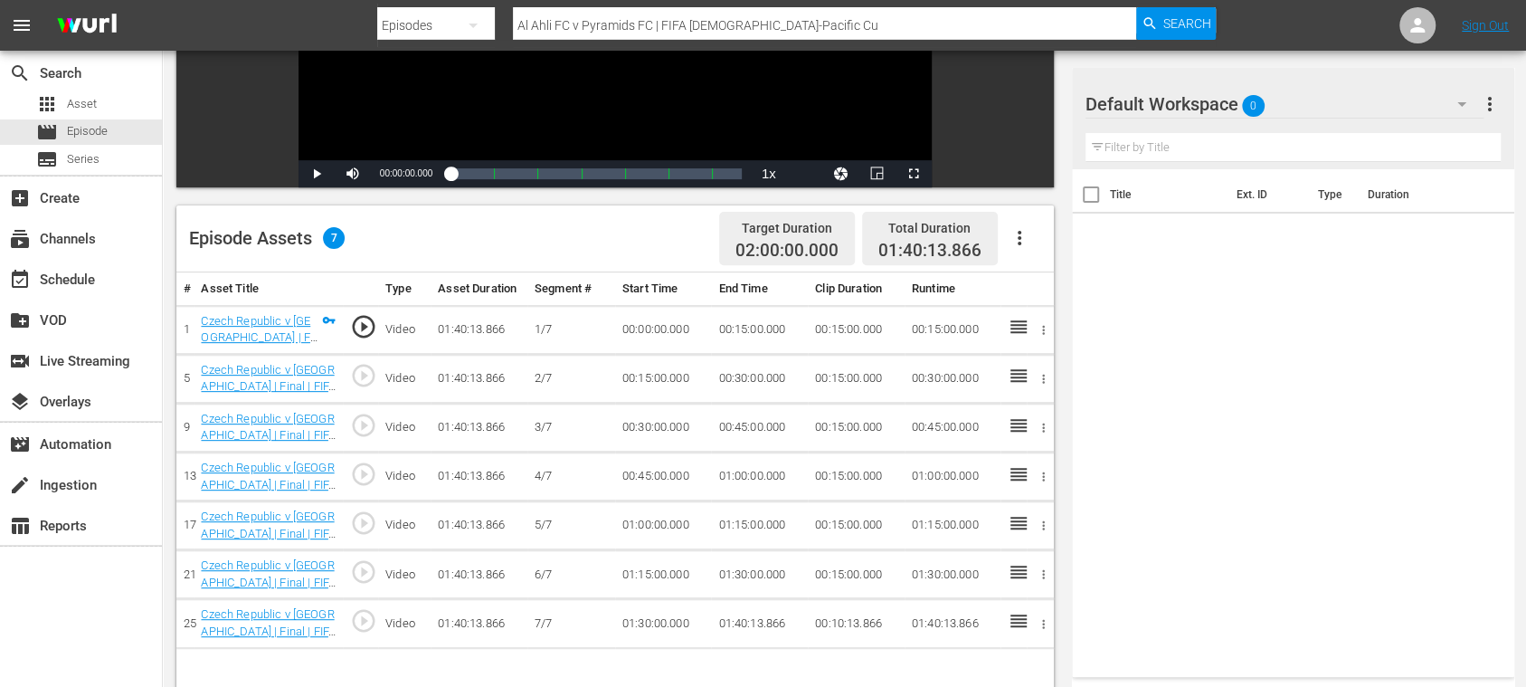
click at [1019, 240] on icon "button" at bounding box center [1020, 238] width 22 height 22
click at [1030, 242] on div "Fill with Ads" at bounding box center [1072, 244] width 123 height 43
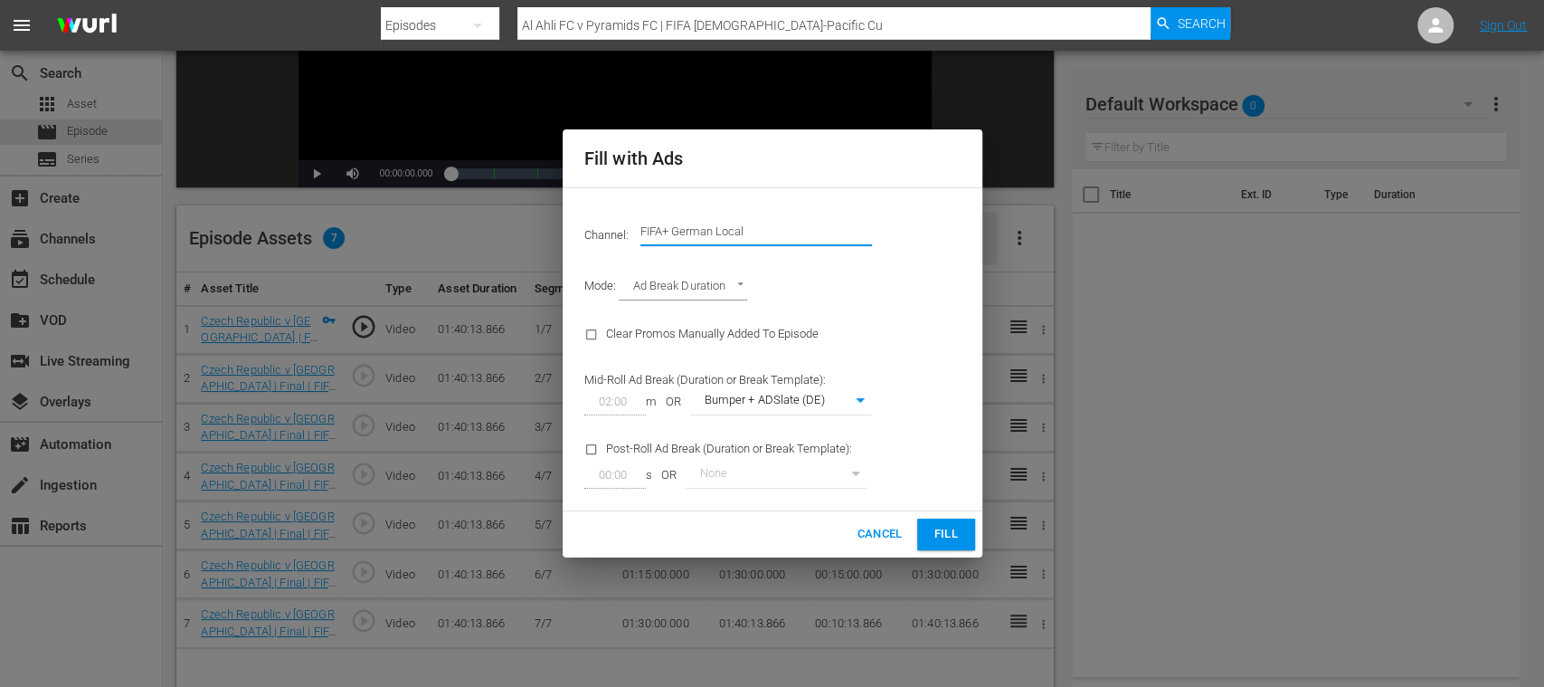
drag, startPoint x: 687, startPoint y: 228, endPoint x: 890, endPoint y: 230, distance: 202.6
click at [890, 230] on div "Channel: Channel Title FIFA+ German Local" at bounding box center [772, 231] width 398 height 65
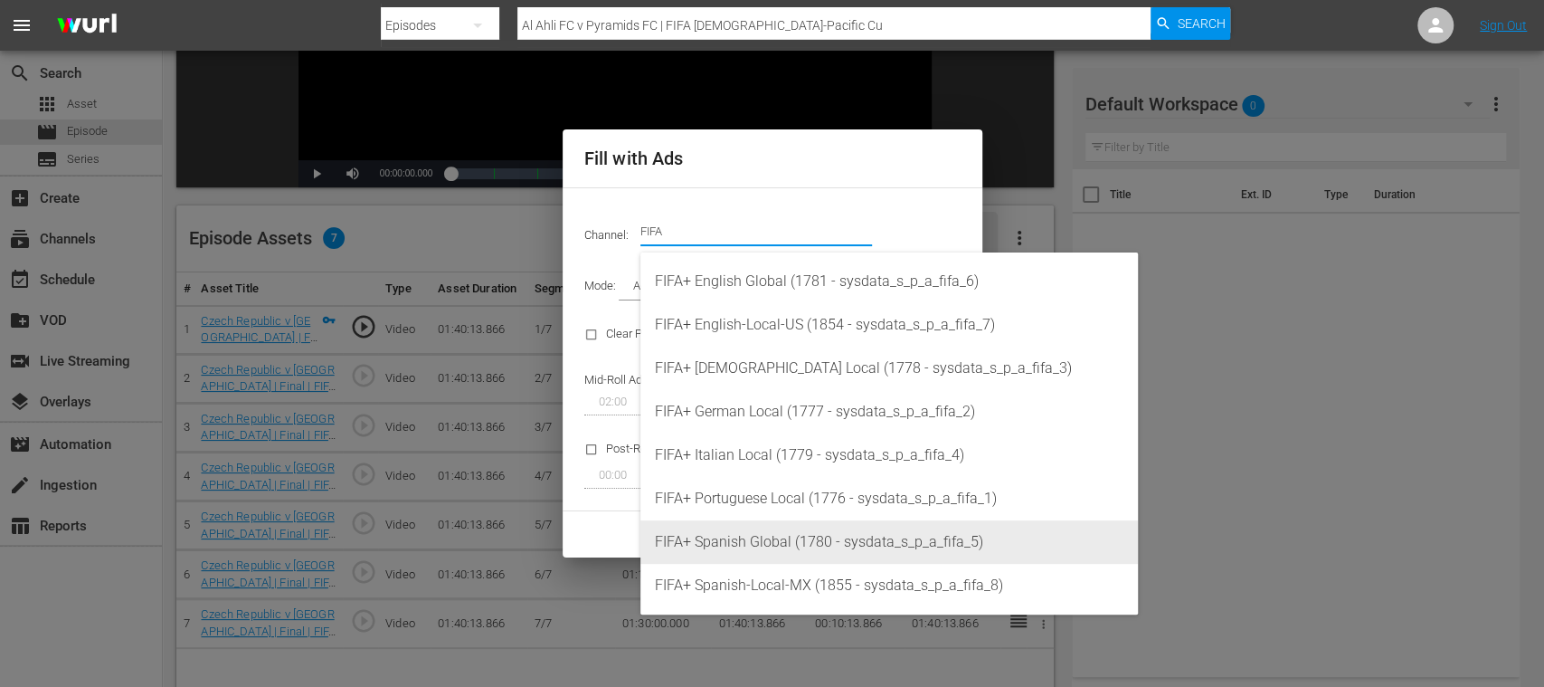
click at [831, 543] on div "FIFA+ Spanish Global (1780 - sysdata_s_p_a_fifa_5)" at bounding box center [889, 541] width 469 height 43
type input "FIFA+ Spanish Global (1780)"
type input "339"
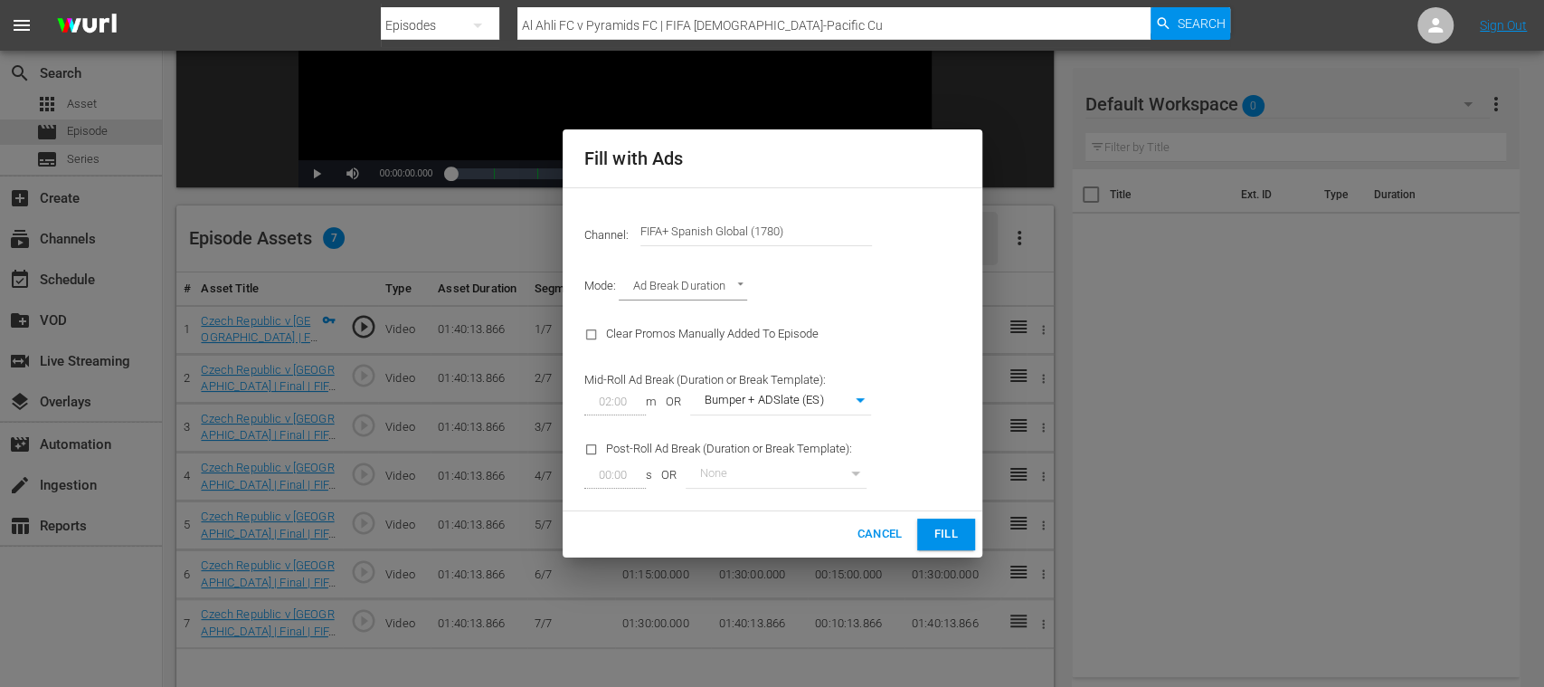
click at [943, 532] on span "Fill" at bounding box center [946, 534] width 29 height 21
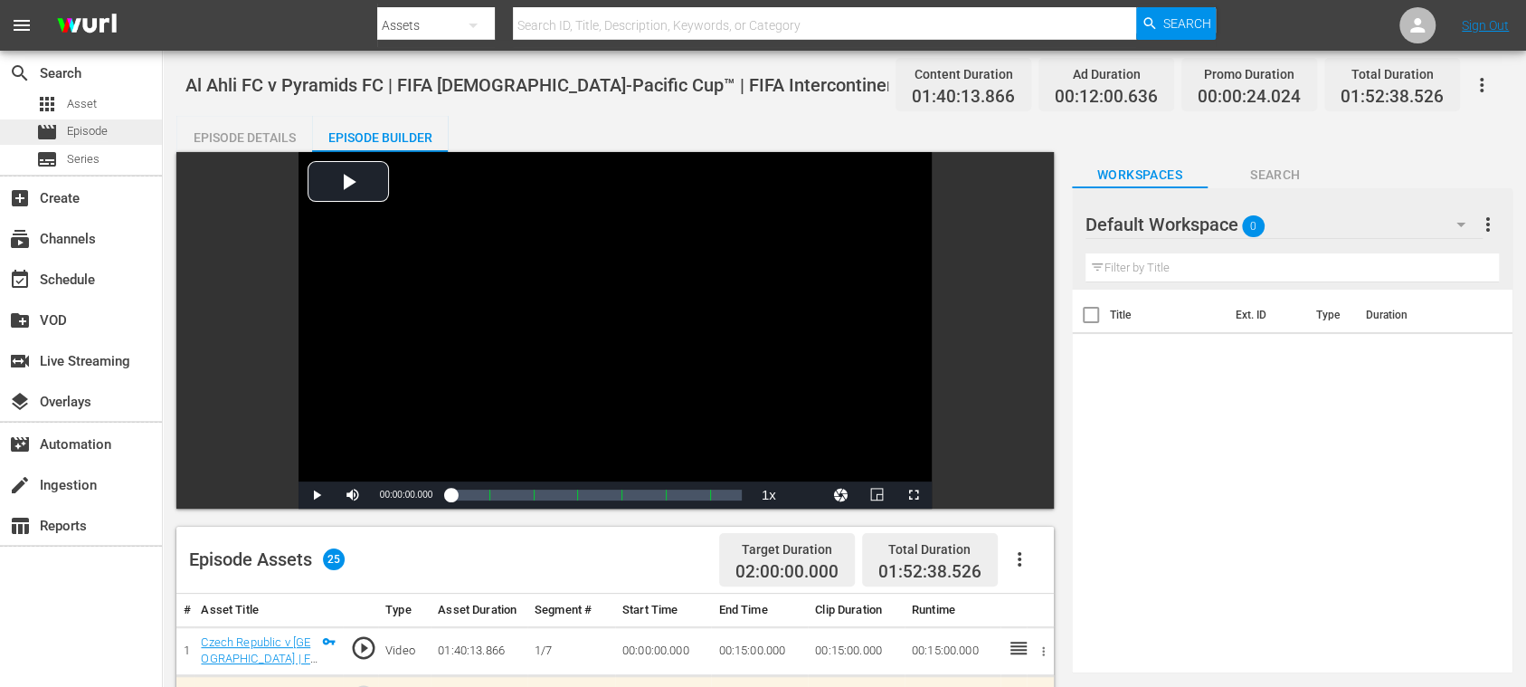
click at [92, 130] on span "Episode" at bounding box center [87, 131] width 41 height 18
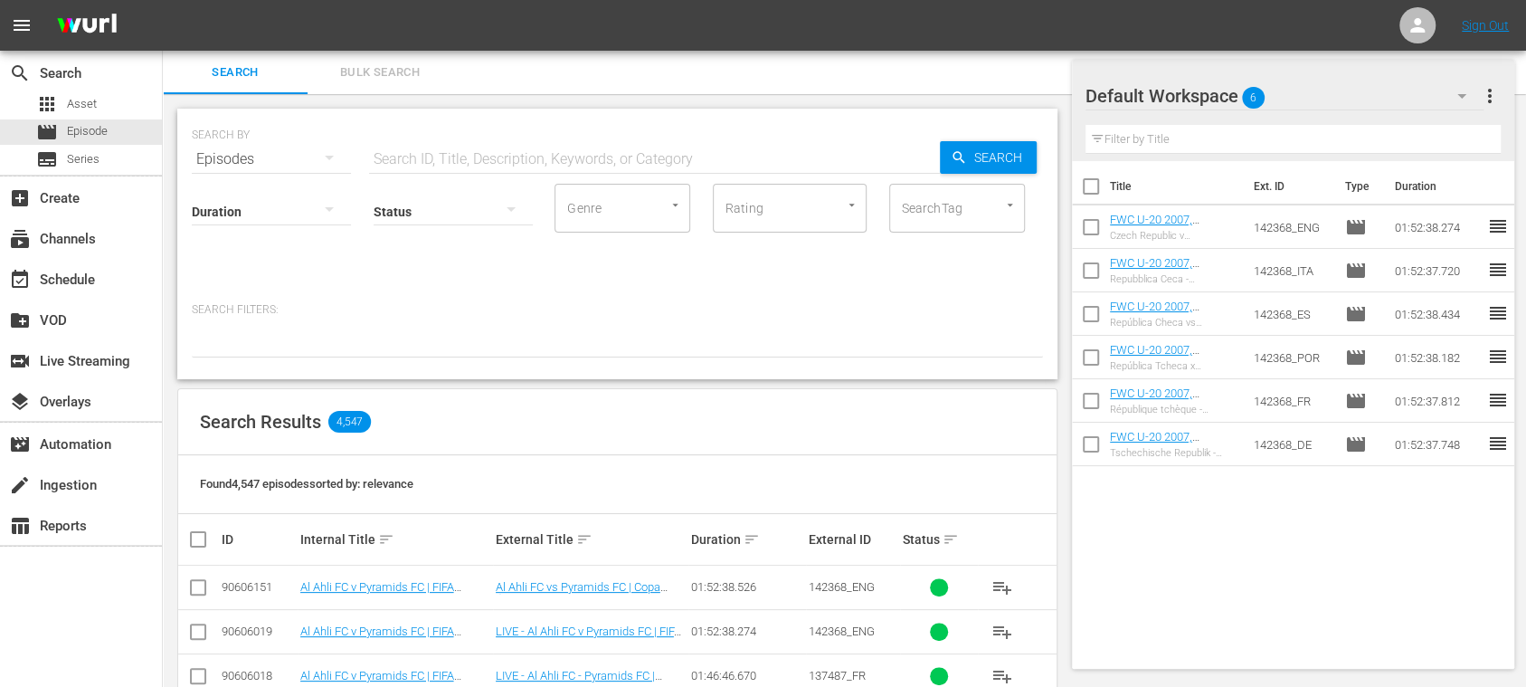
scroll to position [321, 0]
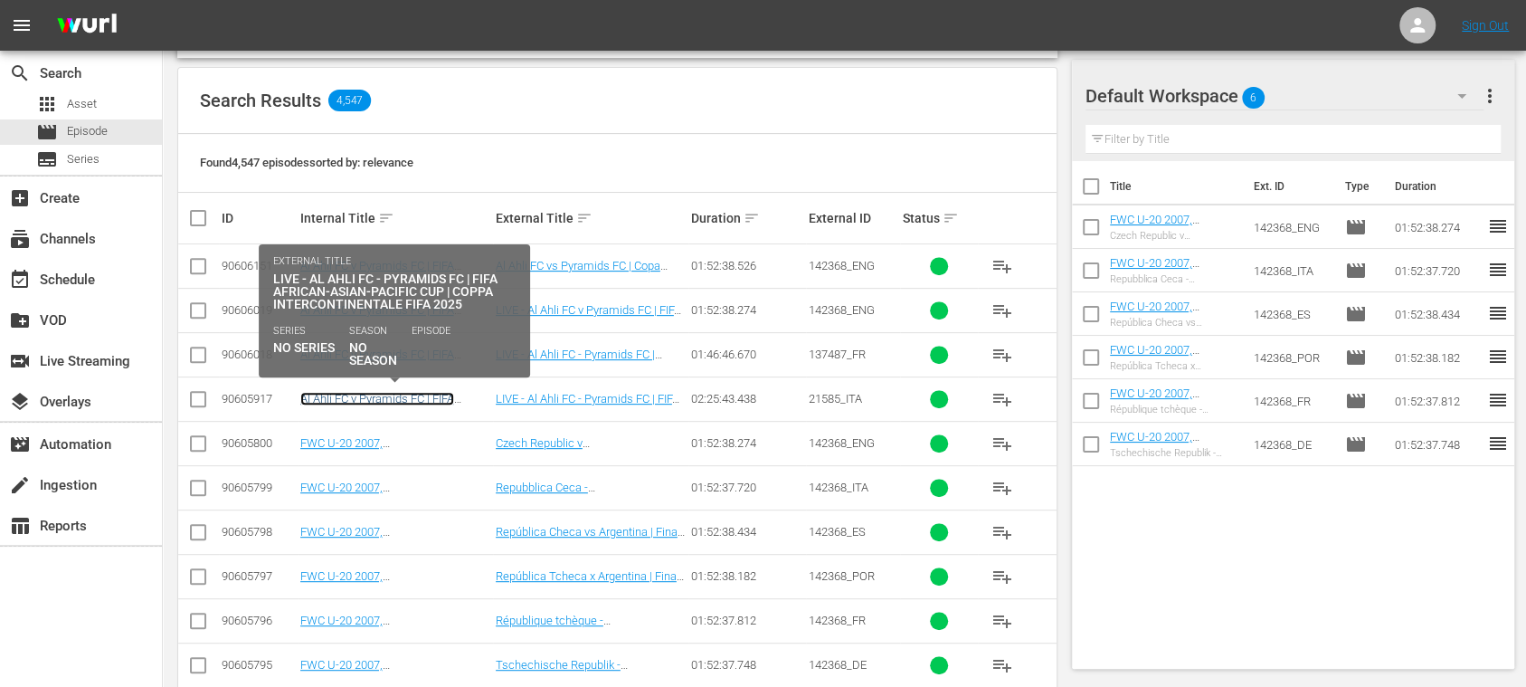
click at [411, 396] on link "Al Ahli FC v Pyramids FC | FIFA [DEMOGRAPHIC_DATA]-Pacific Cup™ | FIFA Intercon…" at bounding box center [394, 412] width 188 height 41
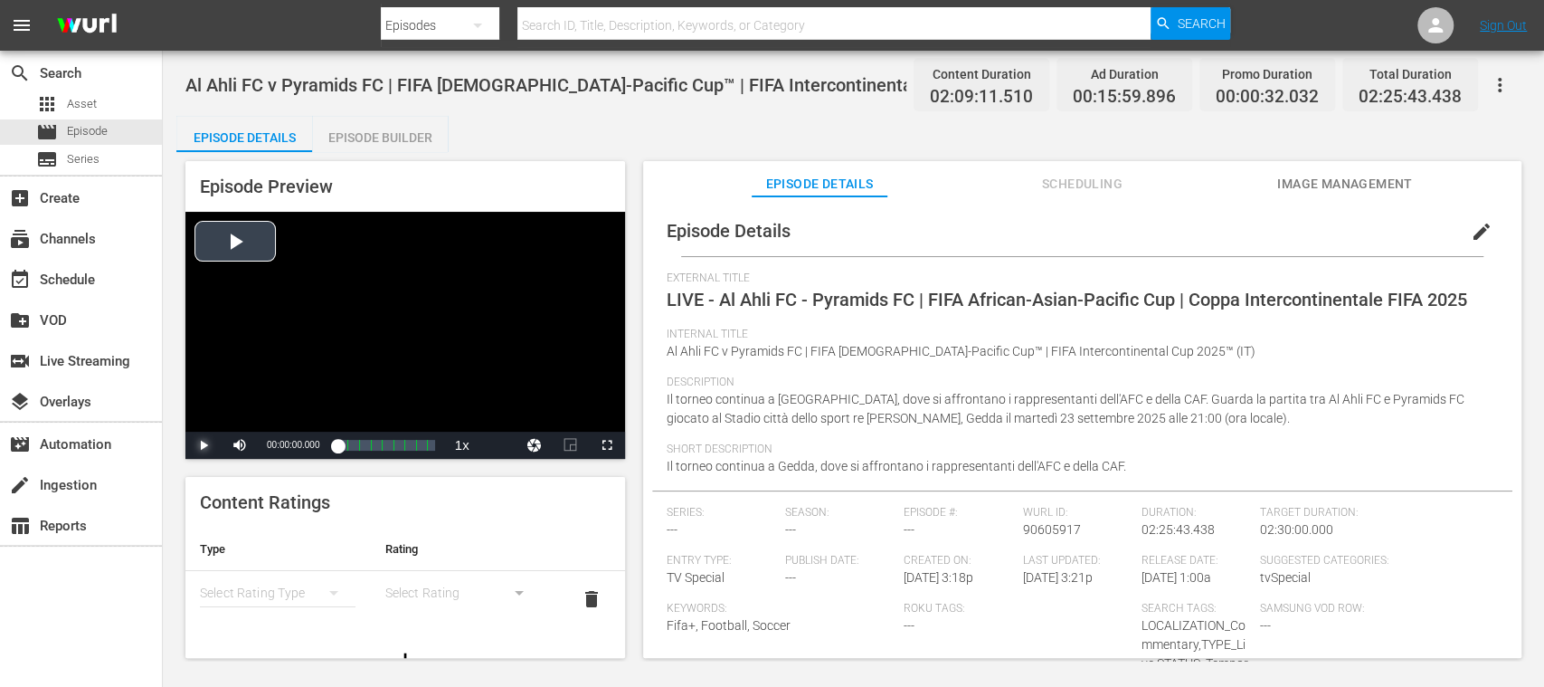
click at [204, 445] on span "Video Player" at bounding box center [204, 445] width 0 height 0
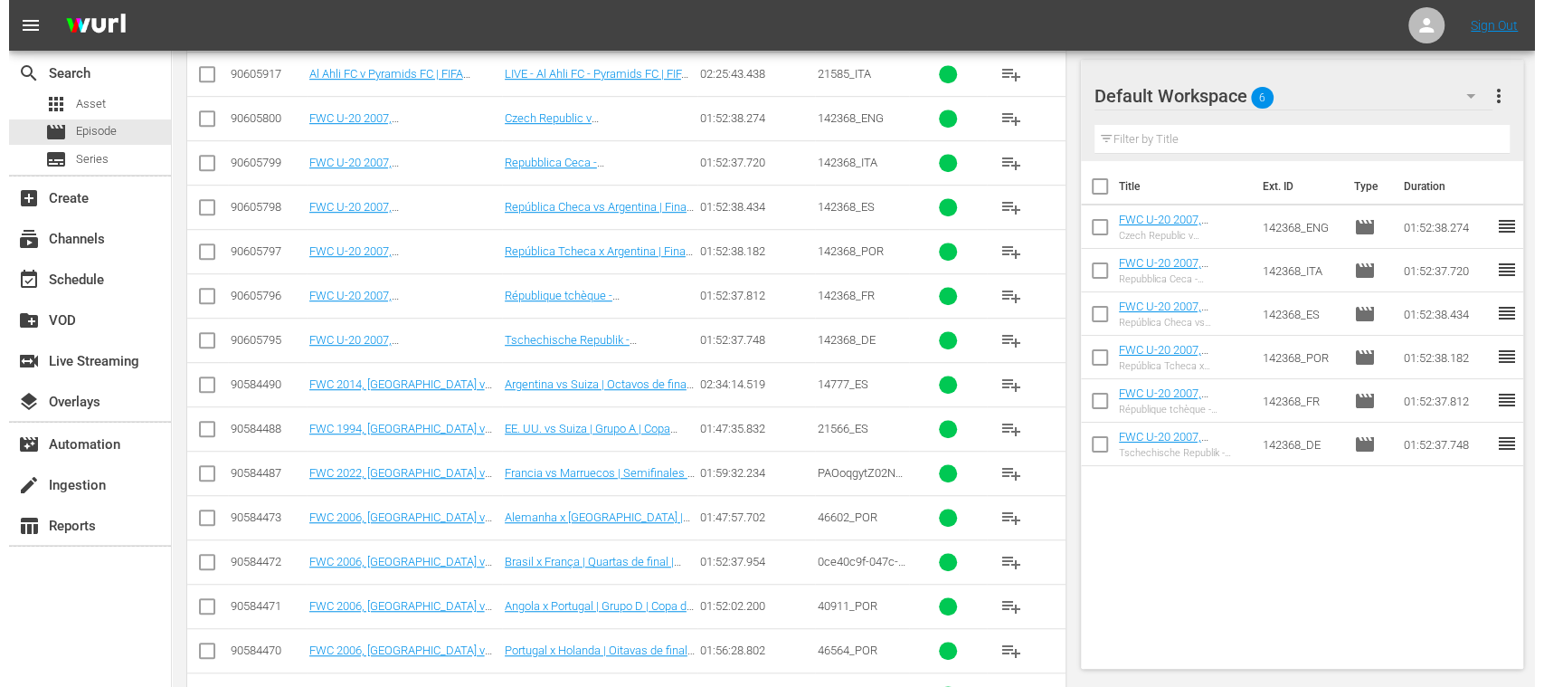
scroll to position [324, 0]
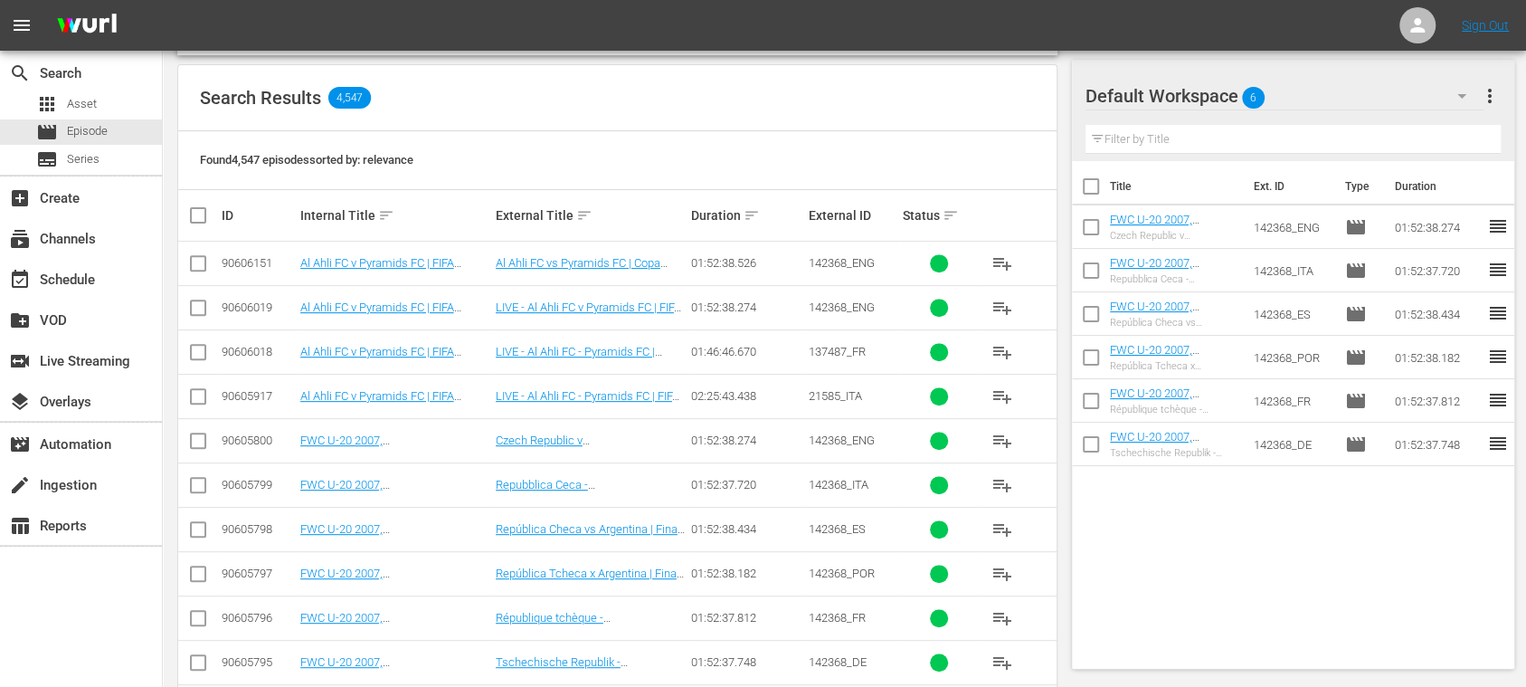
drag, startPoint x: 423, startPoint y: 280, endPoint x: 654, endPoint y: 103, distance: 290.4
click at [654, 103] on div "Search Results 4,547" at bounding box center [617, 98] width 878 height 66
click at [199, 261] on input "checkbox" at bounding box center [198, 267] width 22 height 22
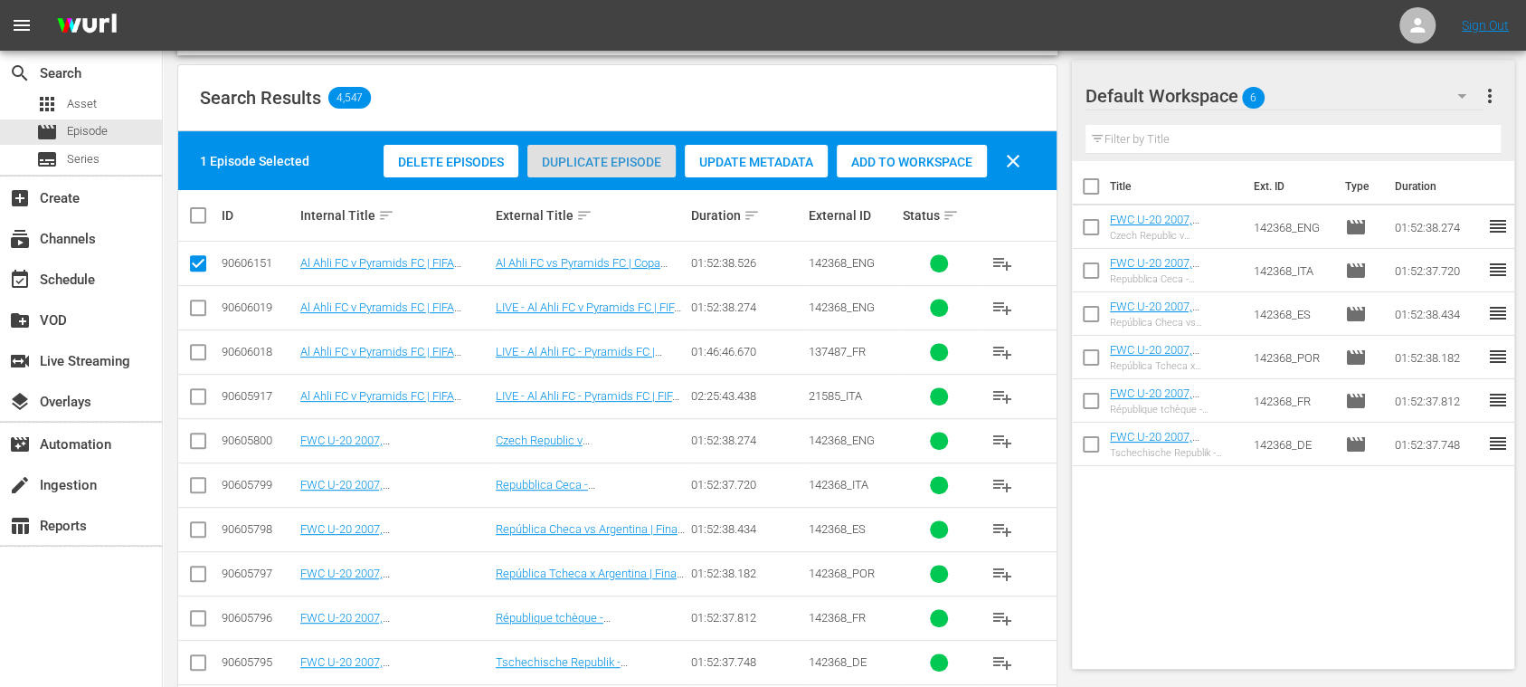
click at [559, 163] on span "Duplicate Episode" at bounding box center [601, 162] width 148 height 14
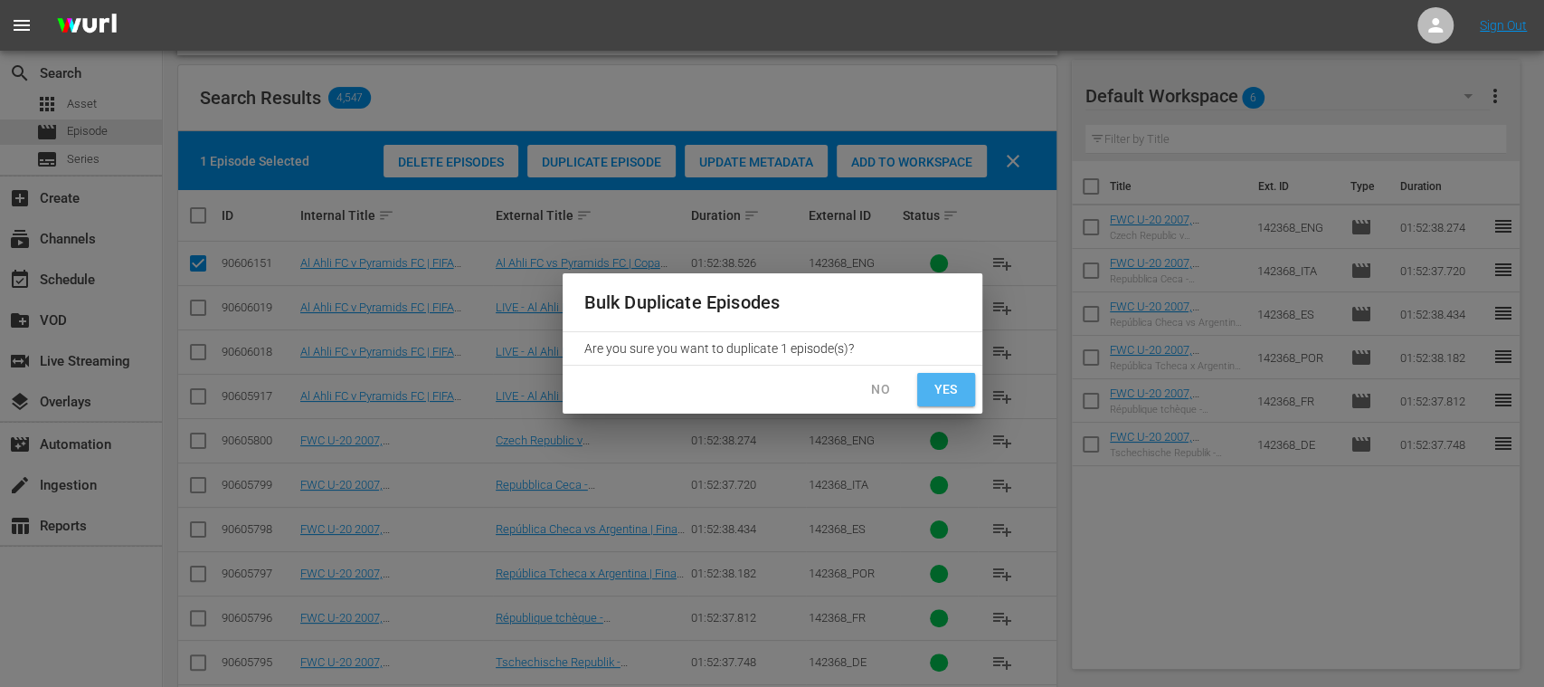
click at [962, 387] on button "Yes" at bounding box center [946, 389] width 58 height 33
checkbox input "false"
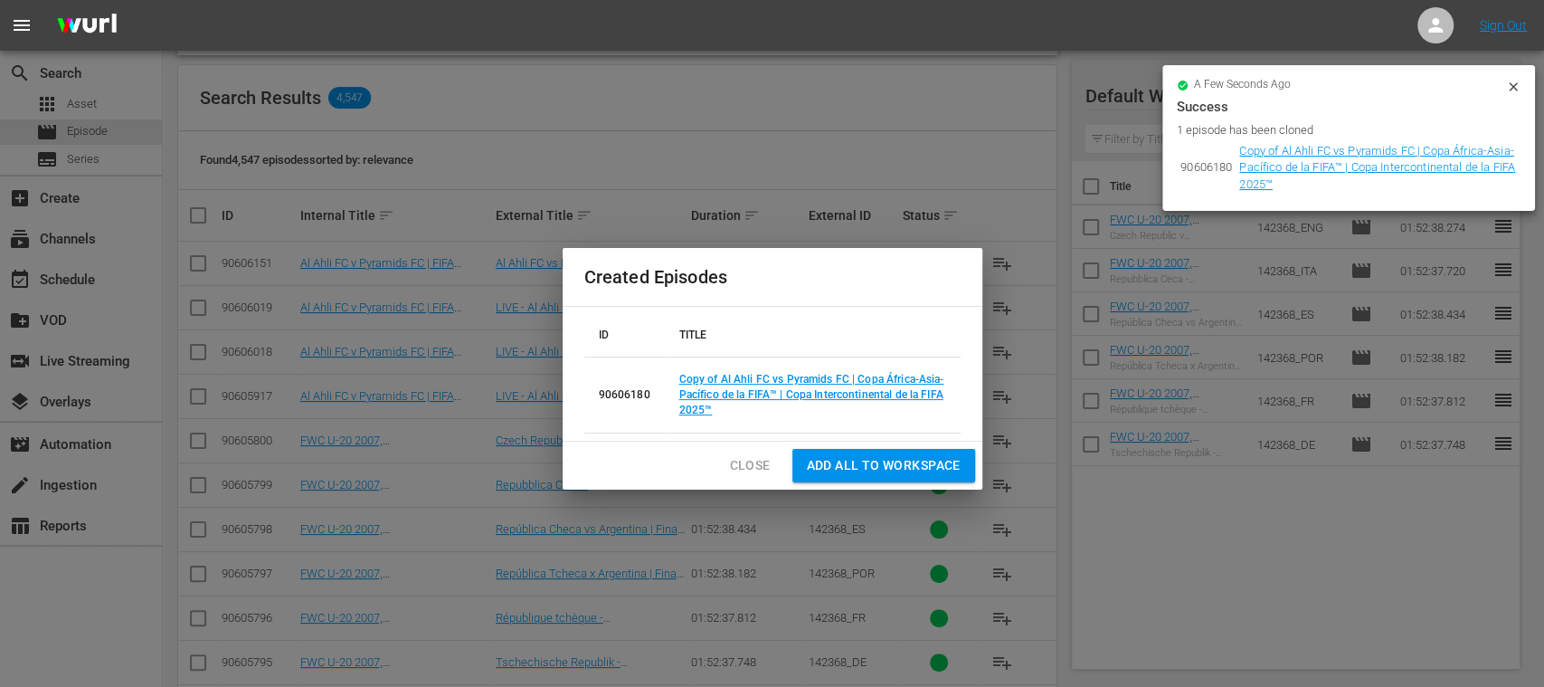
click at [780, 387] on td "Copy of Al Ahli FC vs Pyramids FC | Copa África-Asia-Pacífico de la FIFA™ | Cop…" at bounding box center [813, 395] width 296 height 76
click at [812, 387] on td "Copy of Al Ahli FC vs Pyramids FC | Copa África-Asia-Pacífico de la FIFA™ | Cop…" at bounding box center [813, 395] width 296 height 76
click at [1288, 165] on link "Copy of Al Ahli FC vs Pyramids FC | Copa África-Asia-Pacífico de la FIFA™ | Cop…" at bounding box center [1377, 167] width 276 height 47
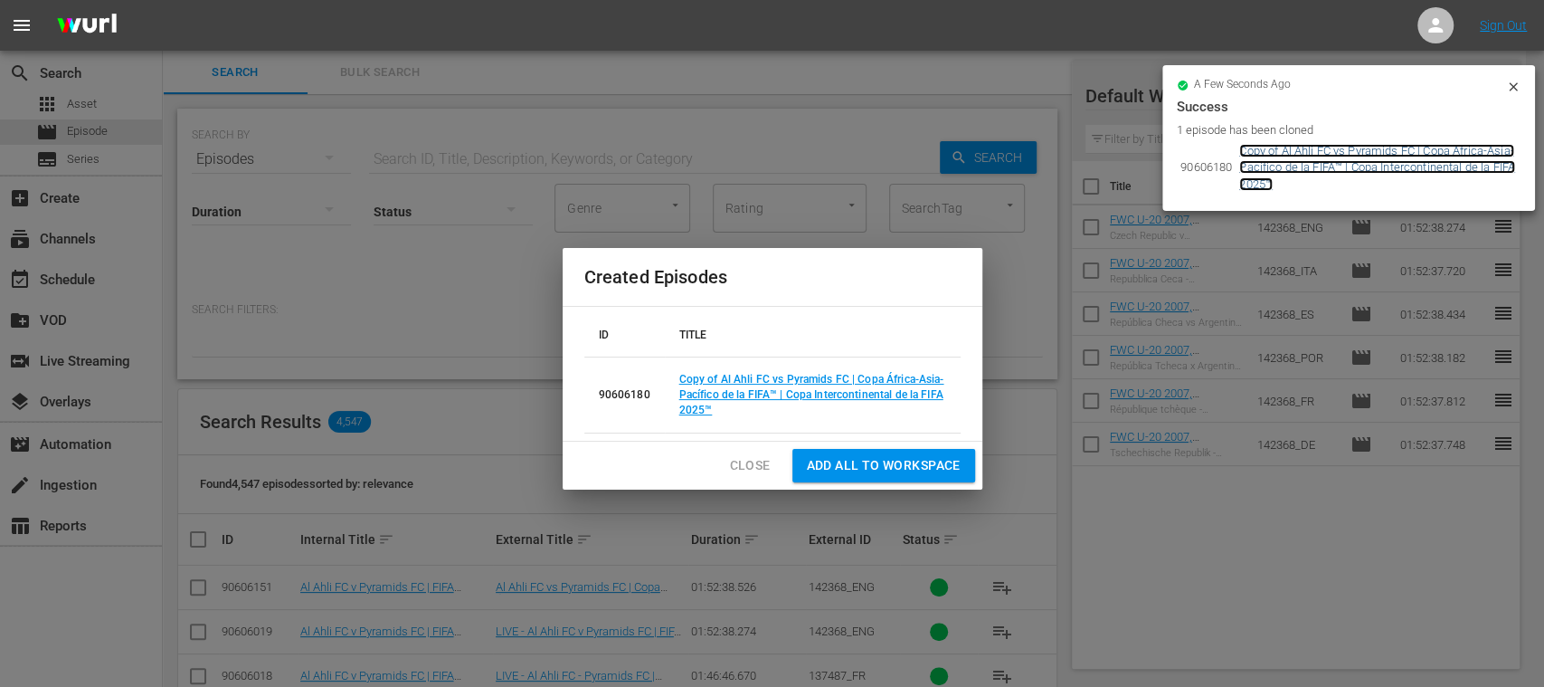
click at [1288, 165] on link "Copy of Al Ahli FC vs Pyramids FC | Copa África-Asia-Pacífico de la FIFA™ | Cop…" at bounding box center [1377, 167] width 276 height 47
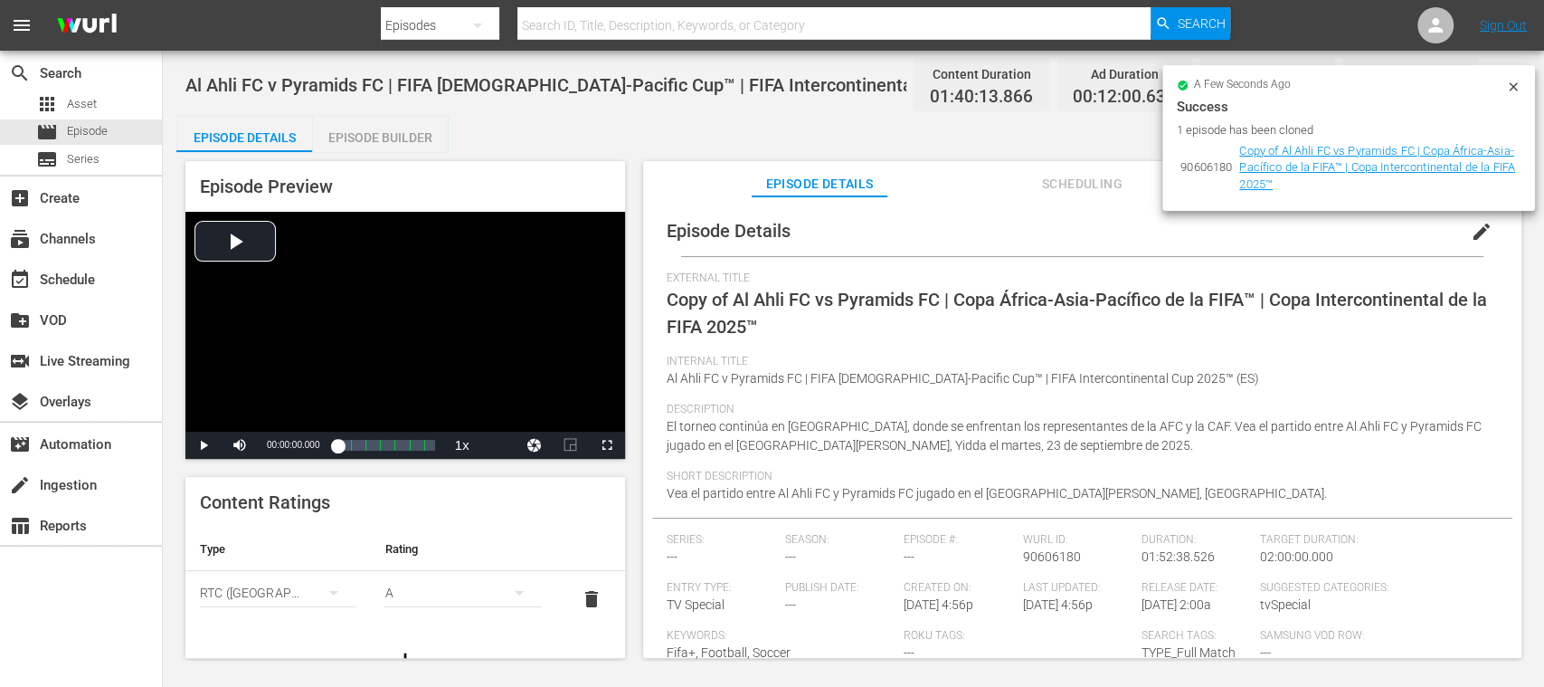
click at [1516, 87] on icon at bounding box center [1513, 87] width 14 height 14
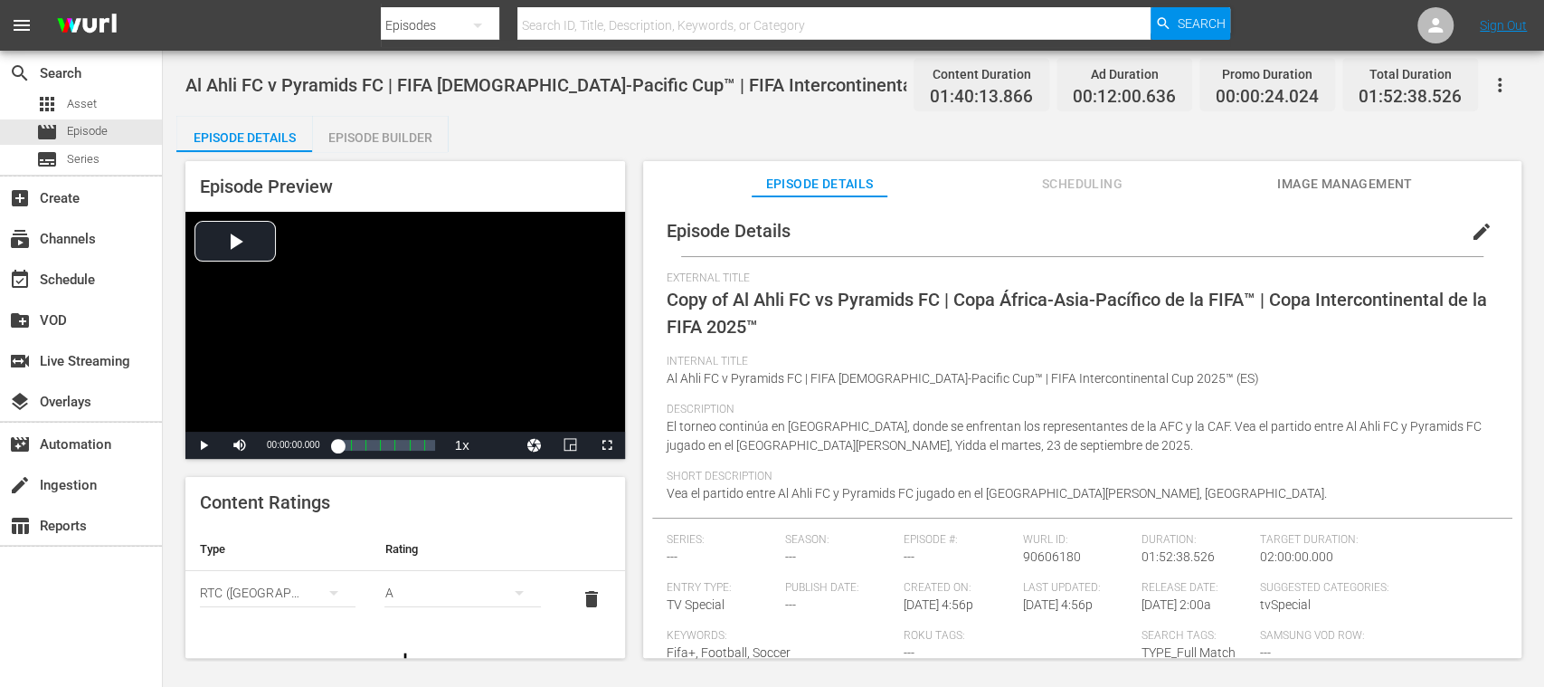
click at [1471, 224] on span "edit" at bounding box center [1482, 232] width 22 height 22
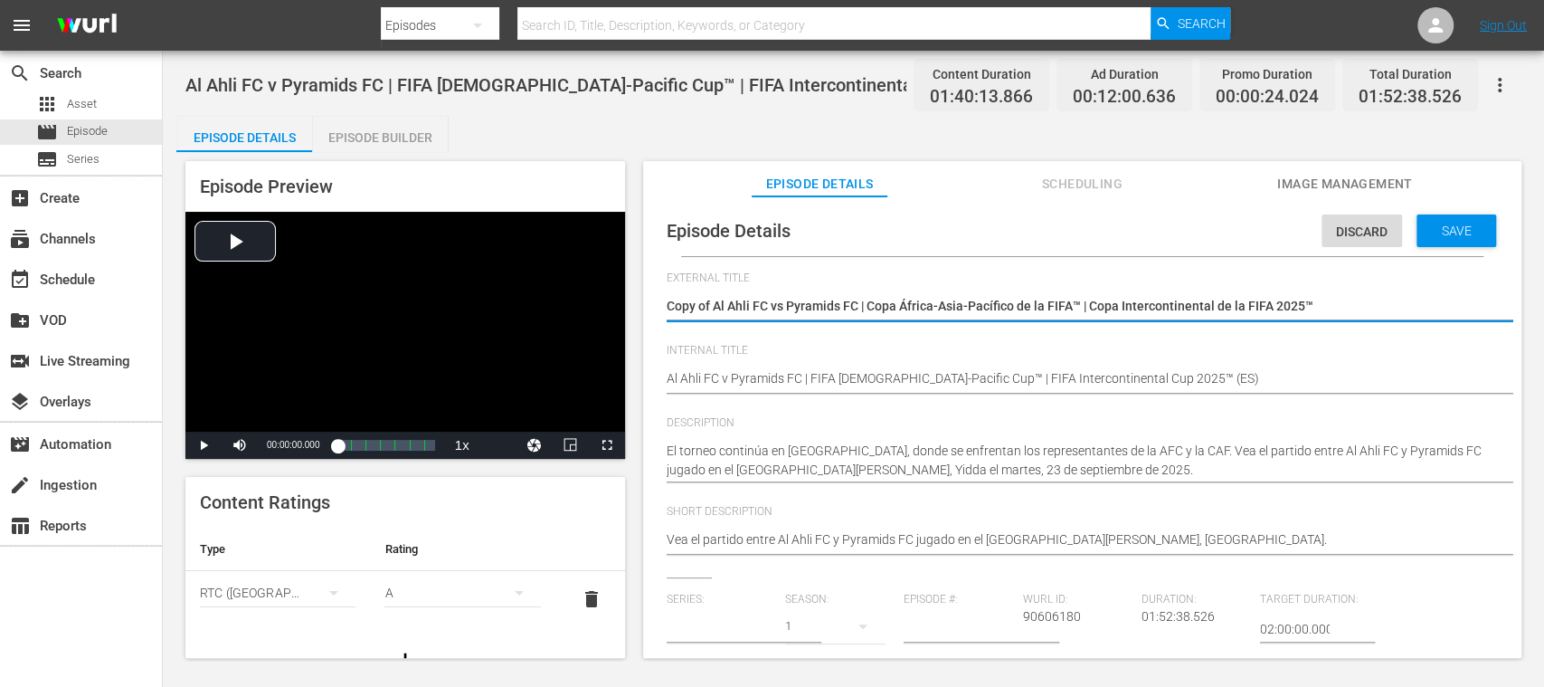
type input "No Series"
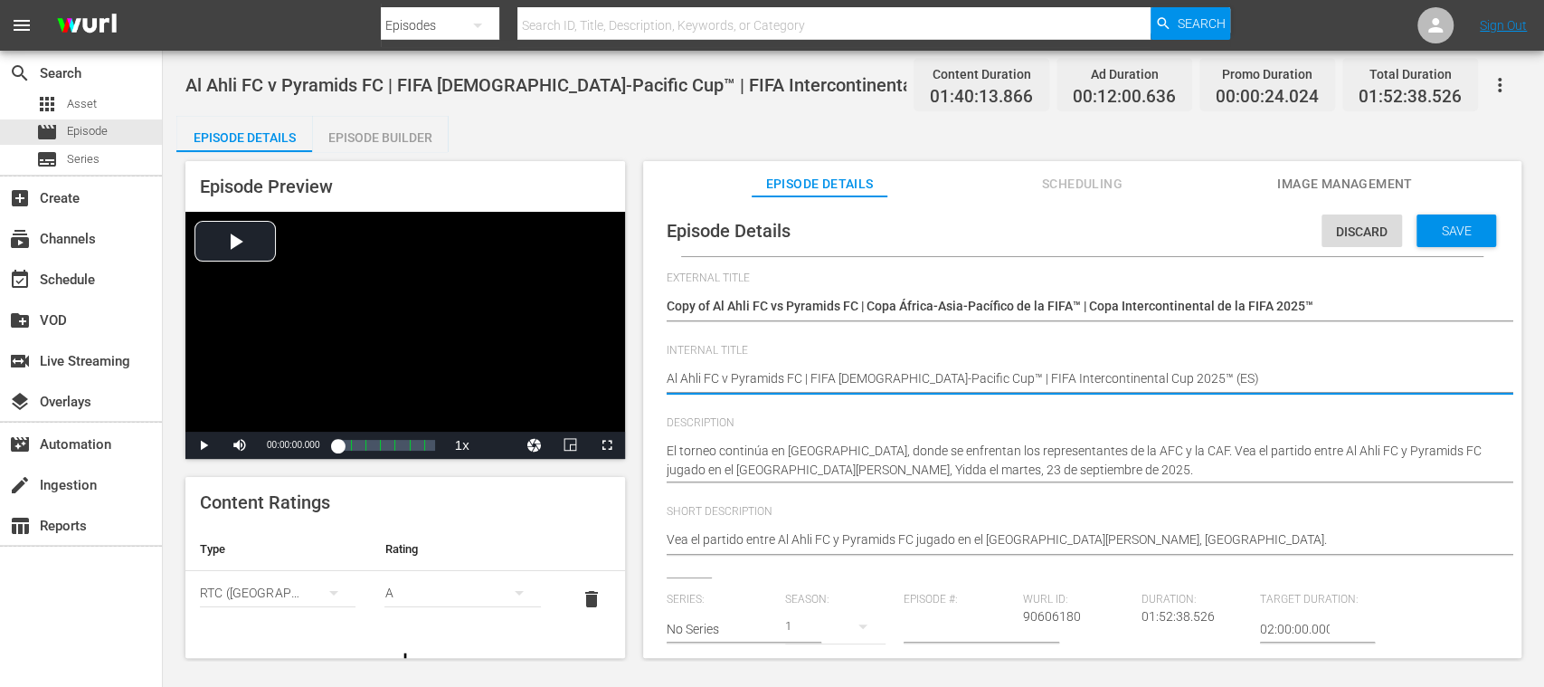
type textarea "Al Ahli FC v Pyramids FC | FIFA [DEMOGRAPHIC_DATA]-Pacific Cup™ | FIFA Intercon…"
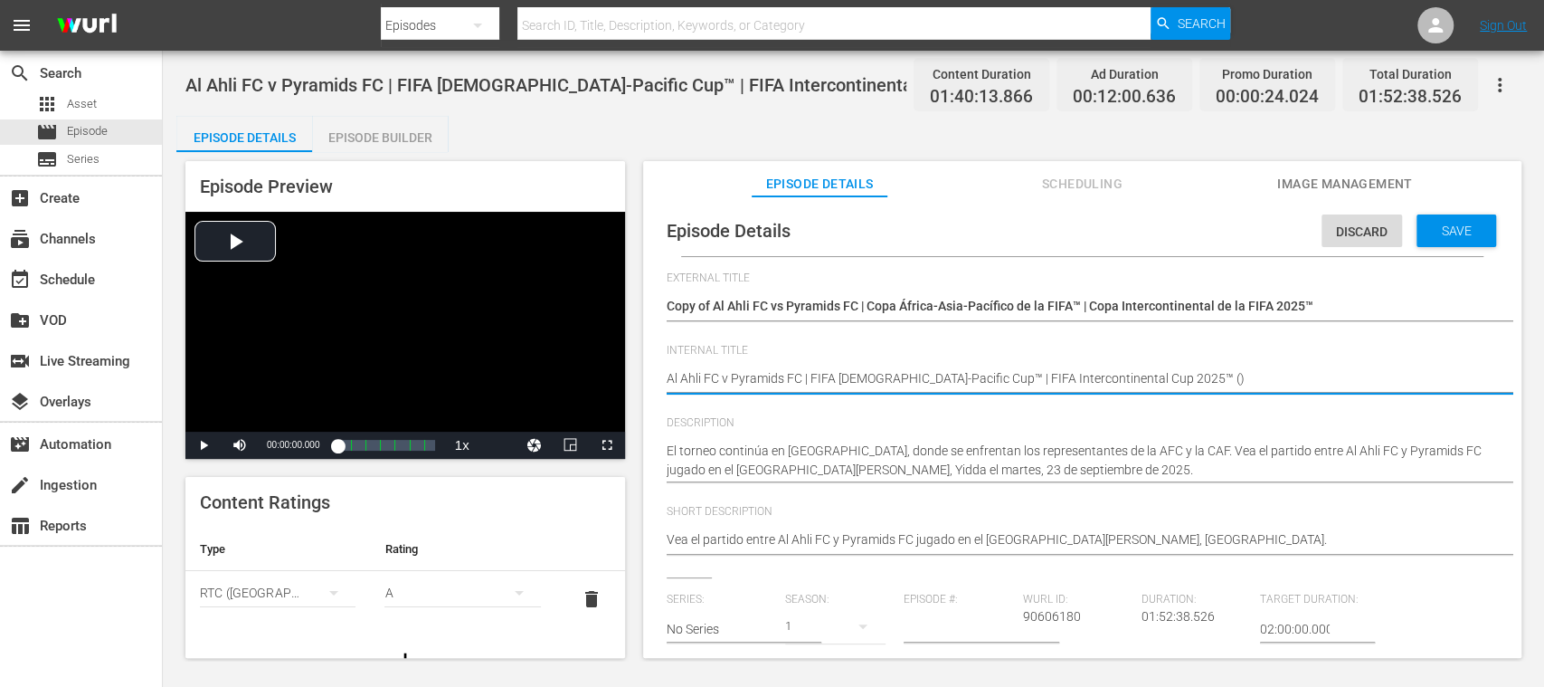
type textarea "Al Ahli FC v Pyramids FC | FIFA [DEMOGRAPHIC_DATA]-Pacific Cup™ | FIFA Intercon…"
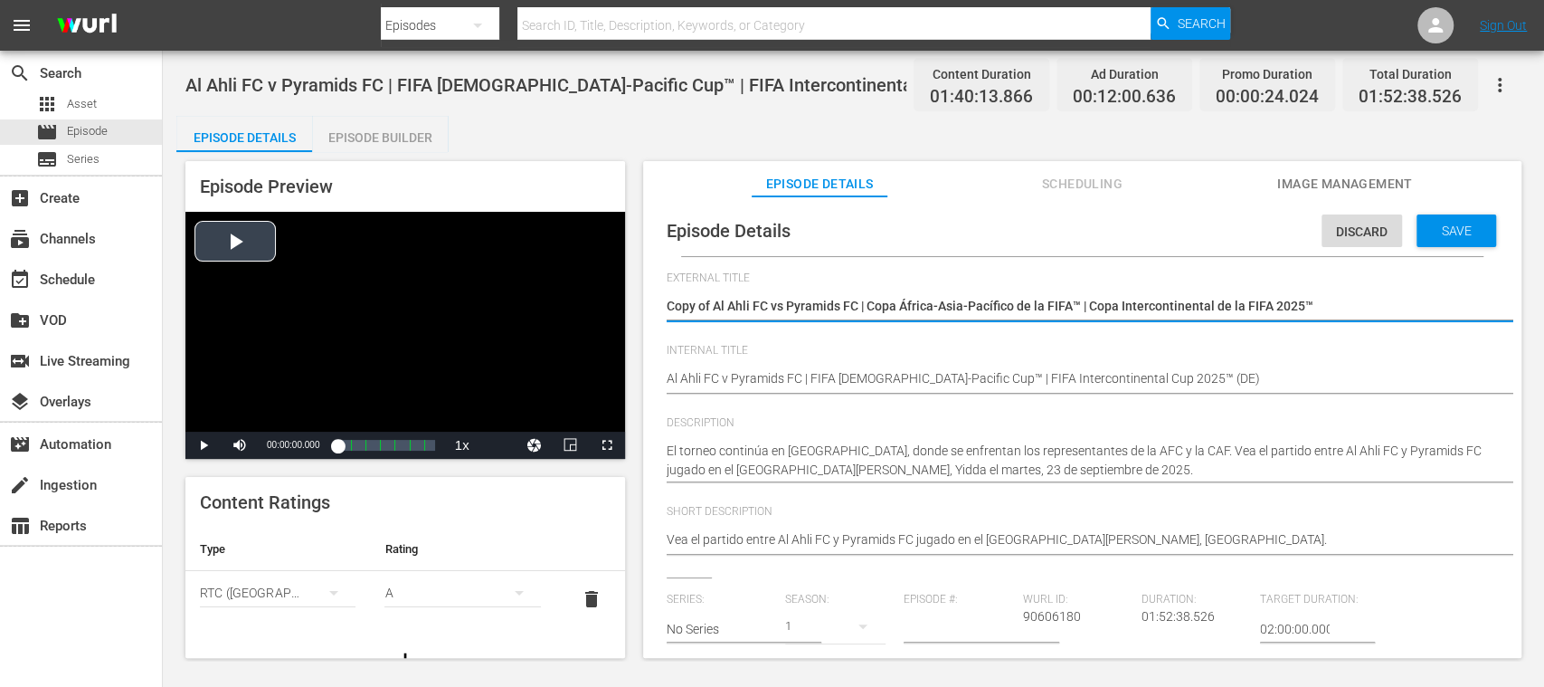
drag, startPoint x: 1208, startPoint y: 317, endPoint x: 565, endPoint y: 321, distance: 643.1
paste textarea "Al Ahli FC - Pyramids FC | FIFA Afrika-Asien-Pazikif-Pokal™ | FIFA-Interkontine…"
type textarea "Al Ahli FC - Pyramids FC | FIFA Afrika-Asien-Pazikif-Pokal™ | FIFA-Interkontine…"
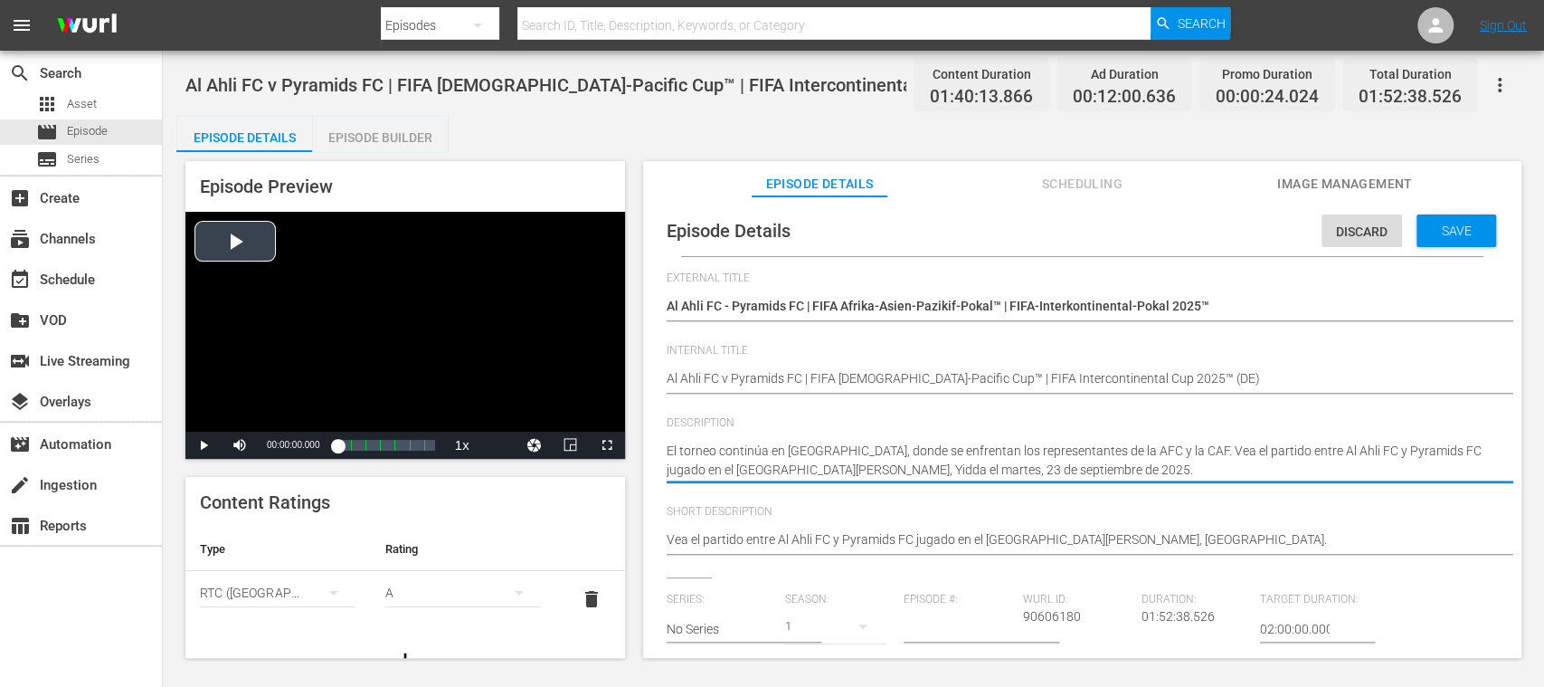
drag, startPoint x: 1118, startPoint y: 470, endPoint x: 581, endPoint y: 435, distance: 538.5
paste textarea "Das Turnier geht in [GEOGRAPHIC_DATA] weiter, wo Vertreter der AFC und der CAF …"
type textarea "Das Turnier geht in [GEOGRAPHIC_DATA] weiter, wo Vertreter der AFC und der CAF …"
drag, startPoint x: 1176, startPoint y: 472, endPoint x: 1342, endPoint y: 473, distance: 166.4
click at [1342, 473] on textarea "El torneo continúa en [GEOGRAPHIC_DATA], donde se enfrentan los representantes …" at bounding box center [1078, 460] width 822 height 38
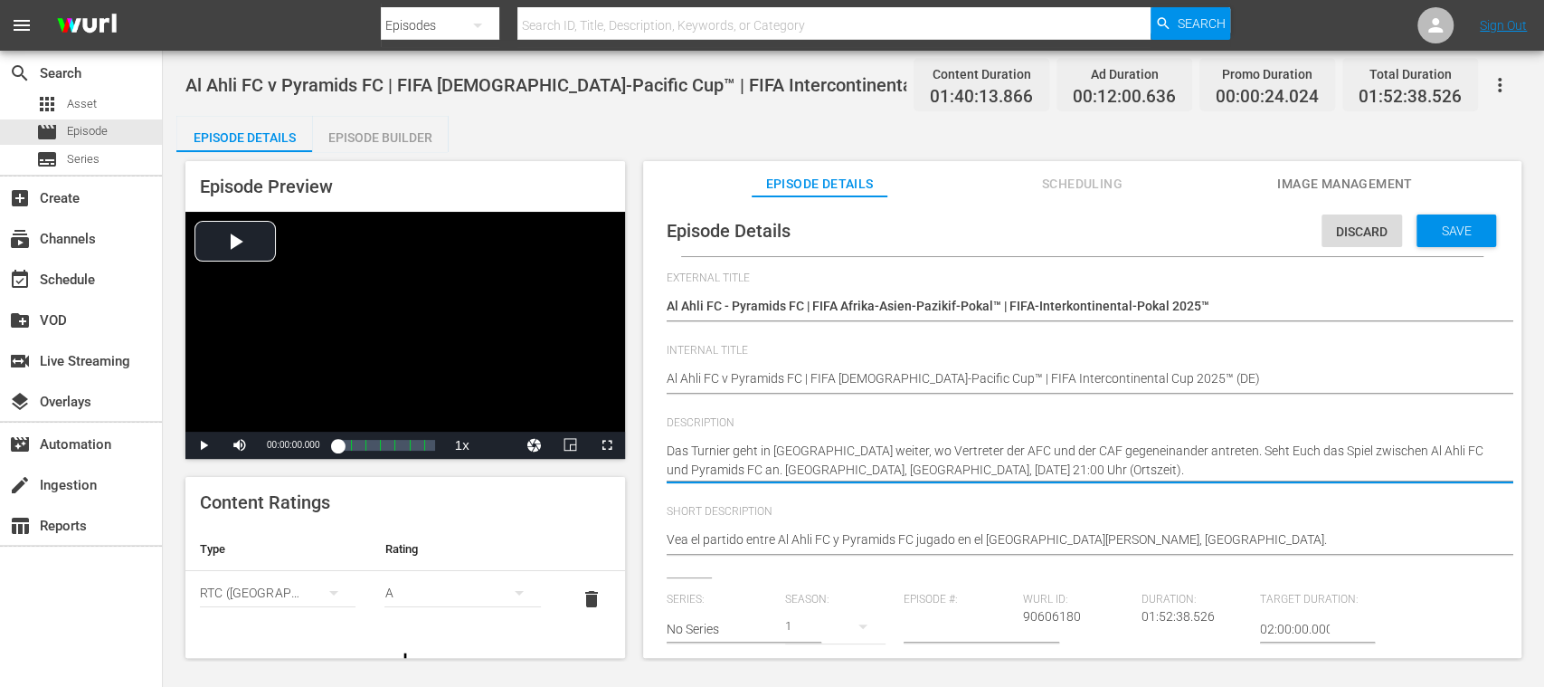
type textarea "Das Turnier geht in [GEOGRAPHIC_DATA] weiter, wo Vertreter der AFC und der CAF …"
drag, startPoint x: 1194, startPoint y: 453, endPoint x: 1201, endPoint y: 472, distance: 20.3
click at [1201, 472] on textarea "El torneo continúa en [GEOGRAPHIC_DATA], donde se enfrentan los representantes …" at bounding box center [1078, 460] width 822 height 38
type textarea "Das Turnier geht in [GEOGRAPHIC_DATA] weiter, wo Vertreter der AFC und der CAF …"
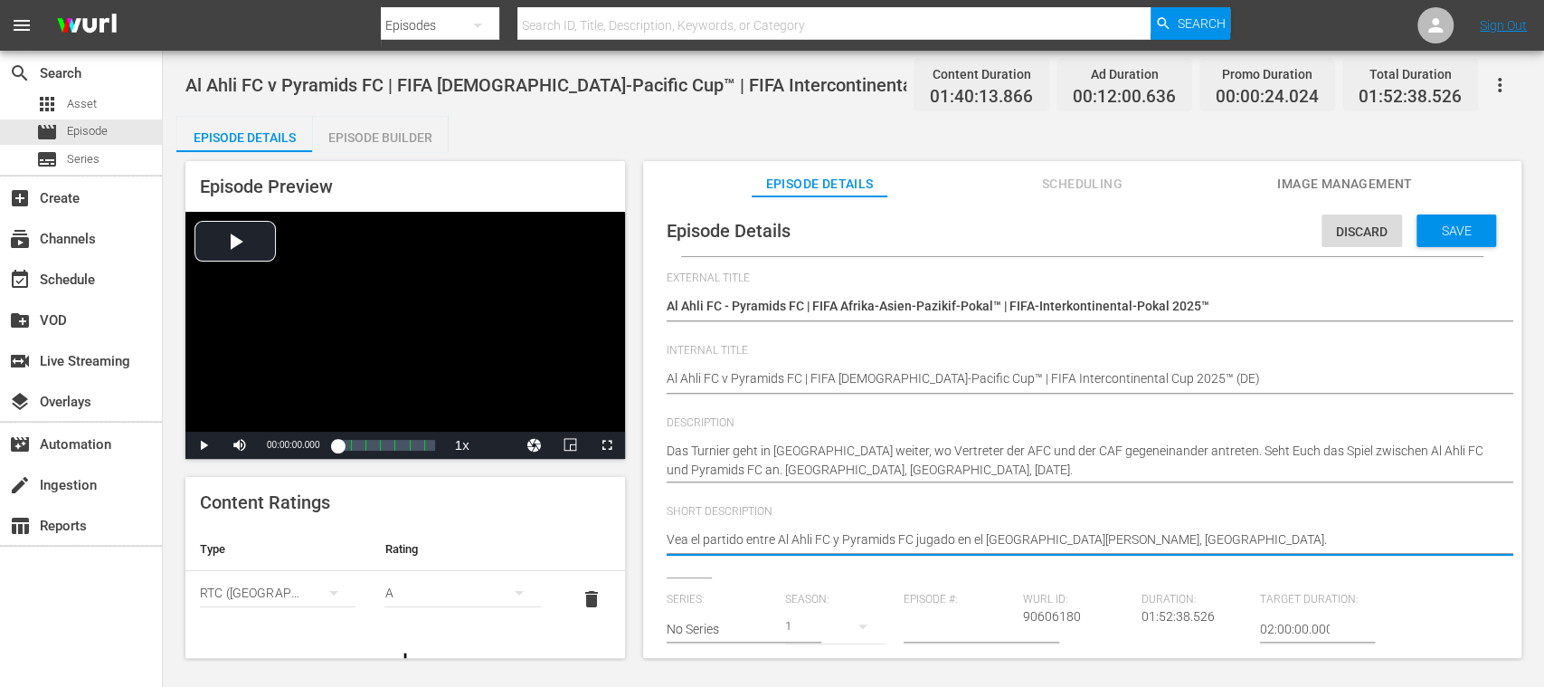
drag, startPoint x: 1214, startPoint y: 537, endPoint x: 535, endPoint y: 525, distance: 679.4
paste textarea "Seht Euch das Spiel zwischen Al Ahli FC und Pyramids FC an. [GEOGRAPHIC_DATA], …"
type textarea "Seht Euch das Spiel zwischen Al Ahli FC und Pyramids FC an. [GEOGRAPHIC_DATA], …"
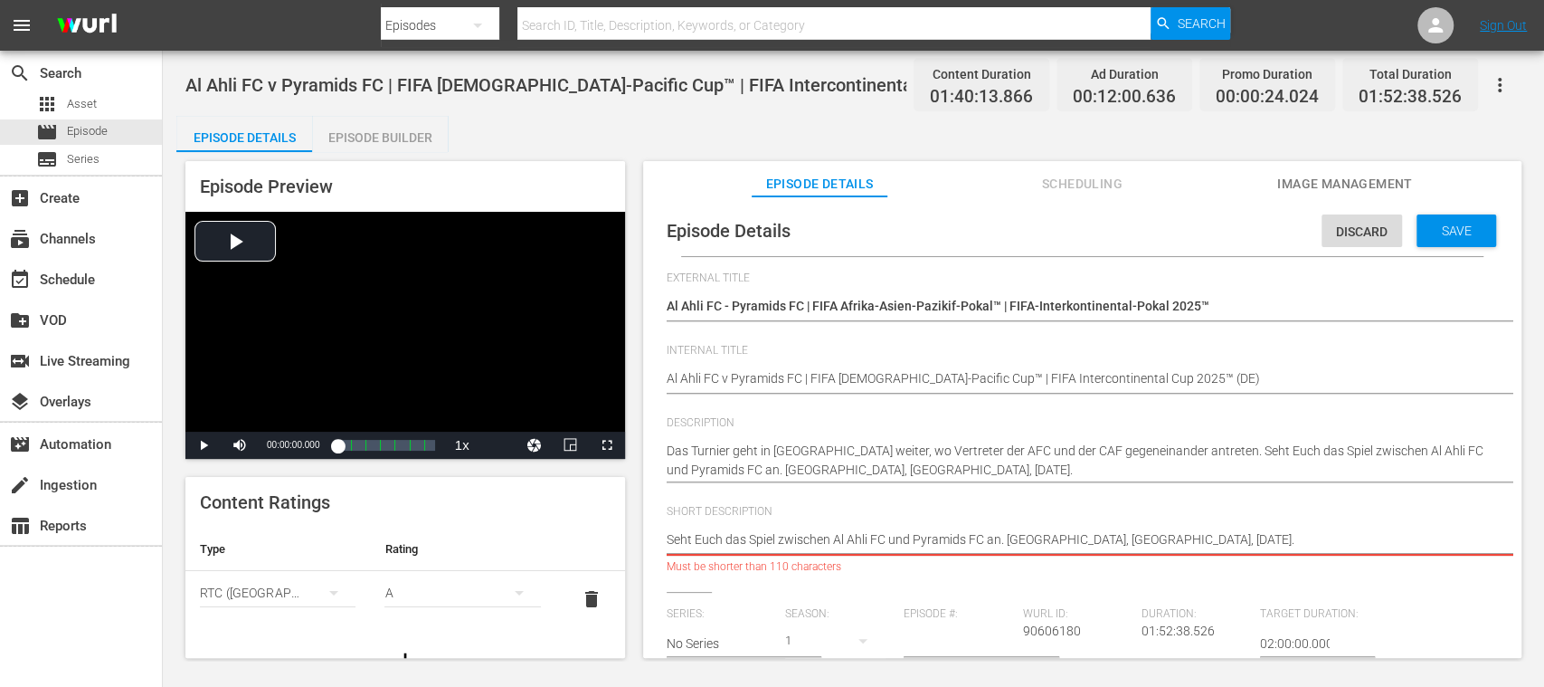
scroll to position [0, 22]
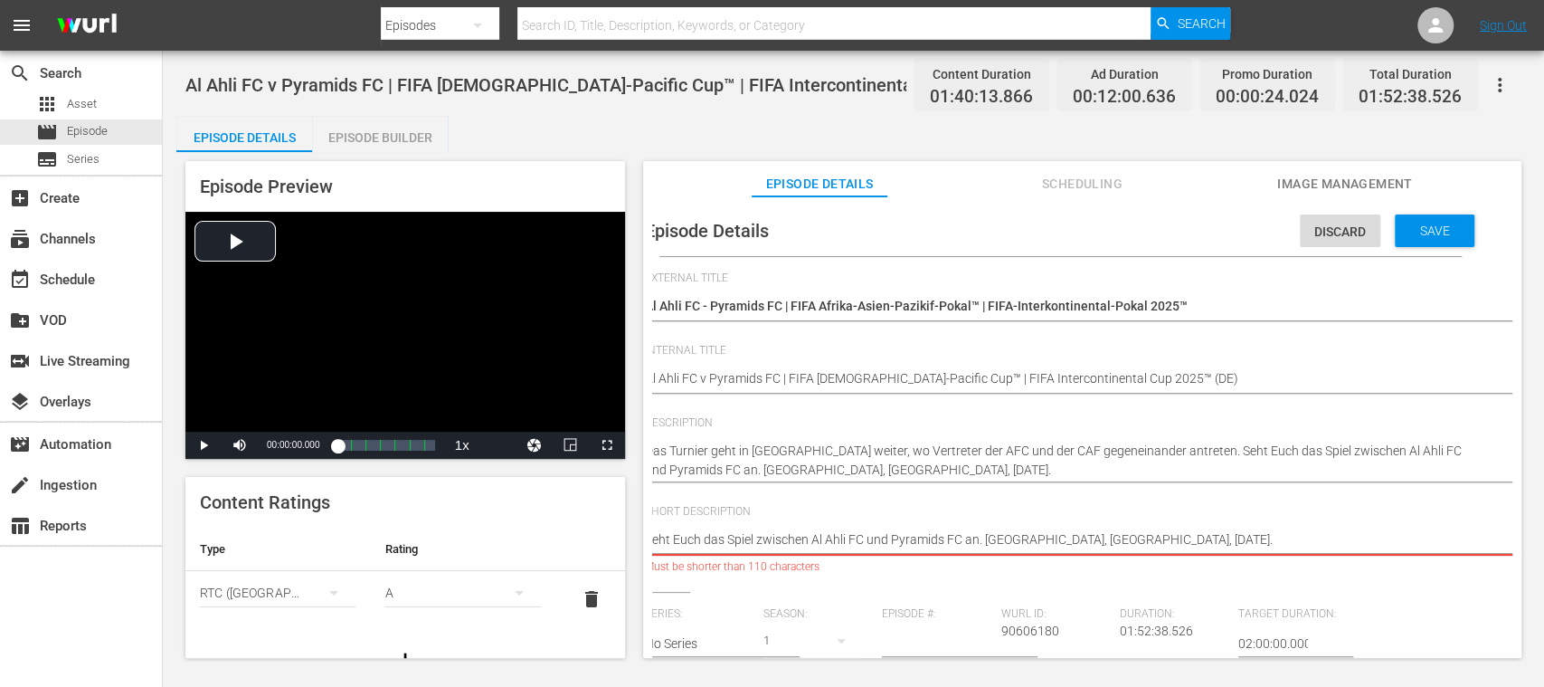
drag, startPoint x: 1256, startPoint y: 544, endPoint x: 1534, endPoint y: 545, distance: 277.7
click at [1534, 545] on div "Al Ahli FC v Pyramids FC | FIFA [DEMOGRAPHIC_DATA]-Pacific Cup™ | FIFA Intercon…" at bounding box center [853, 356] width 1381 height 610
type textarea "Seht Euch das Spiel zwischen Al Ahli FC und Pyramids FC an. [GEOGRAPHIC_DATA], …"
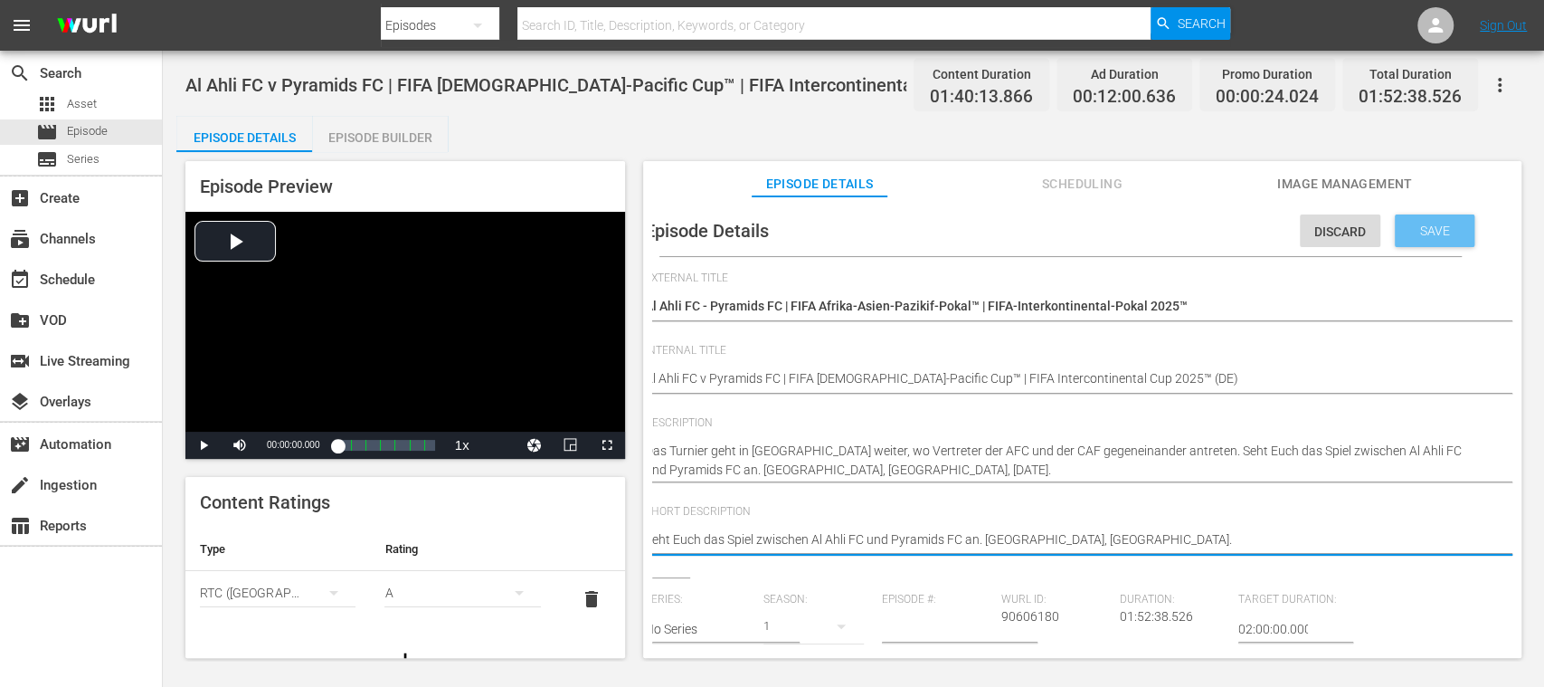
type textarea "Seht Euch das Spiel zwischen Al Ahli FC und Pyramids FC an. [GEOGRAPHIC_DATA], …"
click at [1424, 231] on span "Save" at bounding box center [1435, 230] width 59 height 14
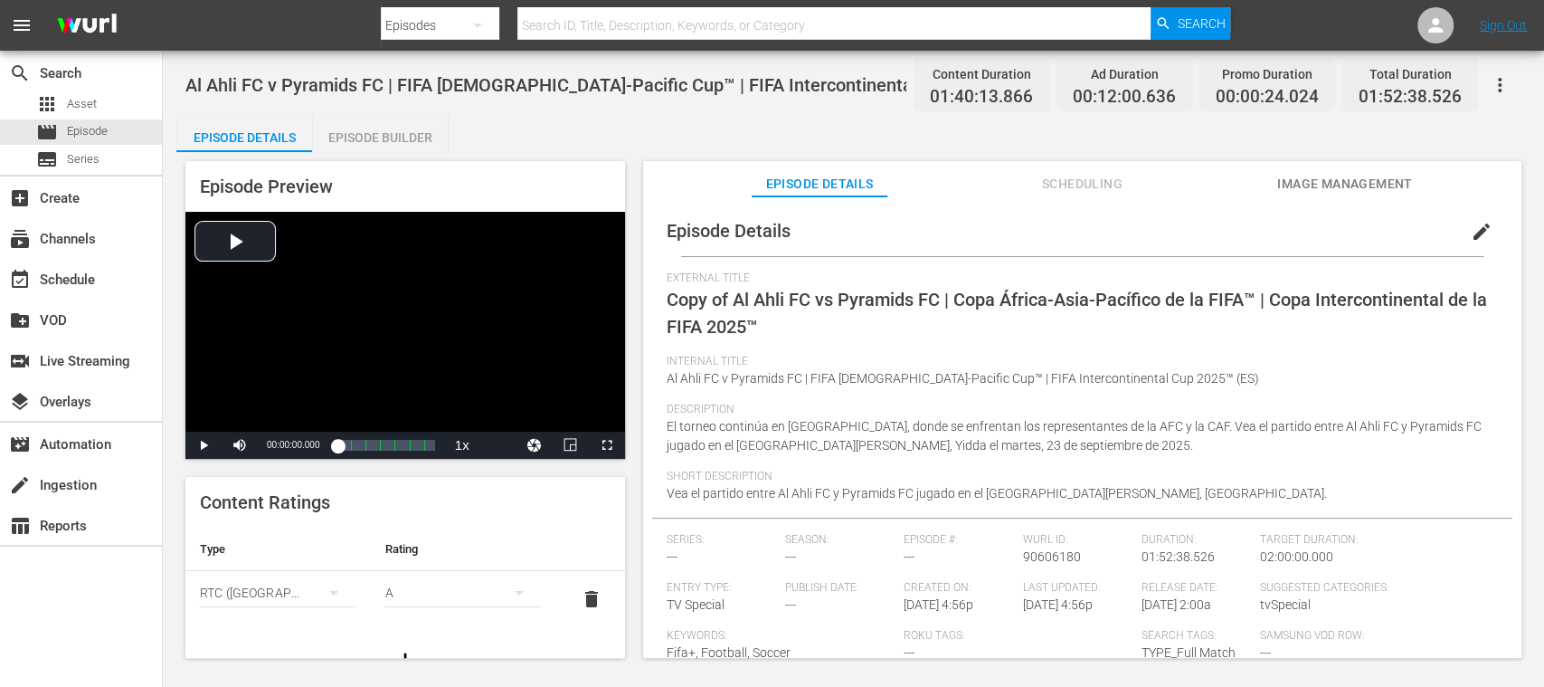
scroll to position [0, 0]
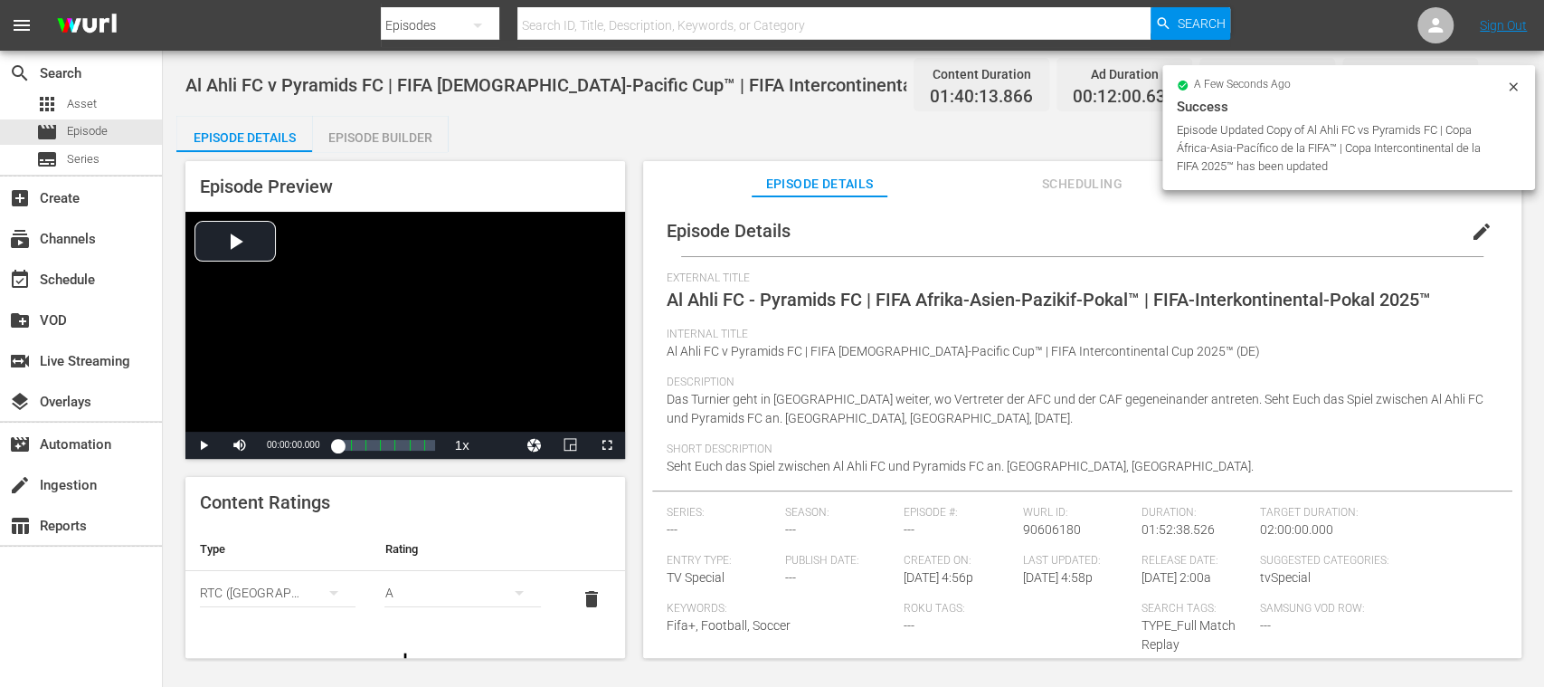
click at [581, 595] on span "delete" at bounding box center [592, 599] width 22 height 22
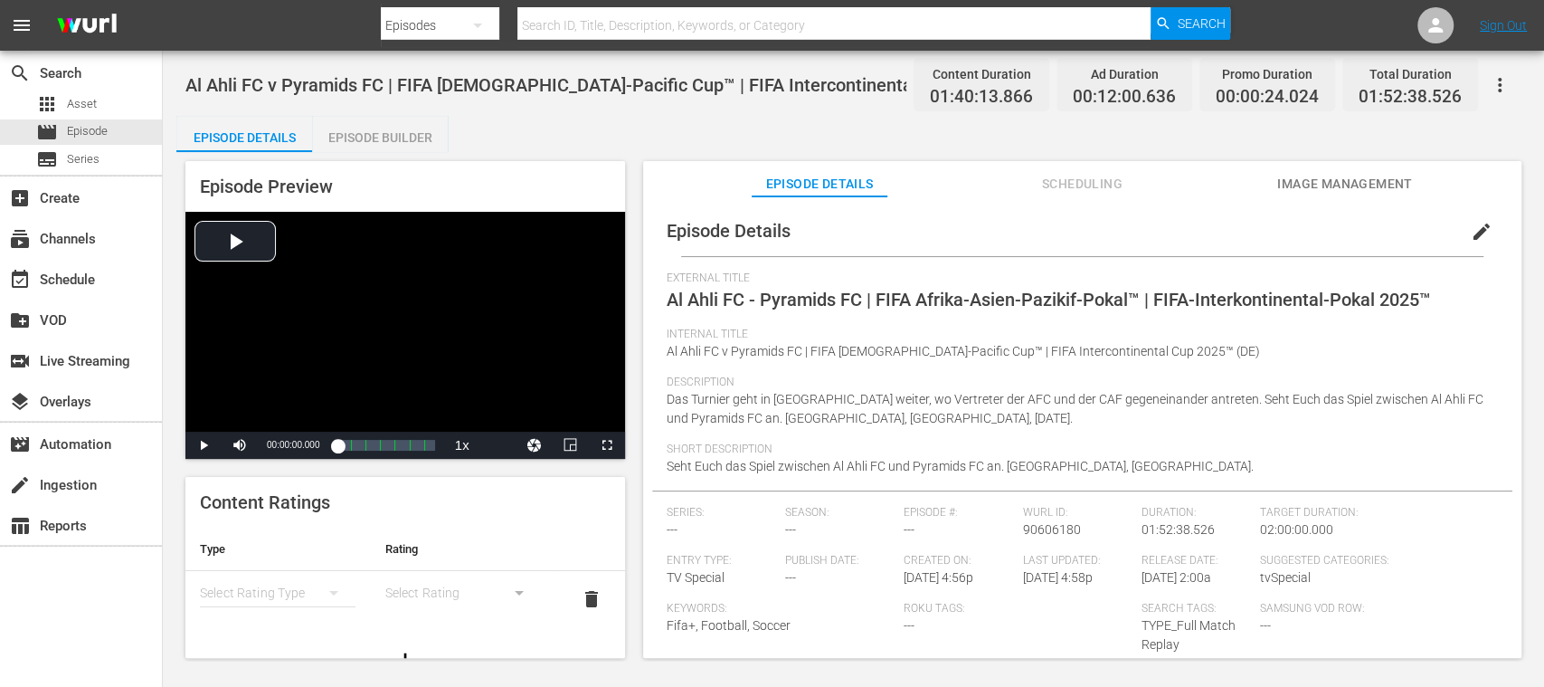
click at [1473, 229] on span "edit" at bounding box center [1482, 232] width 22 height 22
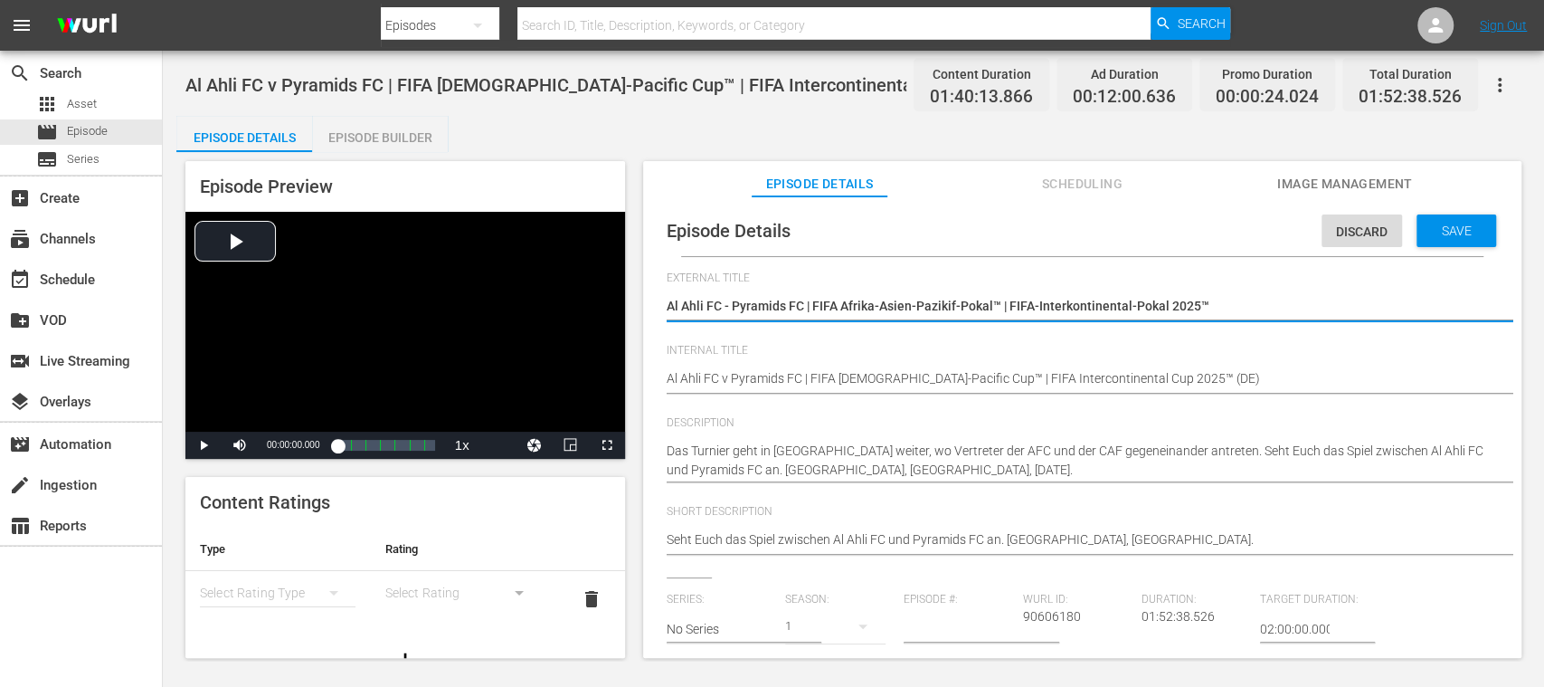
scroll to position [321, 0]
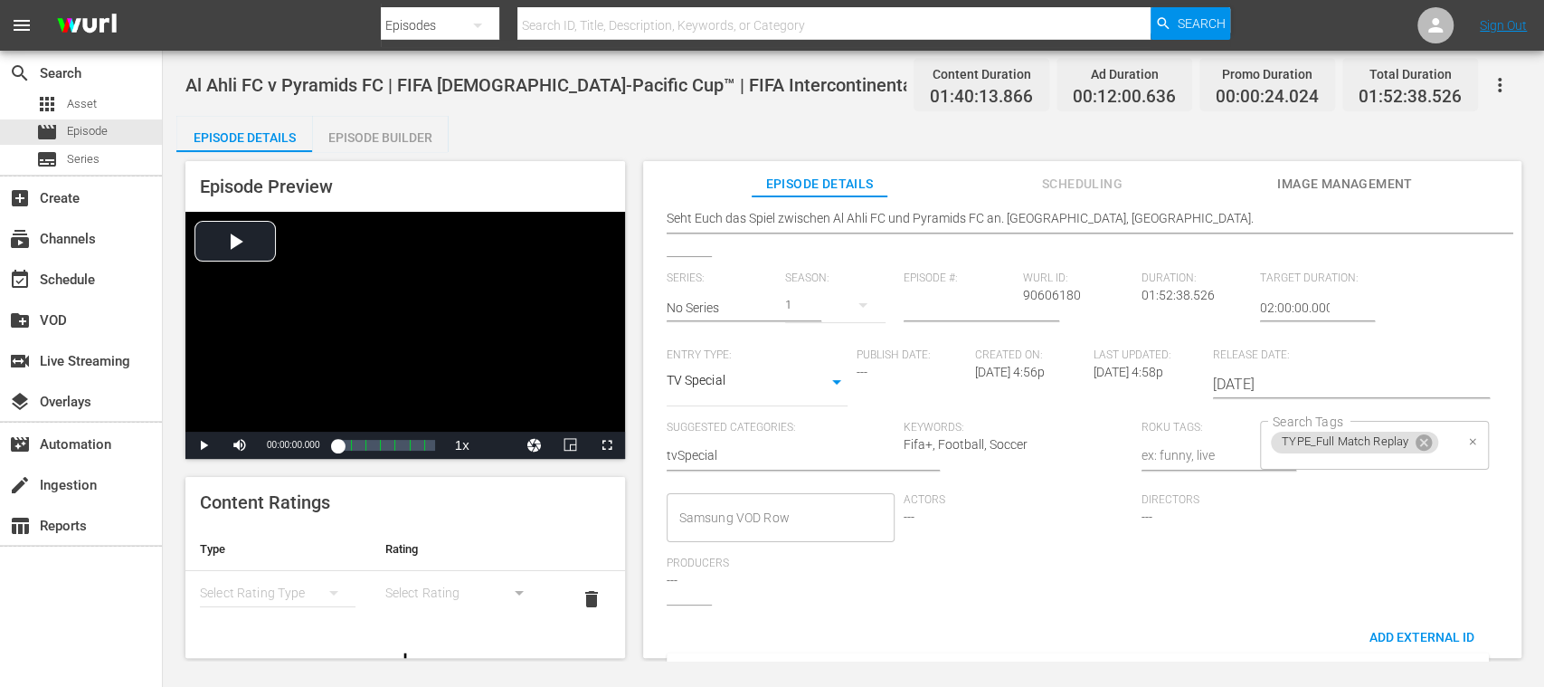
click at [1442, 456] on input "Search Tags" at bounding box center [1360, 472] width 185 height 33
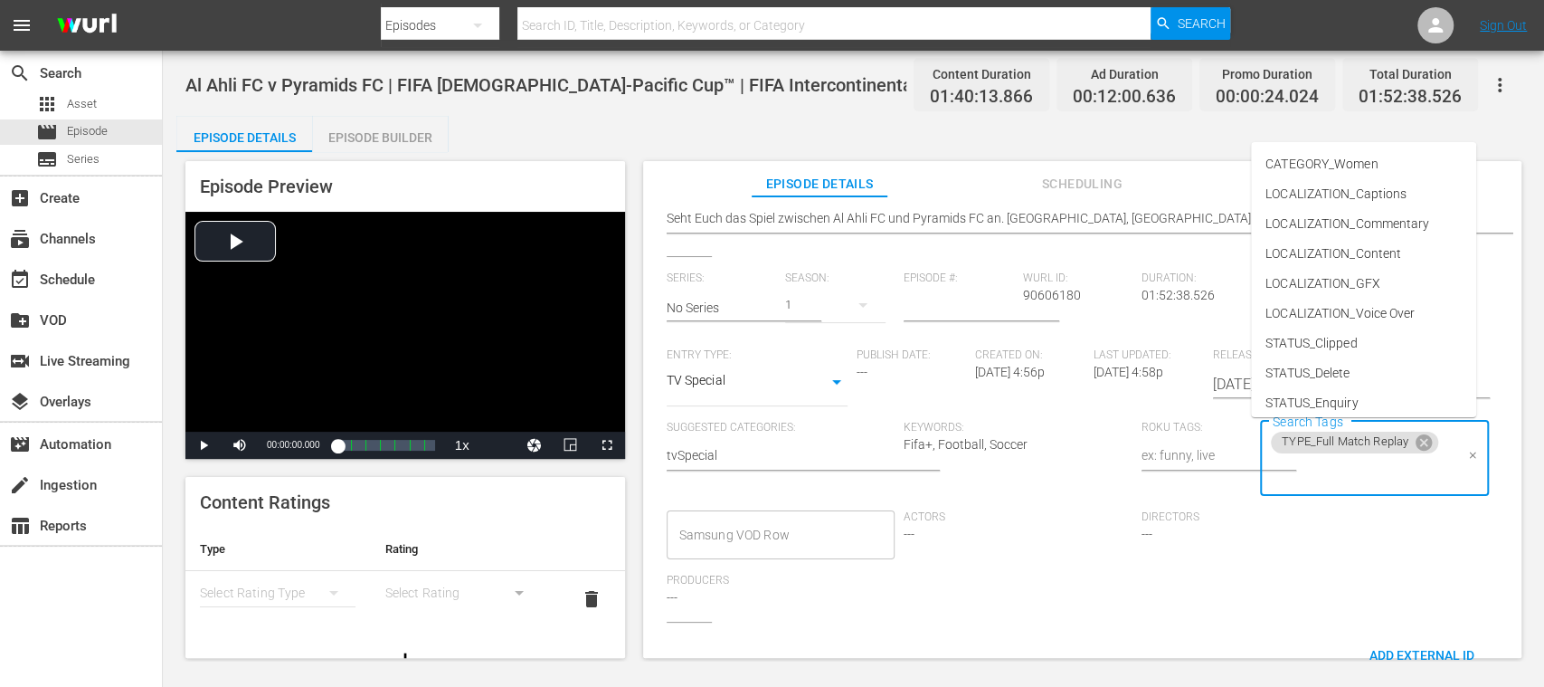
click at [1416, 437] on icon at bounding box center [1424, 442] width 16 height 16
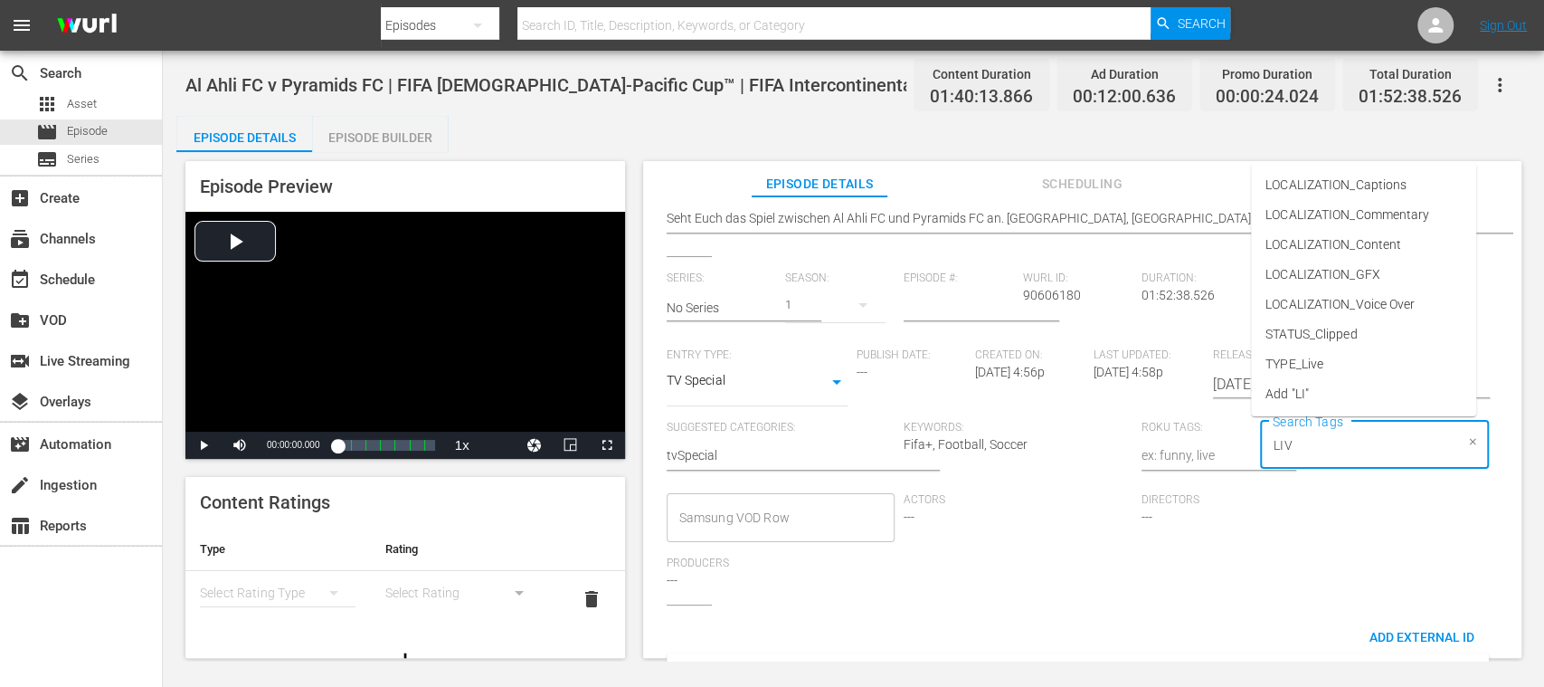
type input "LIVE"
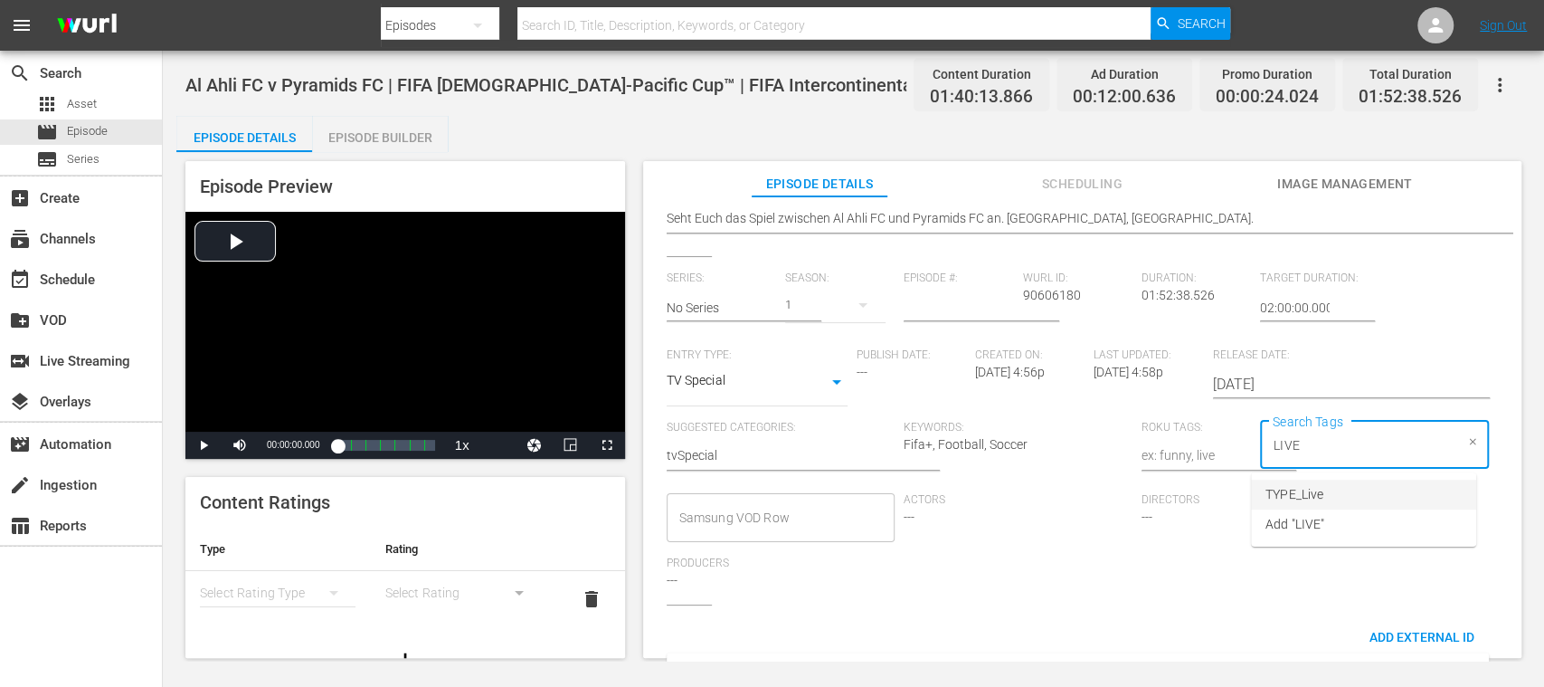
click at [1360, 498] on li "TYPE_Live" at bounding box center [1363, 494] width 225 height 30
type input "TEMP"
click at [1360, 498] on span "STATUS_Temporary" at bounding box center [1320, 494] width 111 height 19
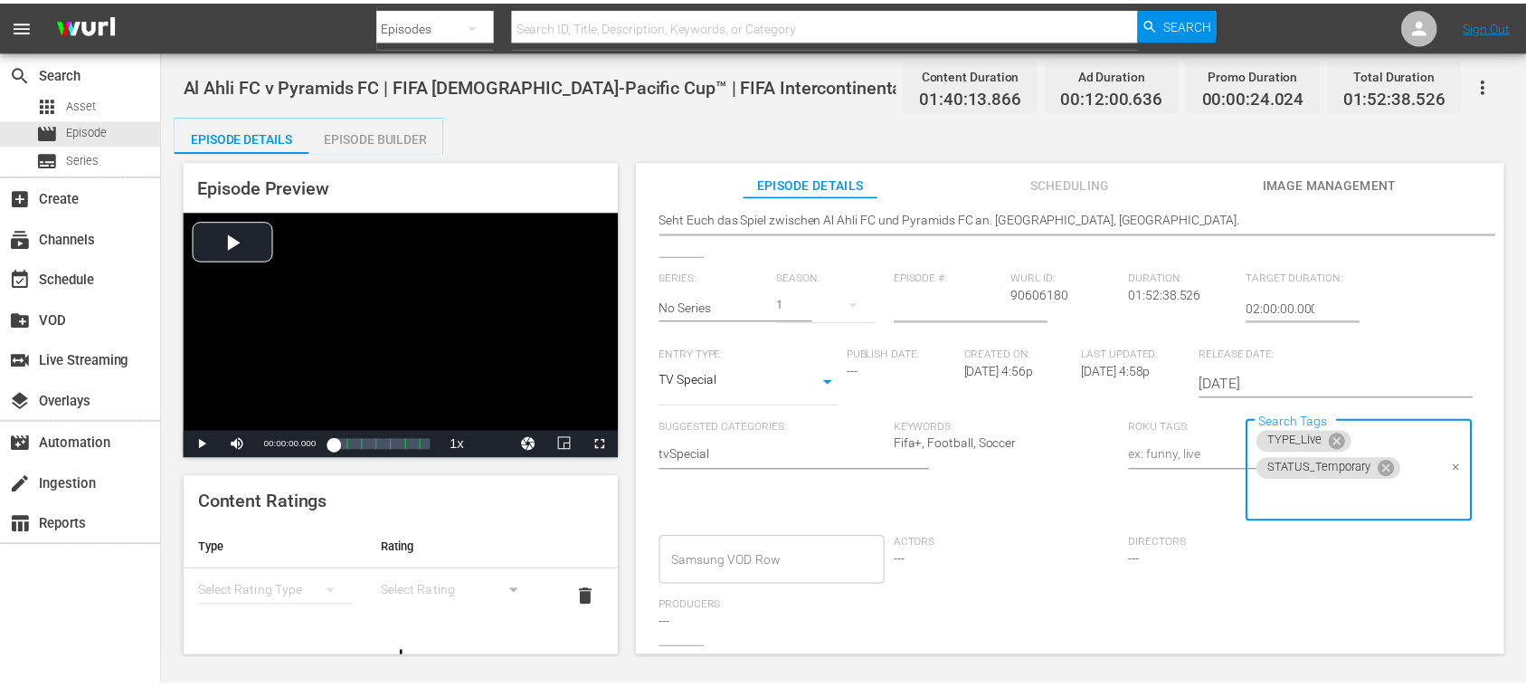
scroll to position [0, 0]
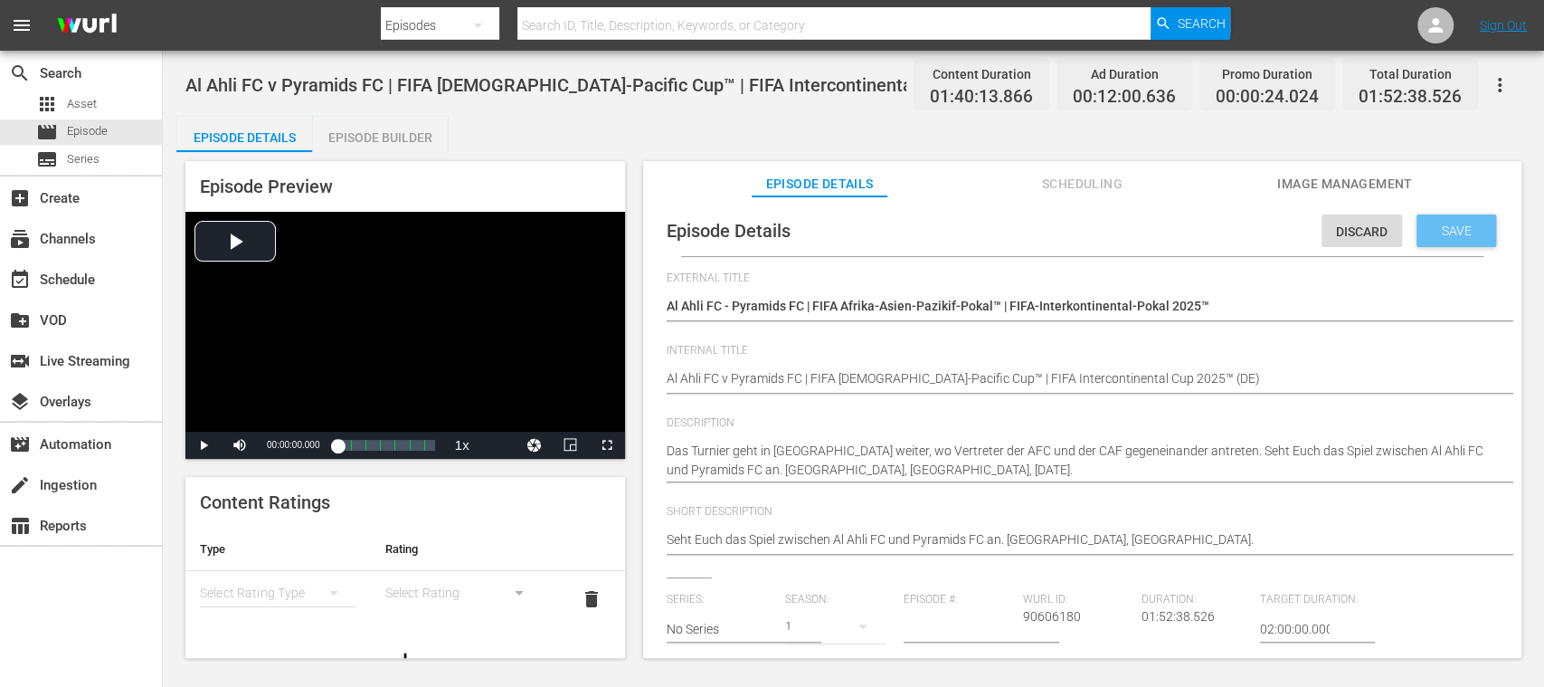
click at [1447, 235] on span "Save" at bounding box center [1456, 230] width 59 height 14
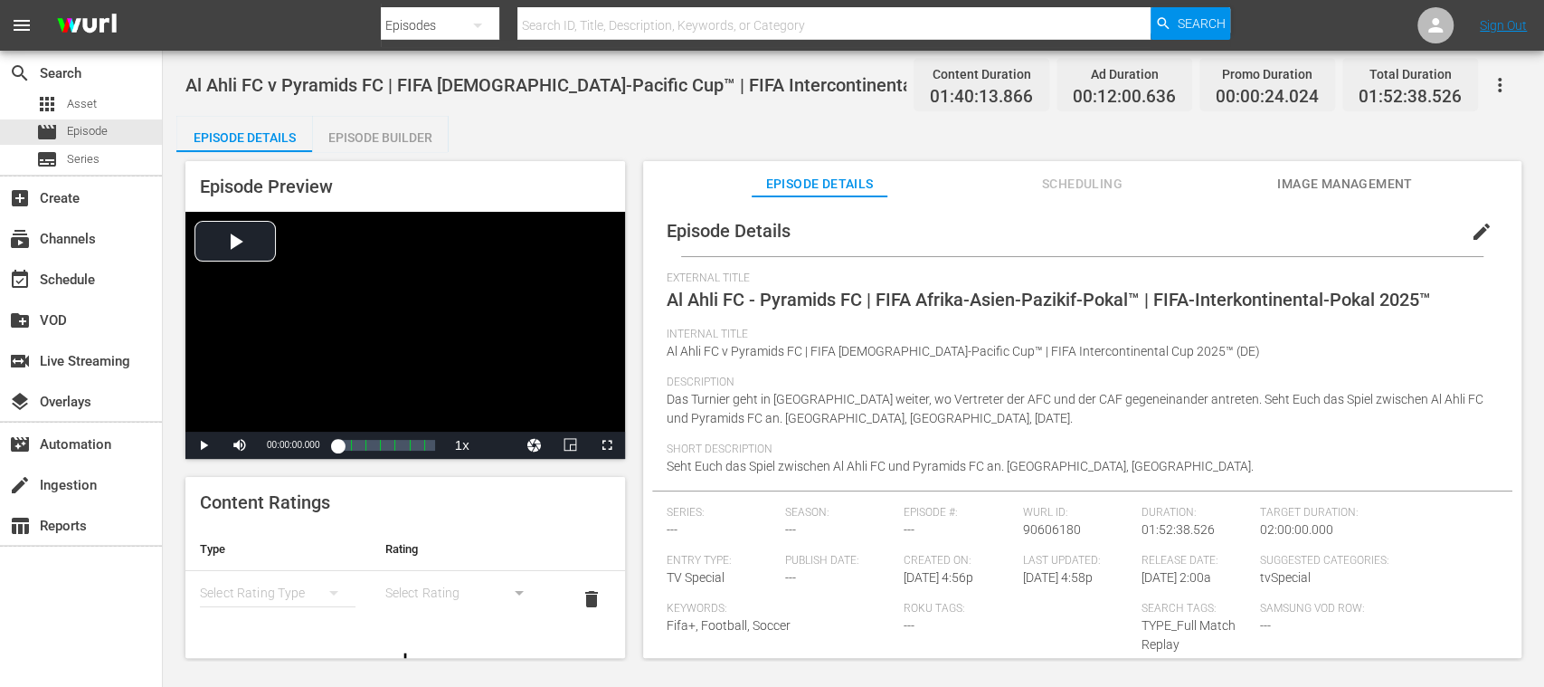
click at [429, 139] on div "Episode Builder" at bounding box center [380, 137] width 136 height 43
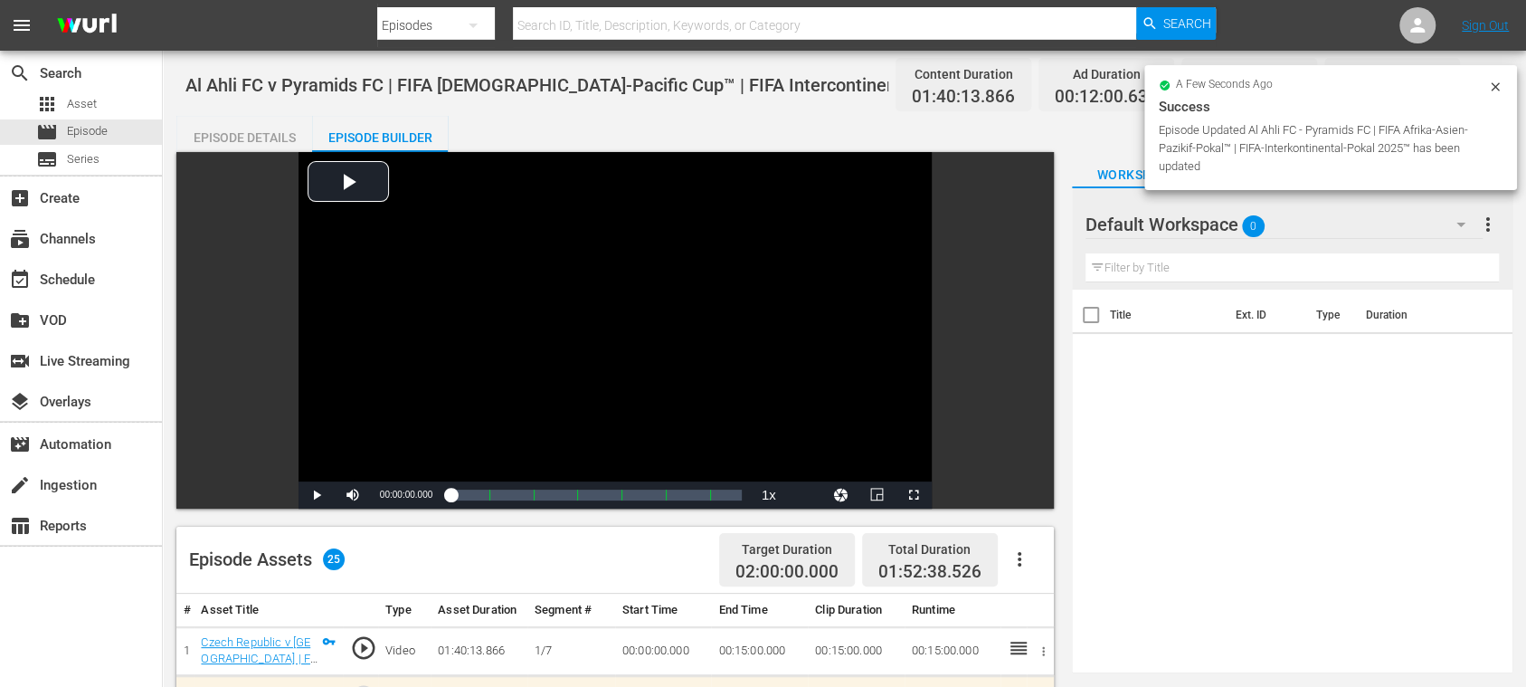
click at [1019, 570] on button "button" at bounding box center [1019, 558] width 43 height 43
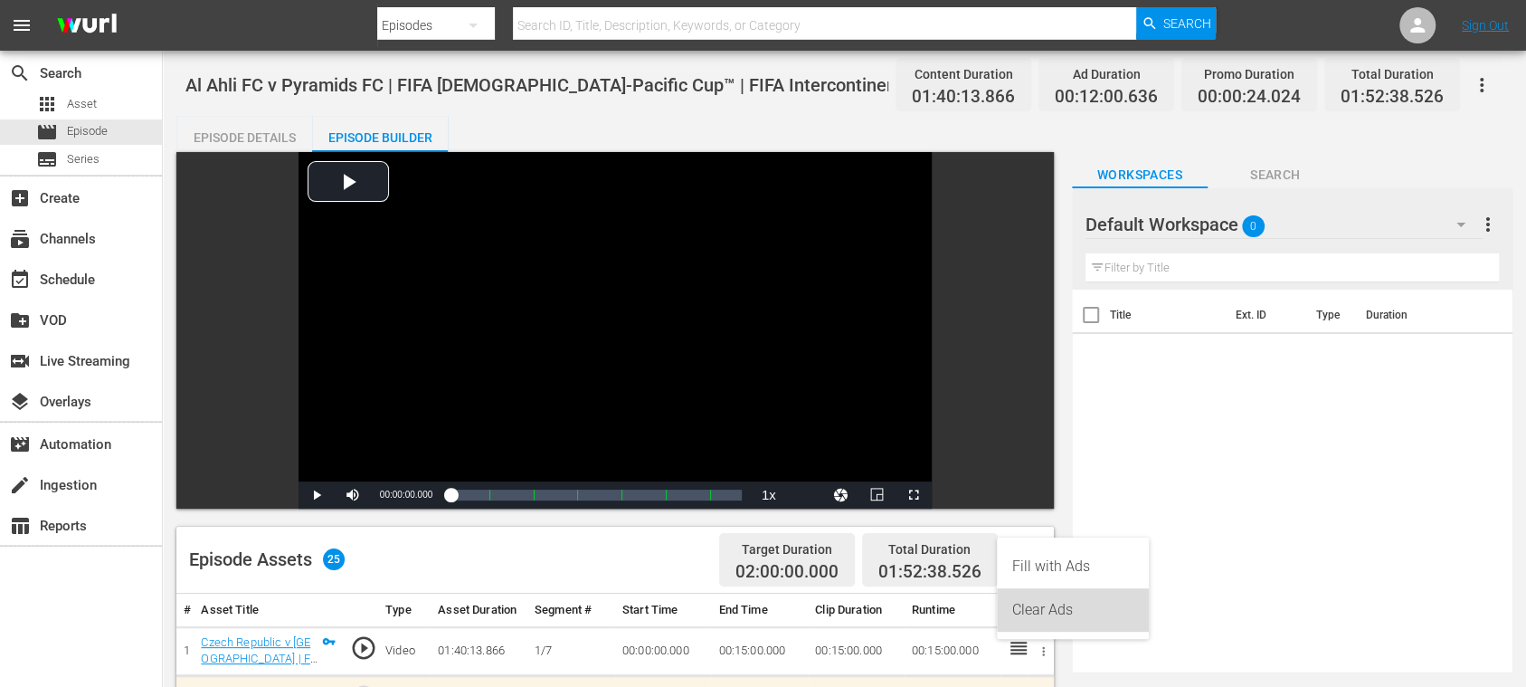
click at [1047, 611] on div "Clear Ads" at bounding box center [1072, 609] width 123 height 43
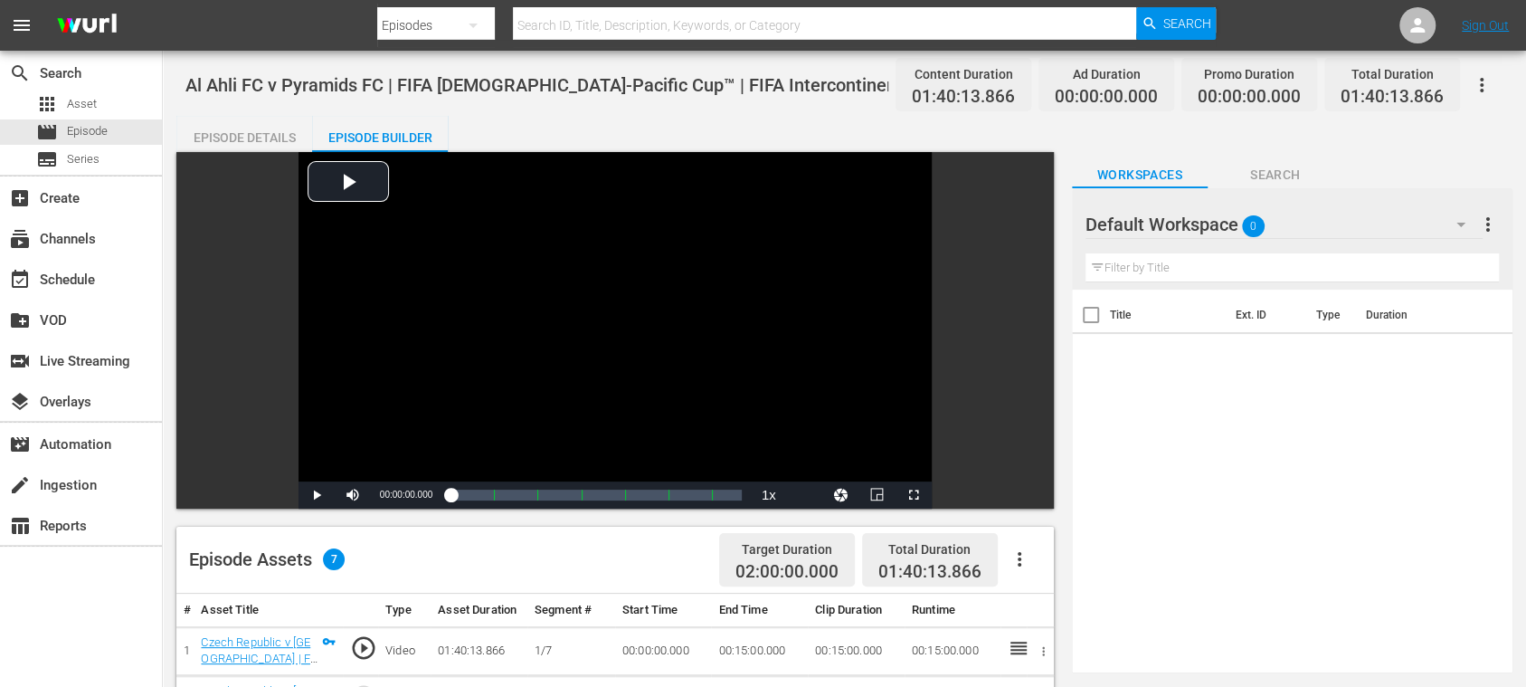
click at [1020, 561] on icon "button" at bounding box center [1020, 559] width 22 height 22
click at [1039, 555] on div "Fill with Ads" at bounding box center [1072, 566] width 123 height 43
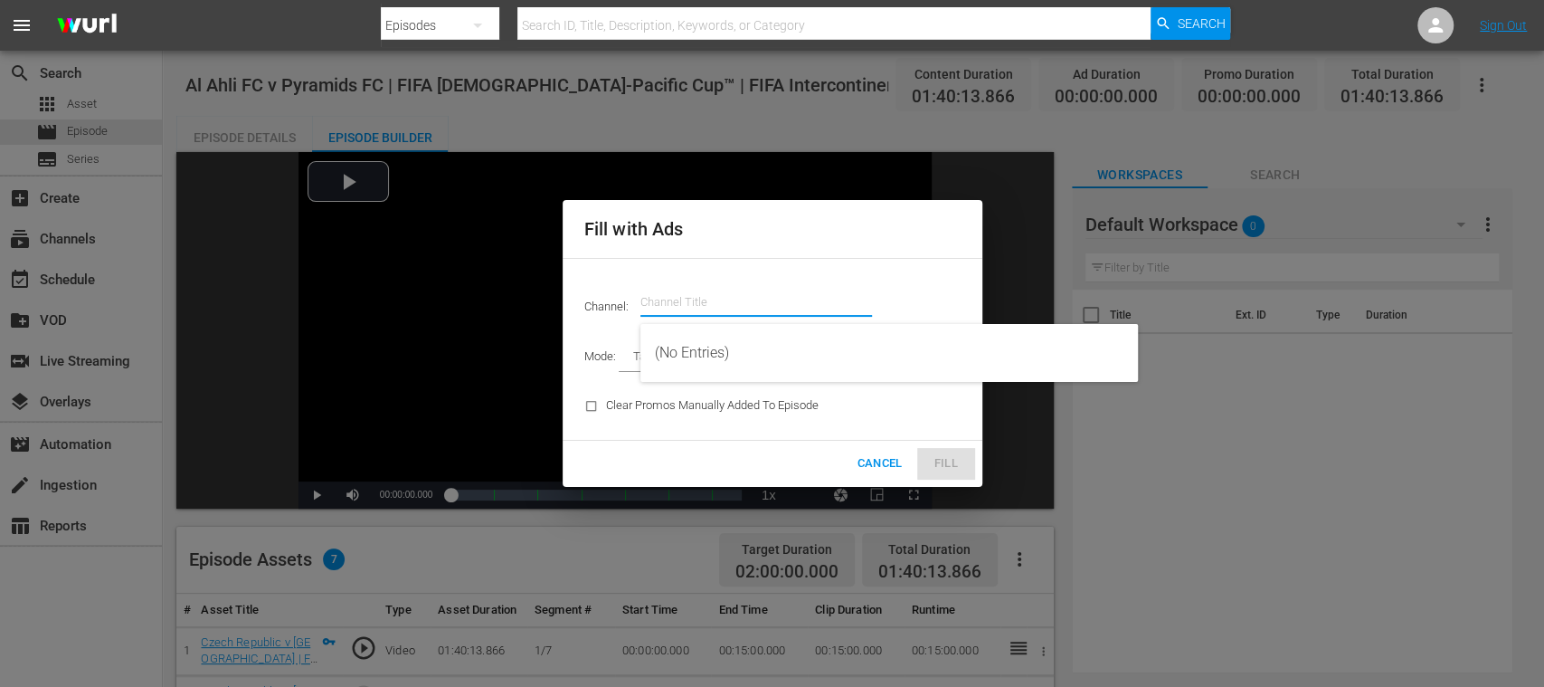
click at [737, 289] on input "text" at bounding box center [756, 301] width 232 height 43
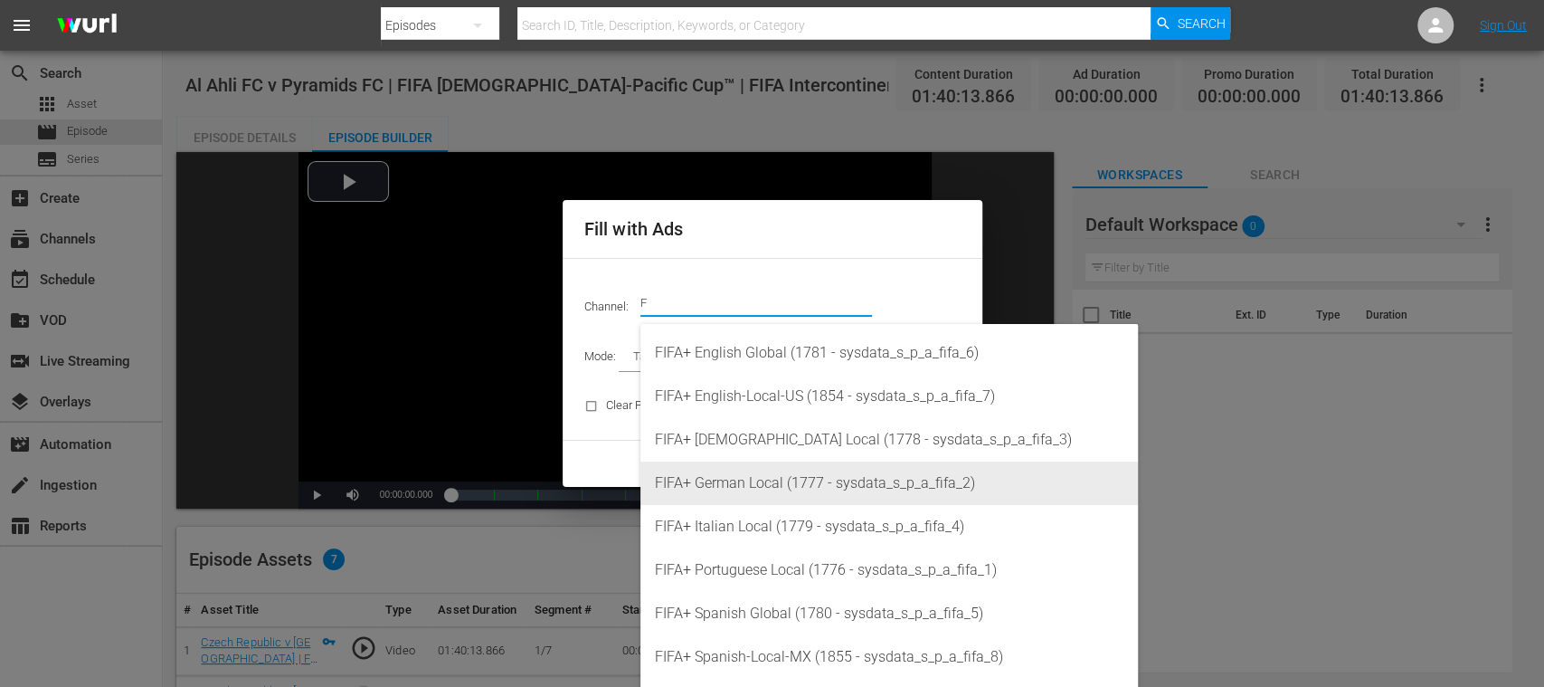
click at [772, 490] on div "FIFA+ German Local (1777 - sysdata_s_p_a_fifa_2)" at bounding box center [889, 482] width 469 height 43
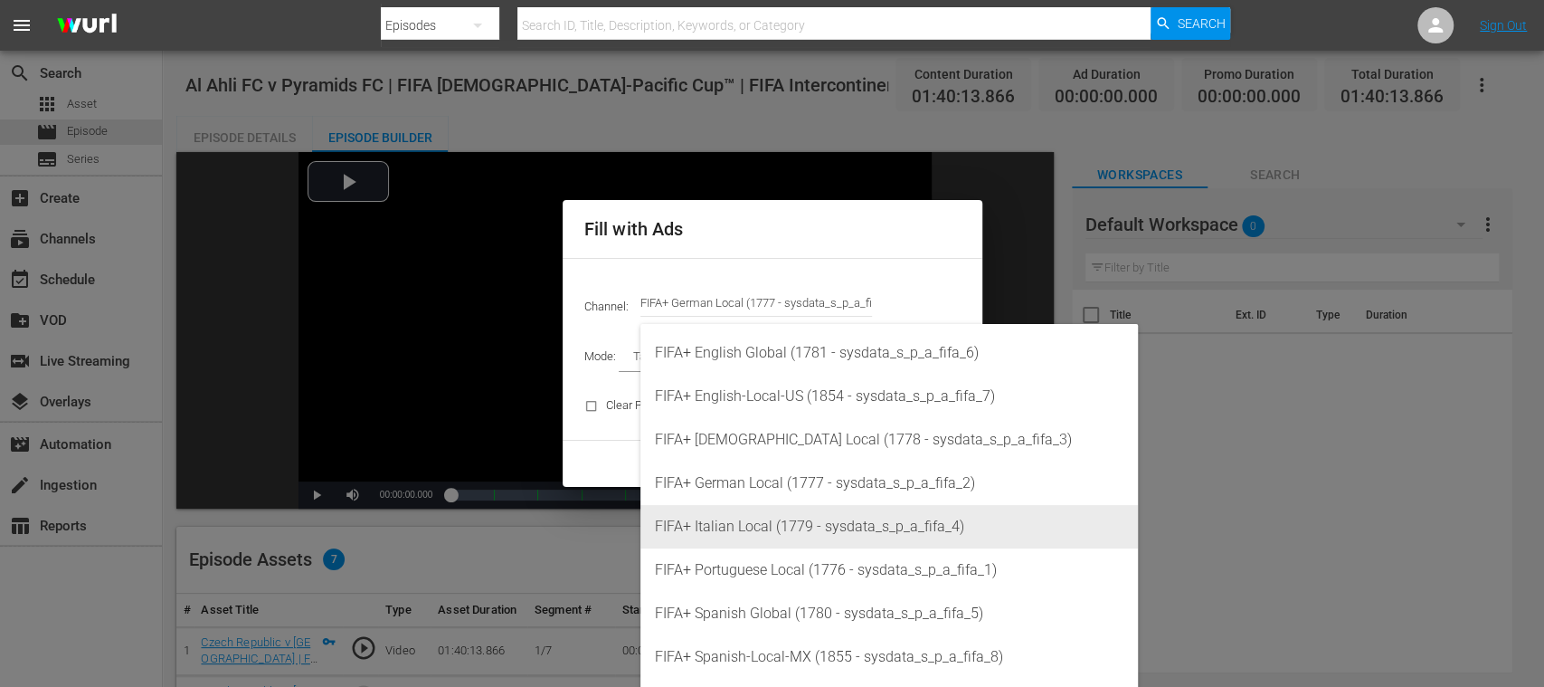
type input "FIFA+ [DEMOGRAPHIC_DATA] Local (1777)"
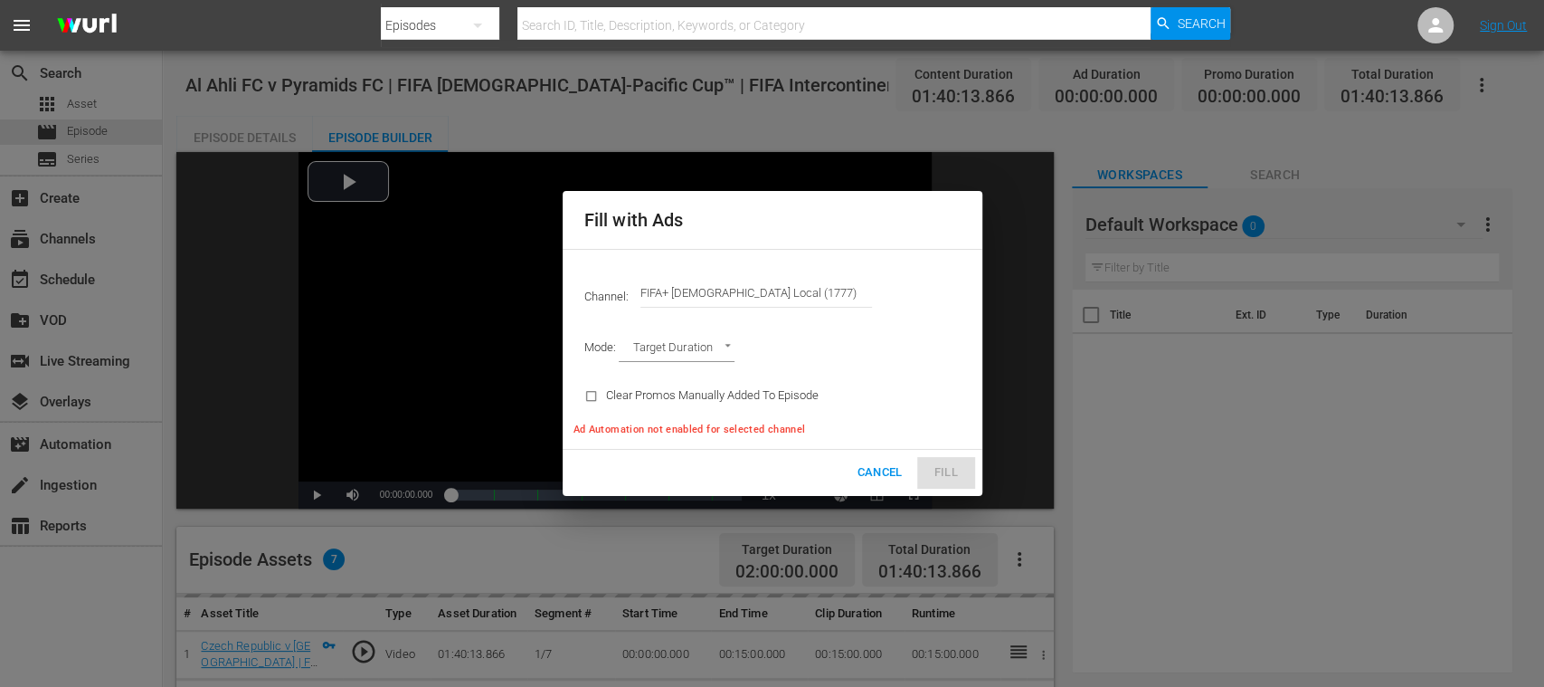
type input "AD_BREAK_DURATION"
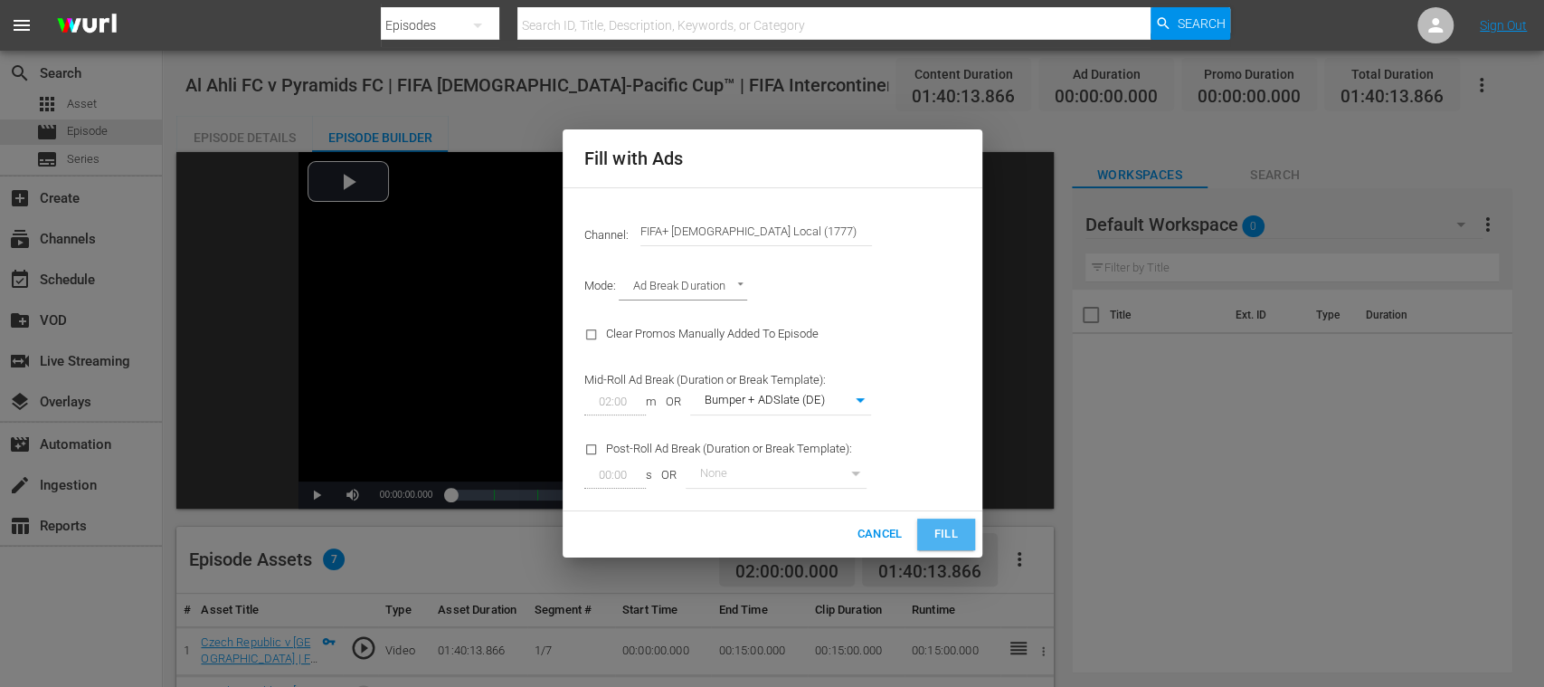
click at [962, 531] on button "Fill" at bounding box center [946, 534] width 58 height 32
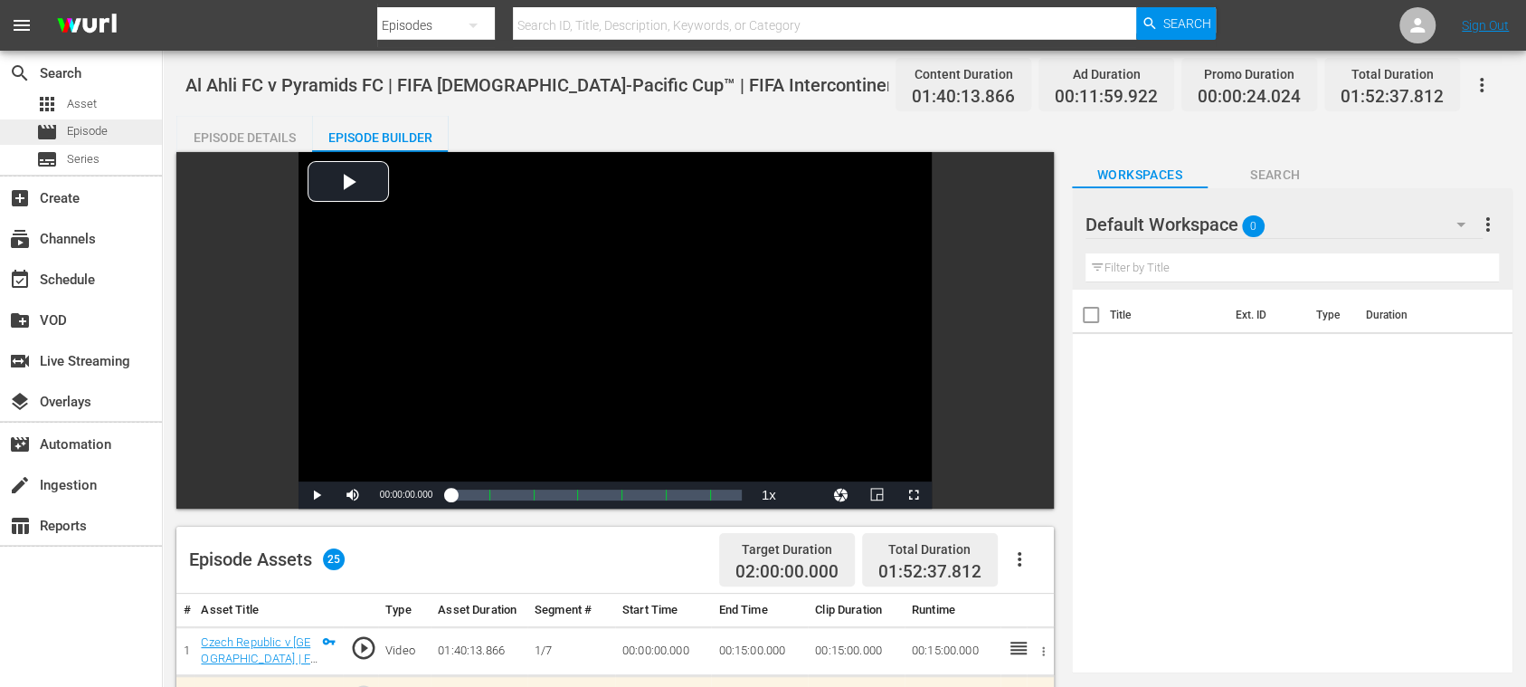
click at [90, 127] on span "Episode" at bounding box center [87, 131] width 41 height 18
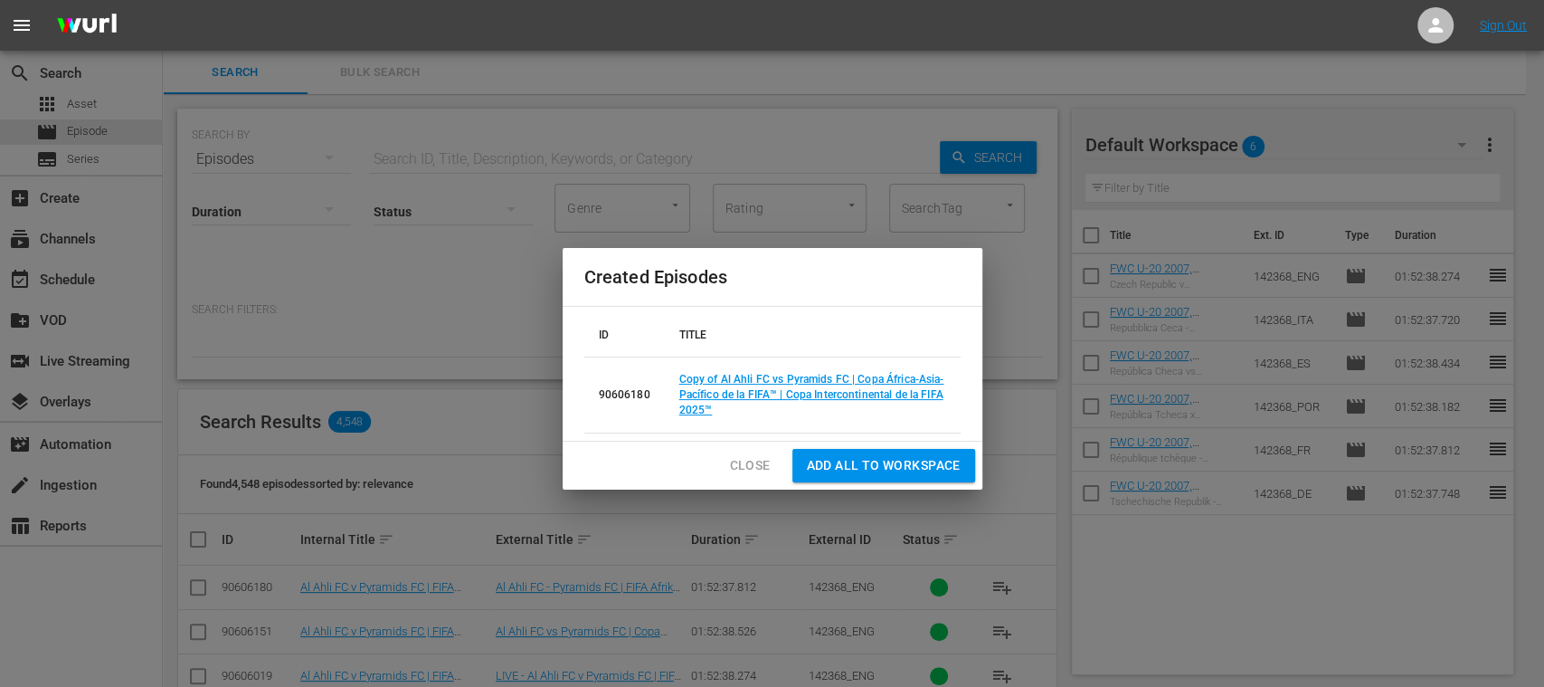
click at [736, 460] on span "Close" at bounding box center [750, 465] width 41 height 23
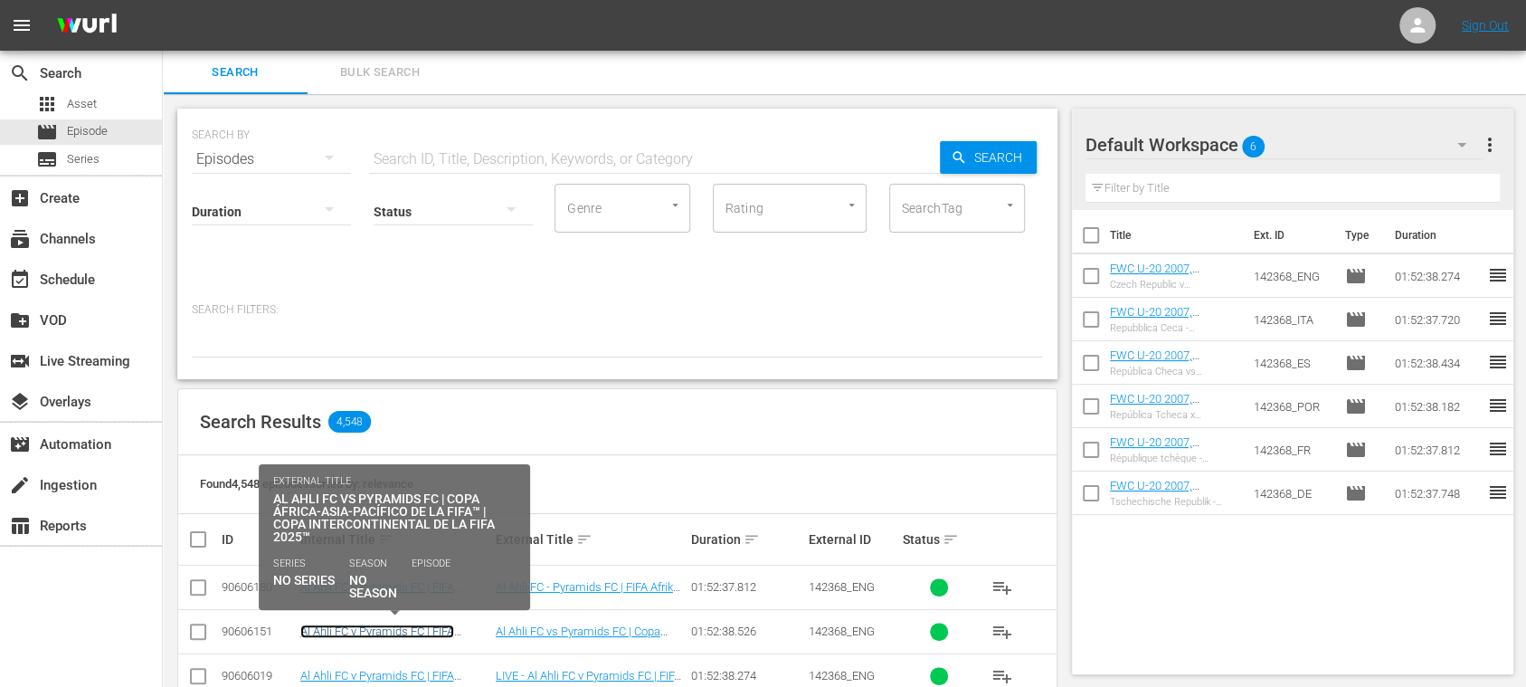
click at [434, 624] on link "Al Ahli FC v Pyramids FC | FIFA [DEMOGRAPHIC_DATA]-Pacific Cup™ | FIFA Intercon…" at bounding box center [394, 651] width 188 height 54
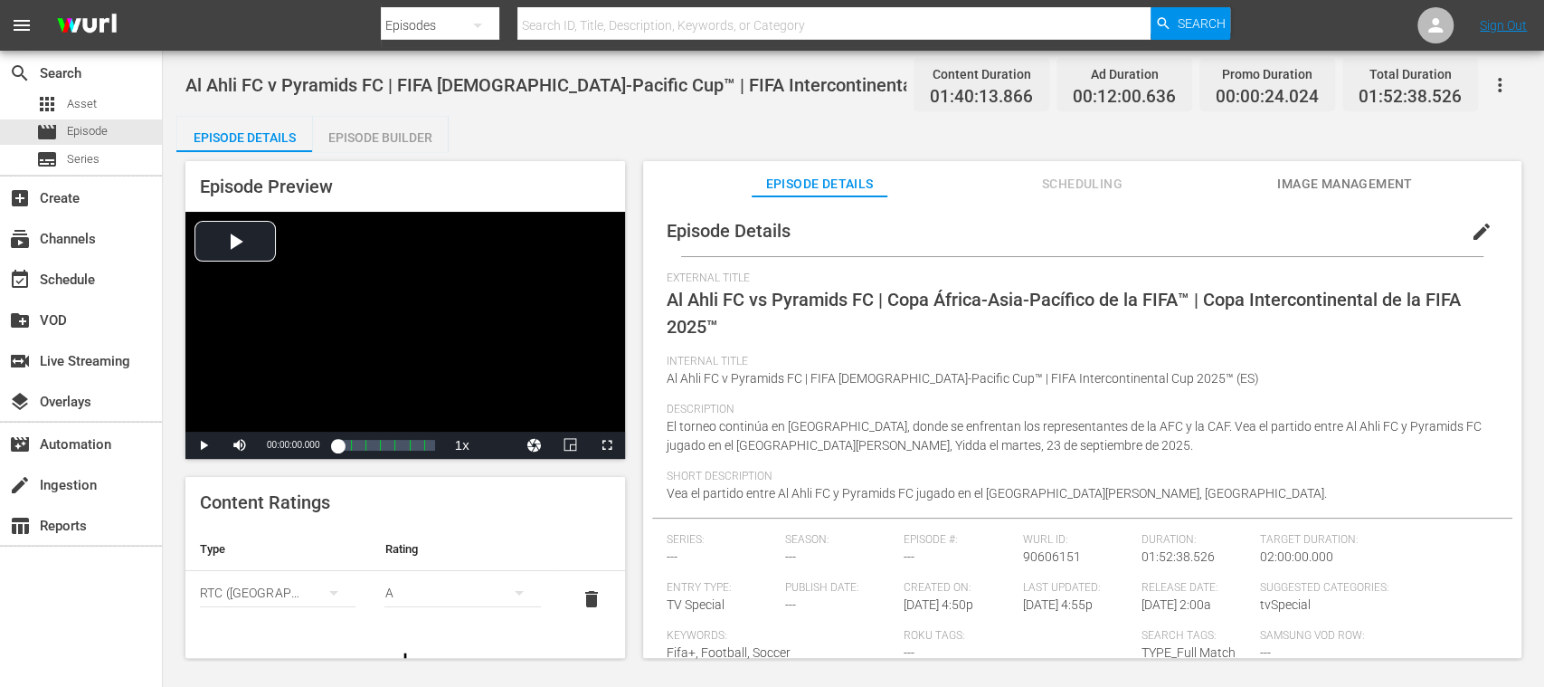
click at [1471, 239] on span "edit" at bounding box center [1482, 232] width 22 height 22
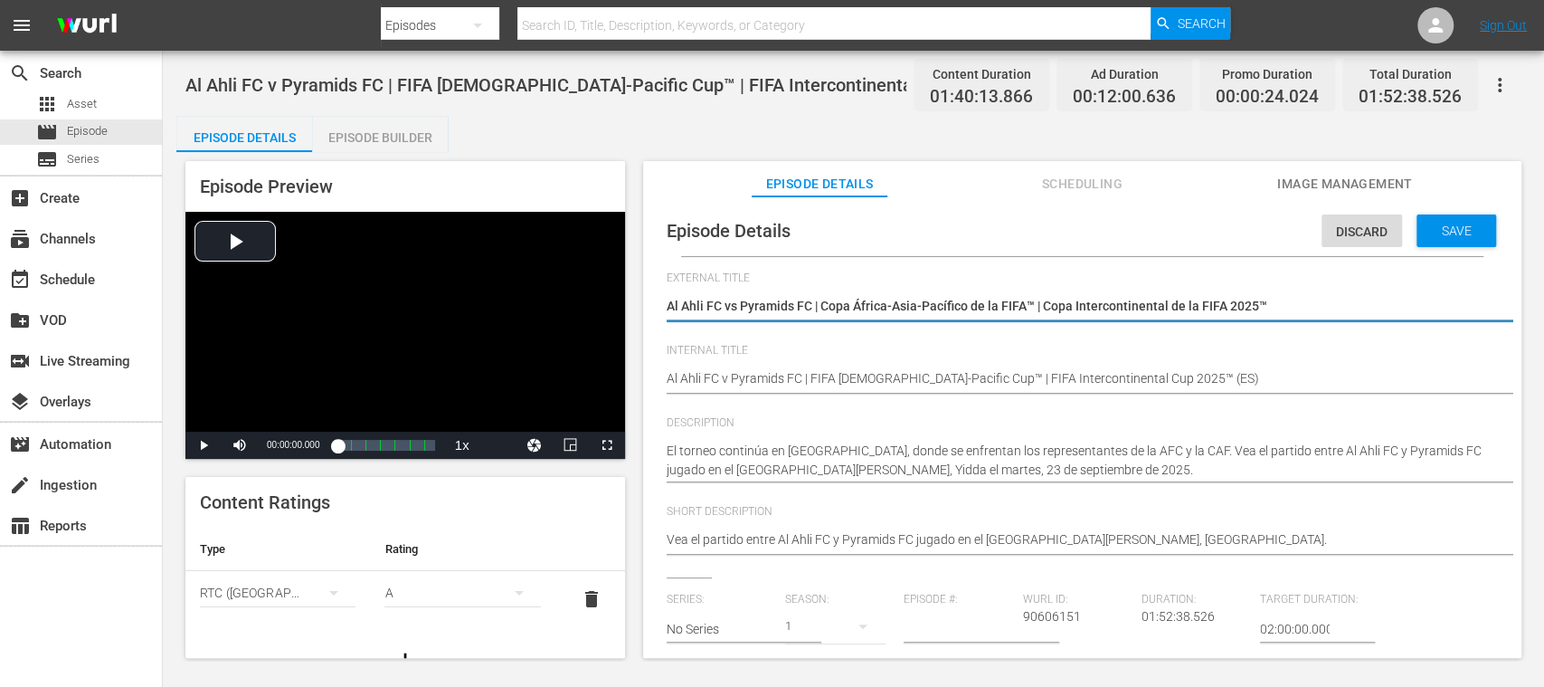
scroll to position [321, 0]
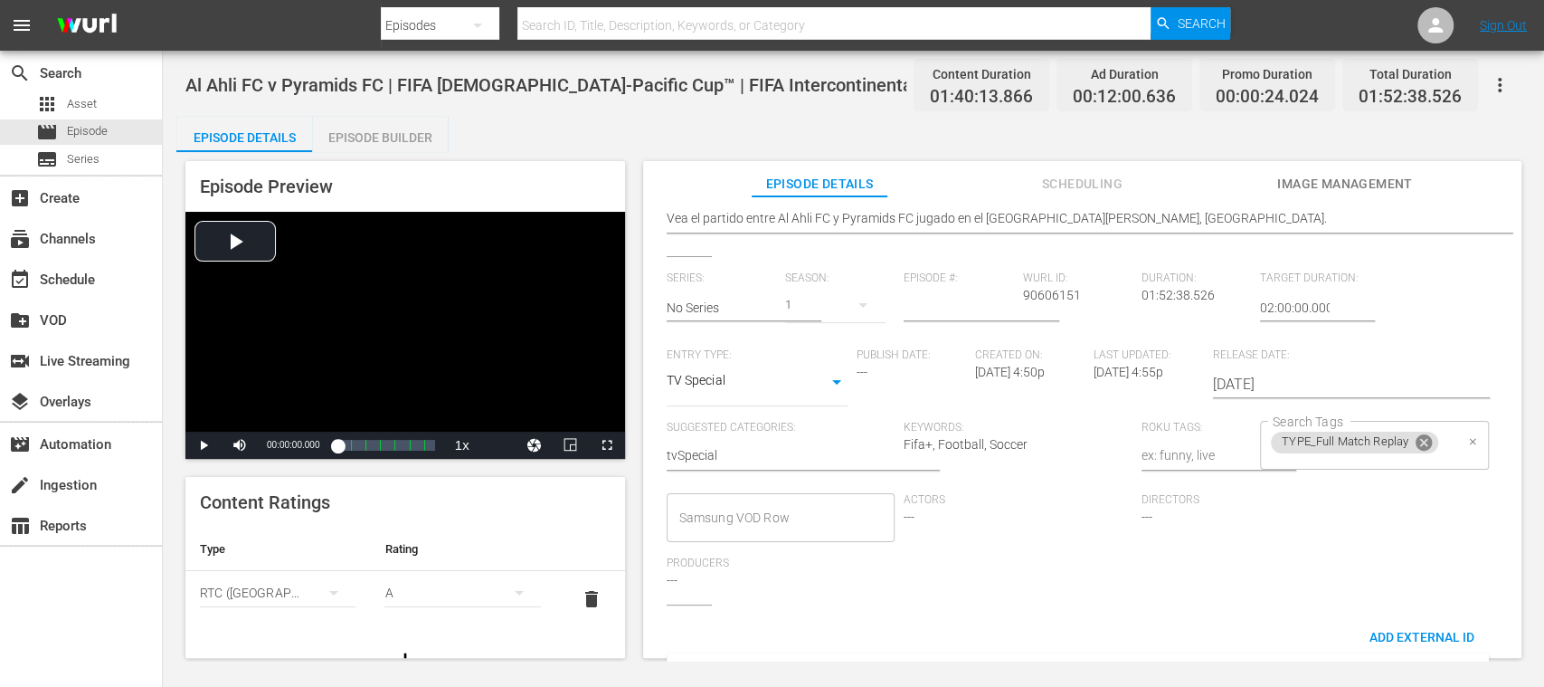
click at [1420, 443] on icon at bounding box center [1424, 442] width 16 height 16
click at [1350, 447] on input "Search Tags" at bounding box center [1360, 445] width 185 height 33
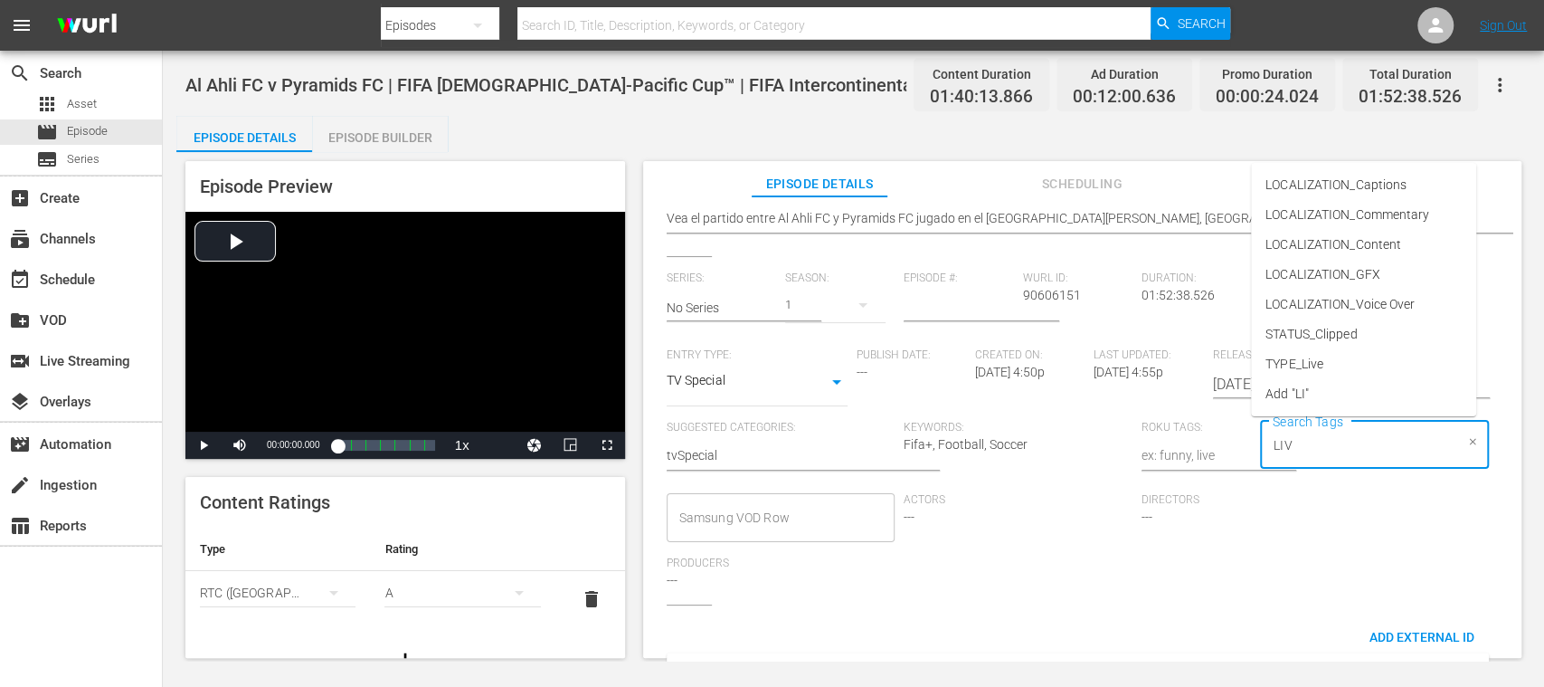
type input "LIVE"
click at [1347, 499] on li "TYPE_Live" at bounding box center [1363, 494] width 225 height 30
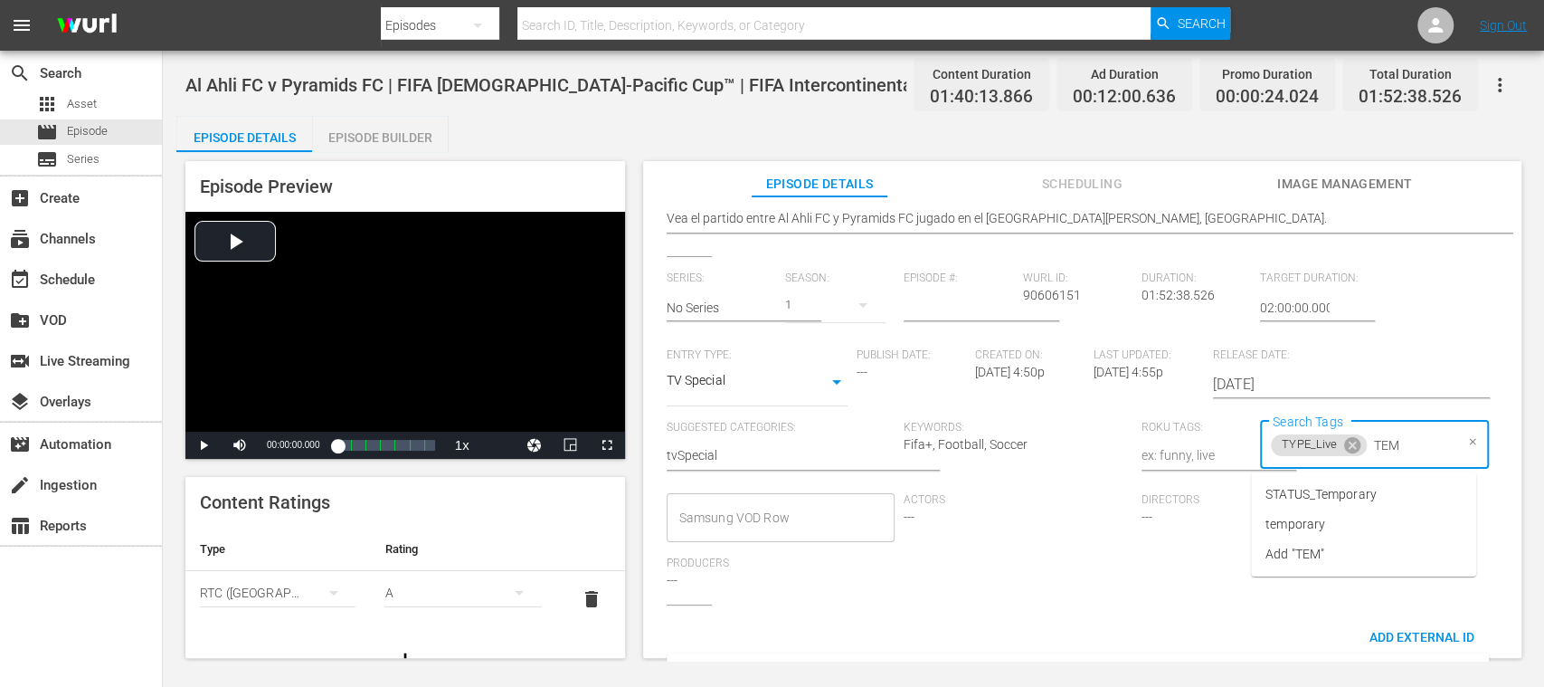
type input "TEMP"
click at [1347, 499] on span "STATUS_Temporary" at bounding box center [1320, 494] width 111 height 19
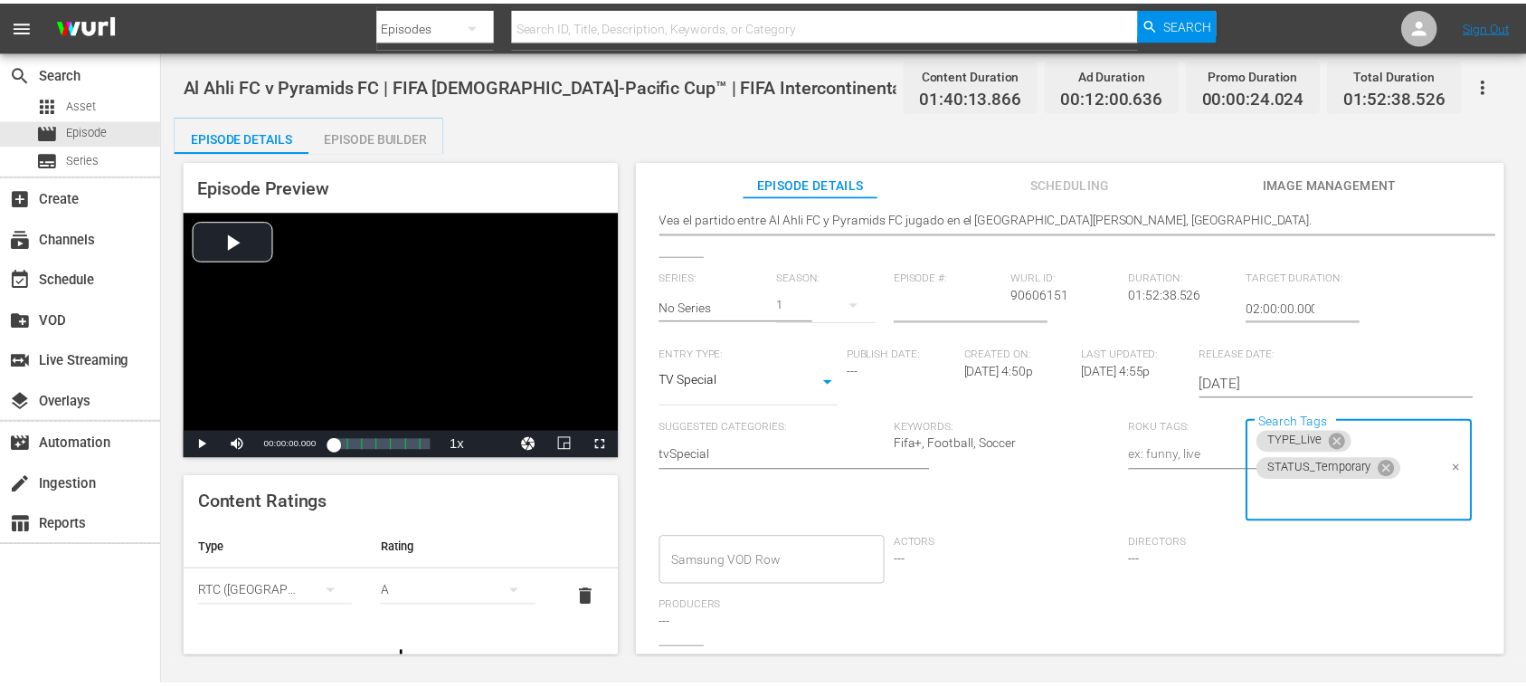
scroll to position [0, 0]
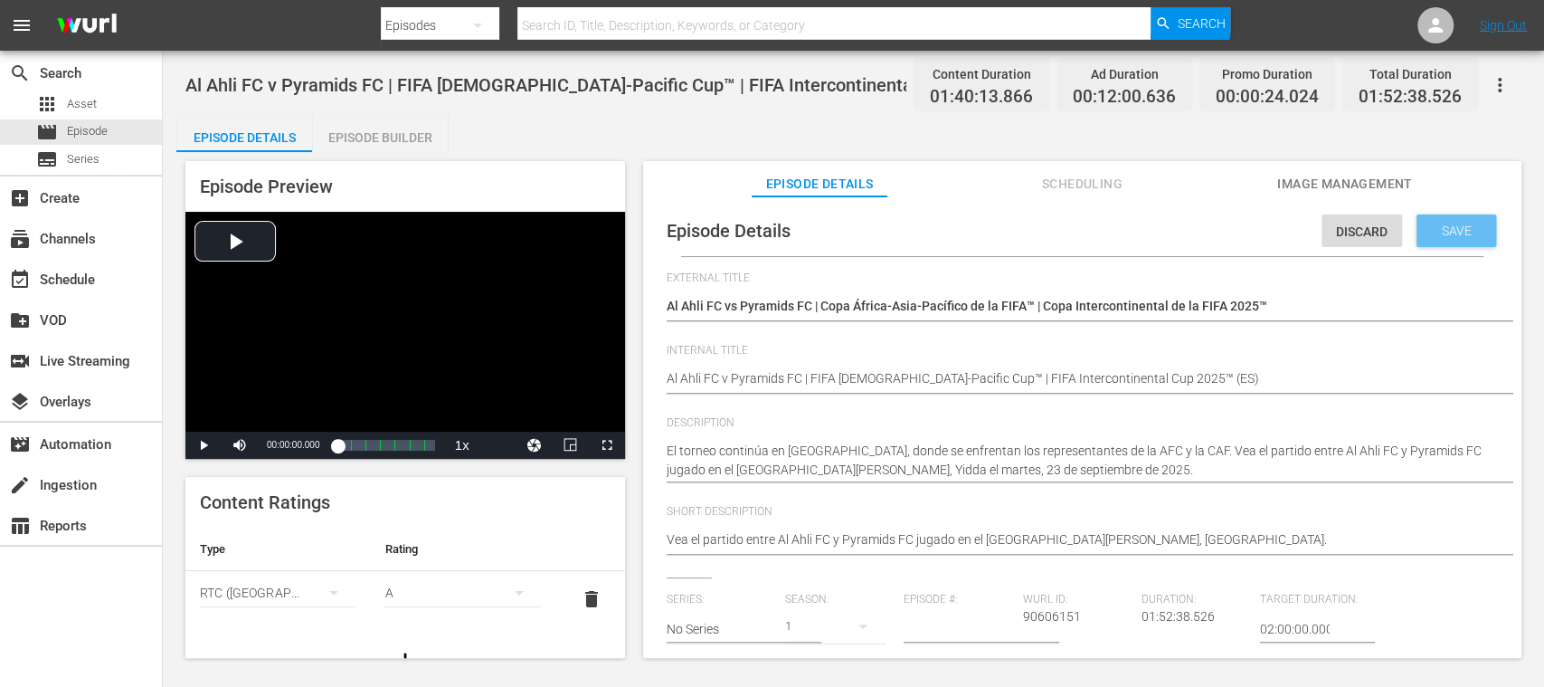
click at [1439, 229] on span "Save" at bounding box center [1456, 230] width 59 height 14
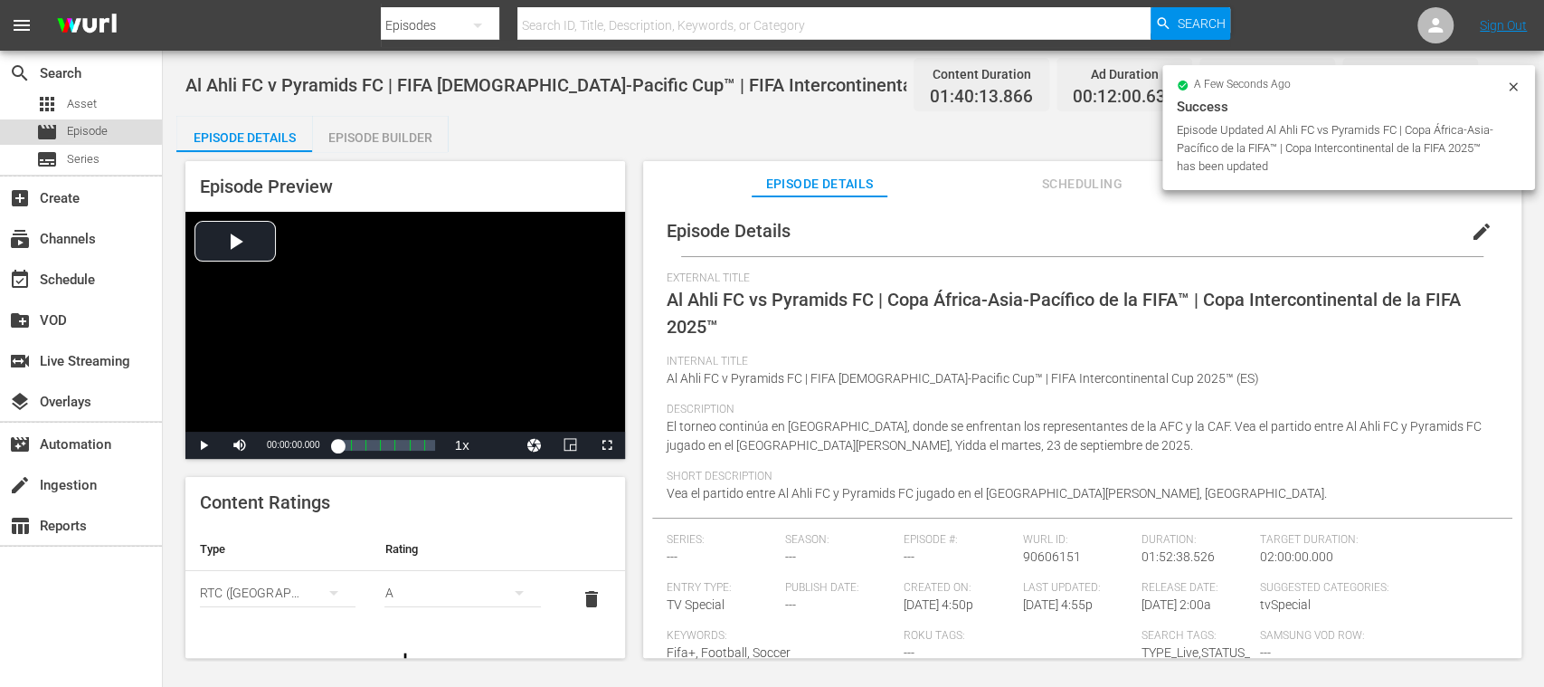
click at [79, 122] on span "Episode" at bounding box center [87, 131] width 41 height 18
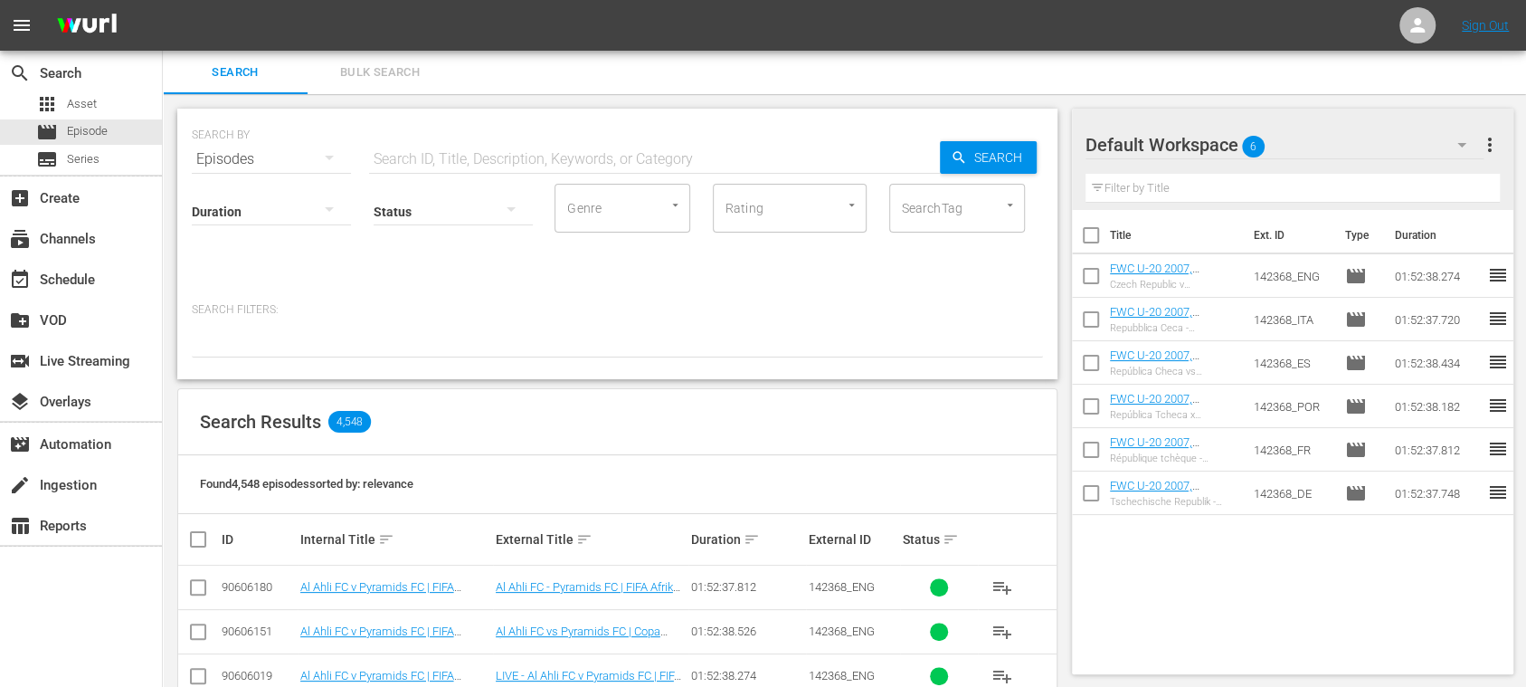
click at [420, 147] on input "text" at bounding box center [654, 158] width 571 height 43
paste input "3vunriEC53XWX34x0PykxI"
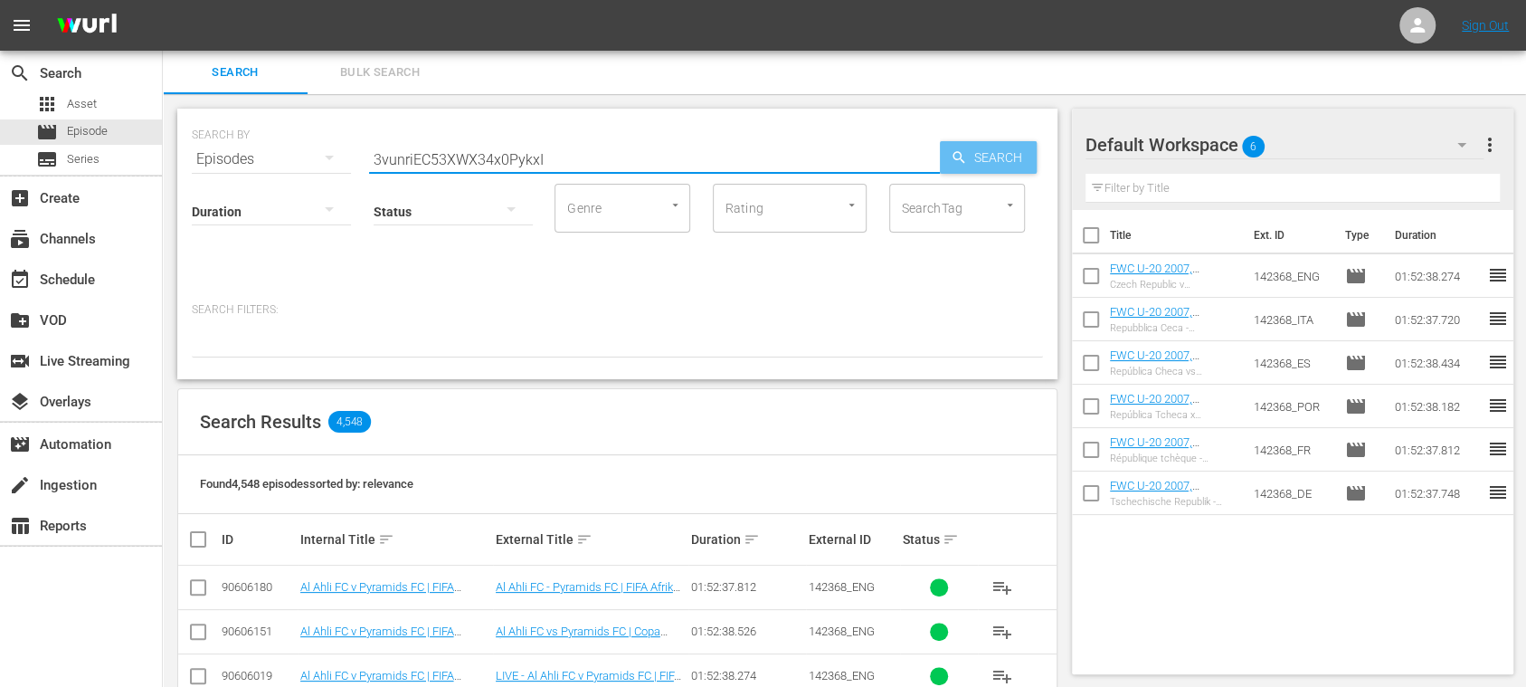
type input "3vunriEC53XWX34x0PykxI"
click at [984, 156] on span "Search" at bounding box center [1002, 157] width 70 height 33
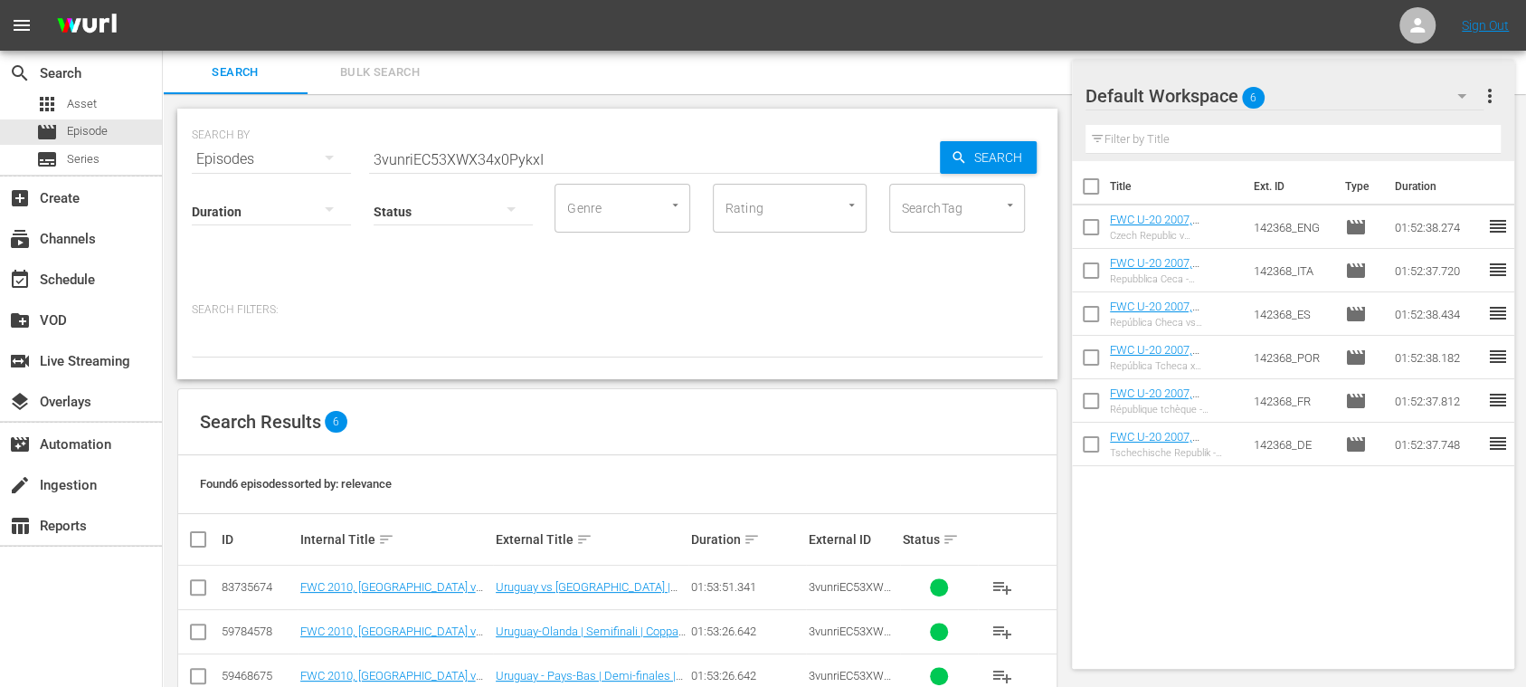
scroll to position [175, 0]
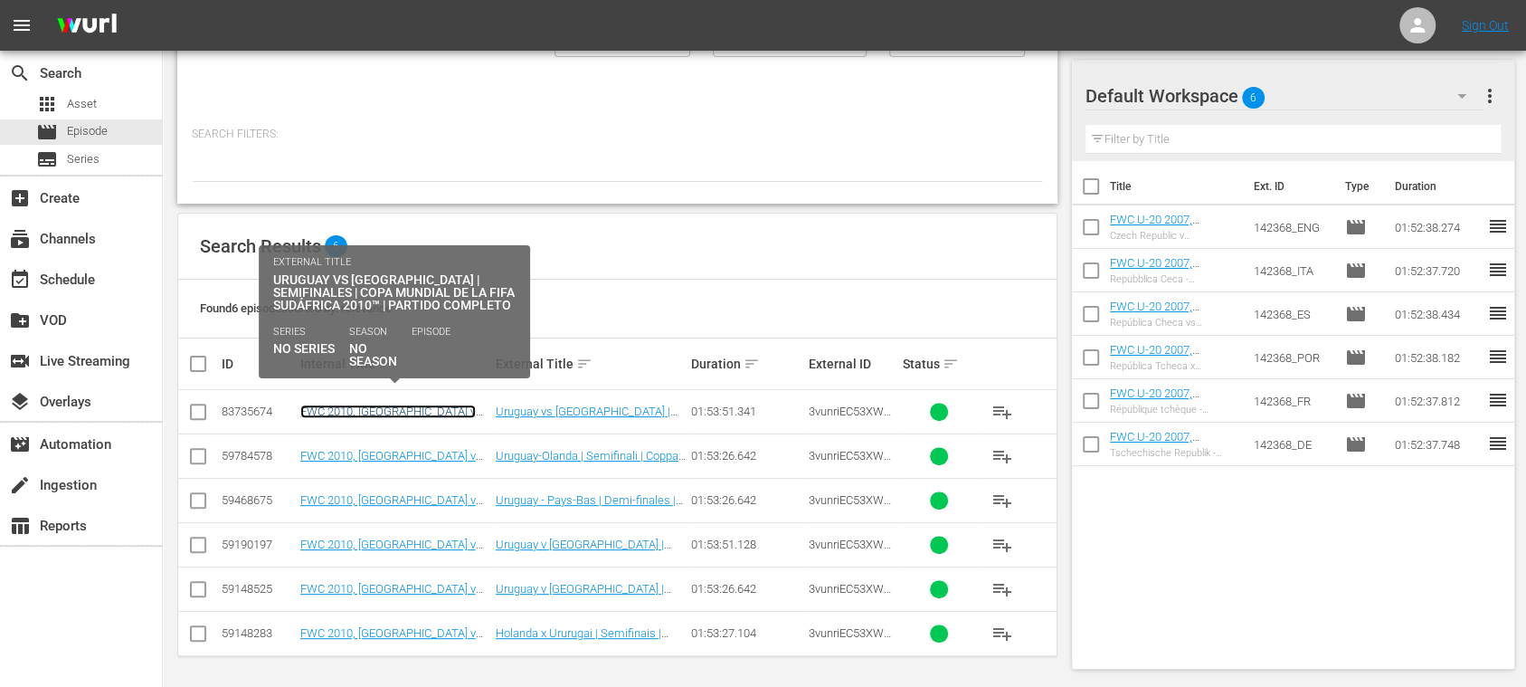
click at [452, 412] on link "FWC 2010, [GEOGRAPHIC_DATA] v [GEOGRAPHIC_DATA], Semi-Finals - FMR (ES)" at bounding box center [391, 424] width 183 height 41
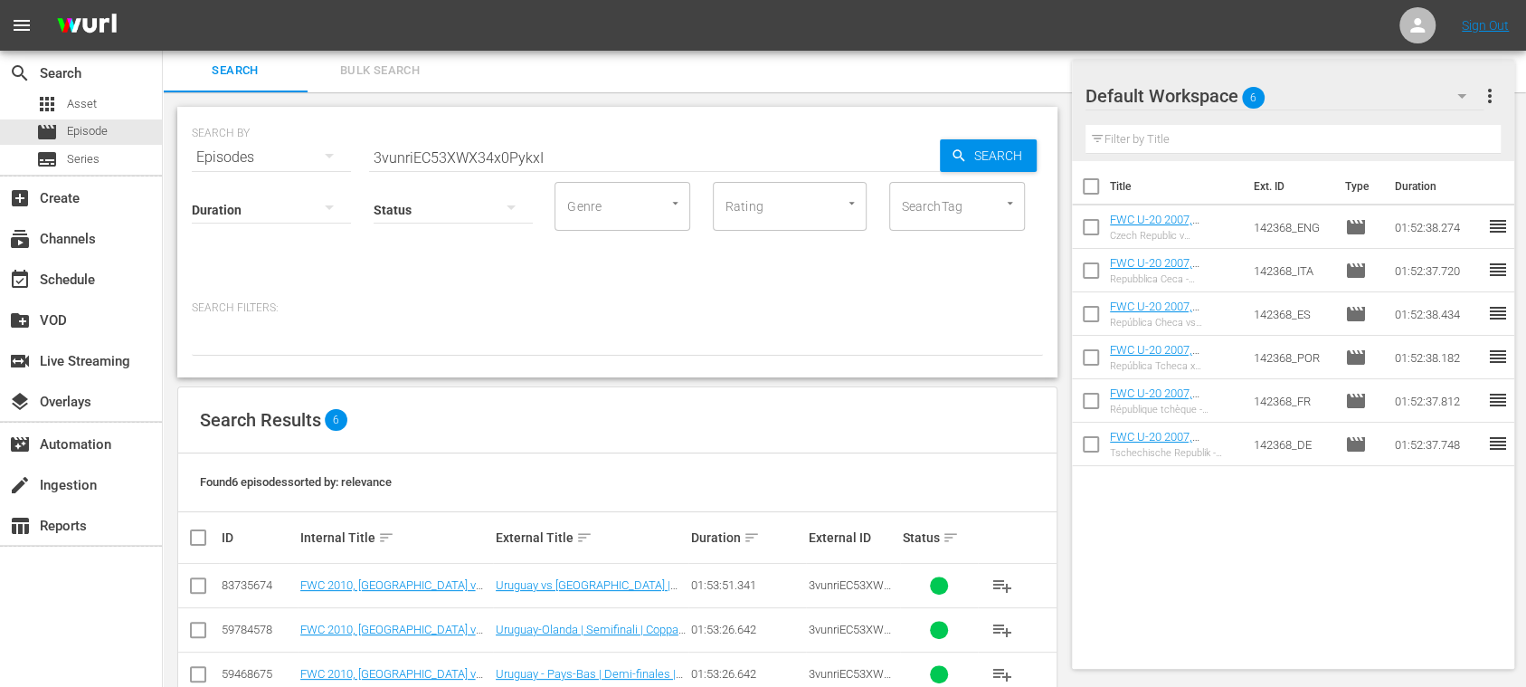
scroll to position [175, 0]
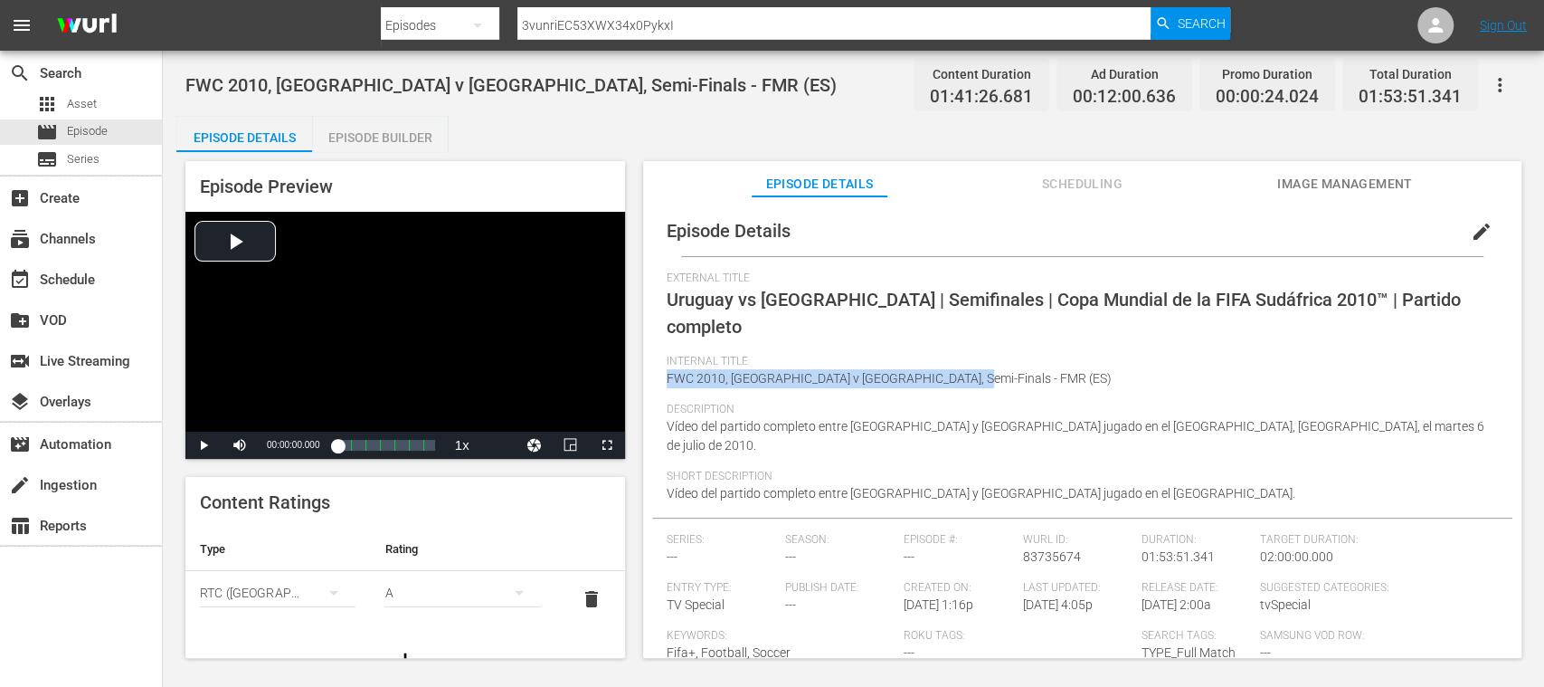
drag, startPoint x: 667, startPoint y: 352, endPoint x: 959, endPoint y: 361, distance: 292.3
click at [959, 361] on div "Internal Title FWC 2010, [GEOGRAPHIC_DATA] v [GEOGRAPHIC_DATA], Semi-Finals - F…" at bounding box center [1082, 379] width 831 height 48
copy span "FWC 2010, [GEOGRAPHIC_DATA] v [GEOGRAPHIC_DATA], Semi-Finals - FMR"
